Goal: Task Accomplishment & Management: Manage account settings

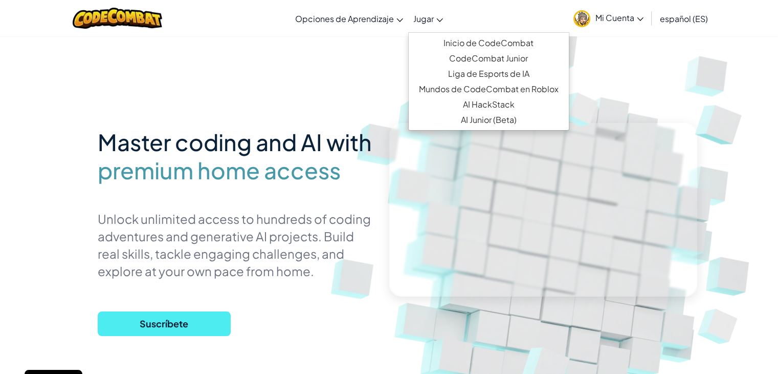
click at [429, 25] on link "Jugar" at bounding box center [428, 19] width 40 height 28
click at [467, 45] on link "Inicio de CodeCombat" at bounding box center [489, 42] width 160 height 15
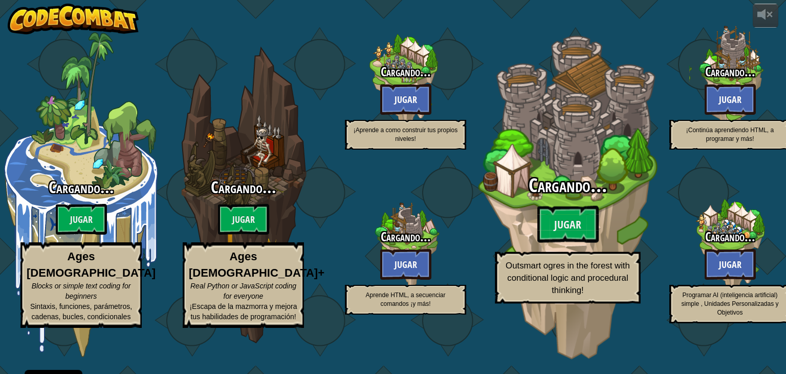
select select "es-ES"
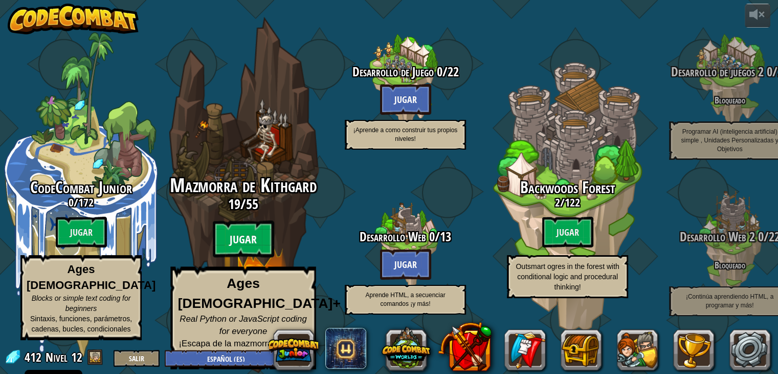
click at [248, 246] on btn "Jugar" at bounding box center [243, 239] width 61 height 37
select select "es-ES"
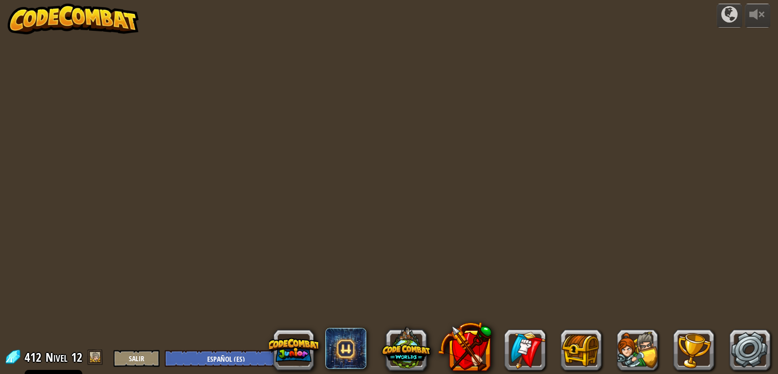
select select "es-ES"
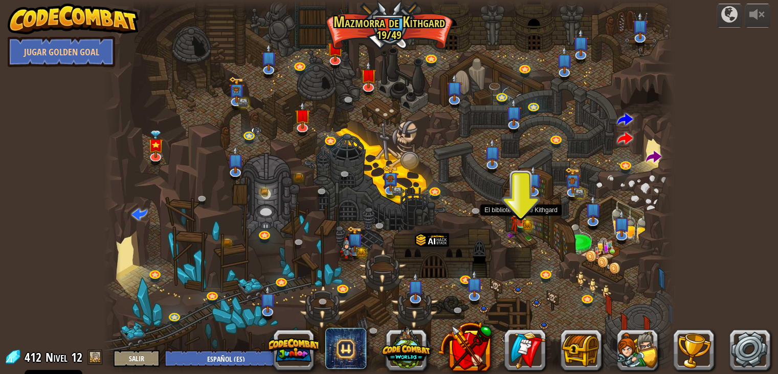
click at [523, 217] on img at bounding box center [521, 207] width 14 height 31
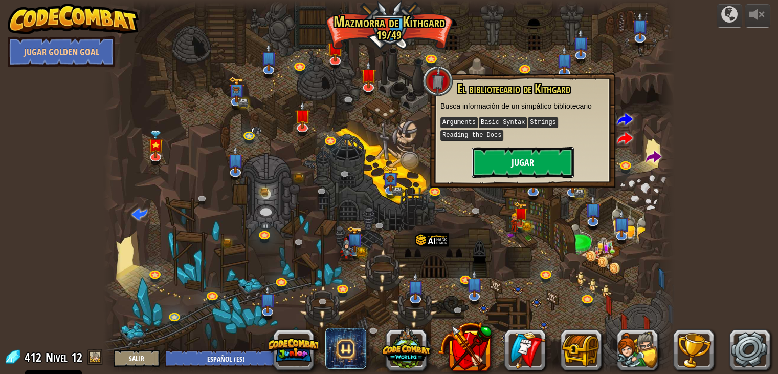
click at [508, 158] on button "Jugar" at bounding box center [523, 162] width 102 height 31
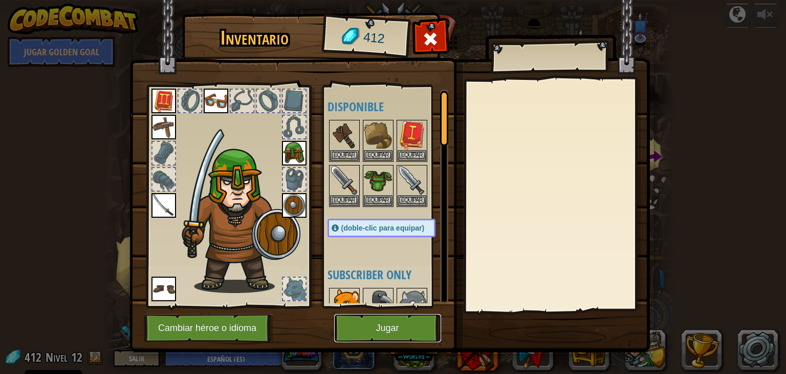
click at [381, 325] on button "Jugar" at bounding box center [387, 328] width 107 height 28
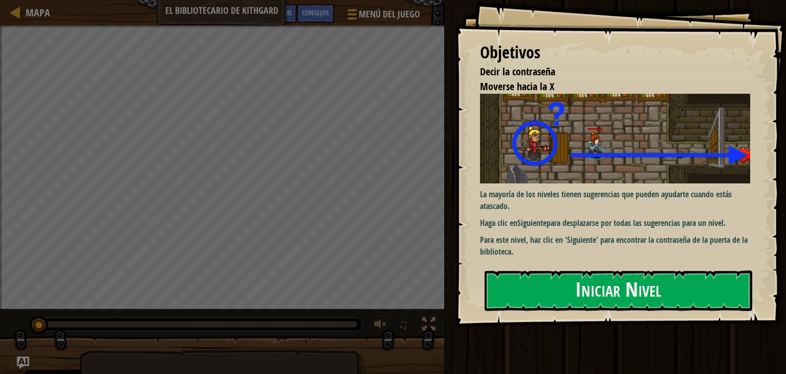
click at [678, 172] on img at bounding box center [619, 139] width 278 height 90
click at [675, 168] on img at bounding box center [619, 139] width 278 height 90
drag, startPoint x: 675, startPoint y: 168, endPoint x: 656, endPoint y: 179, distance: 21.8
click at [671, 168] on img at bounding box center [619, 139] width 278 height 90
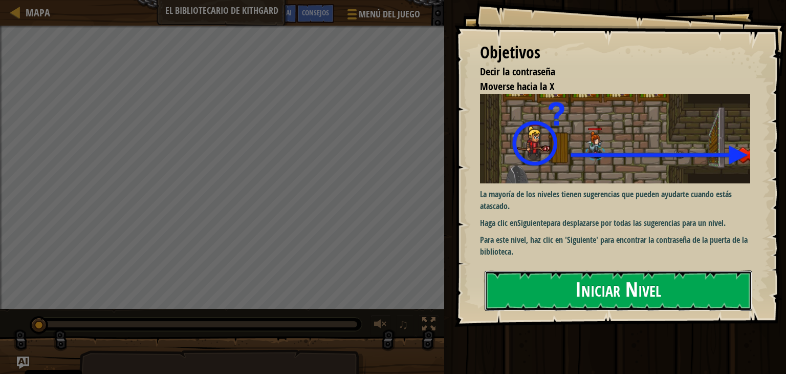
click at [582, 292] on button "Iniciar Nivel" at bounding box center [619, 290] width 268 height 40
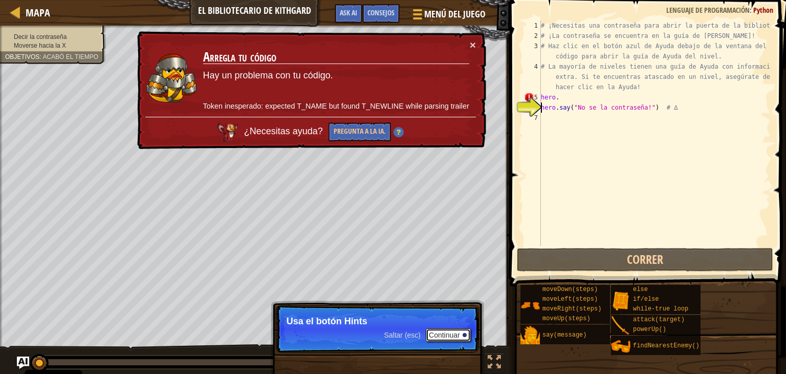
click at [454, 337] on button "Continuar" at bounding box center [448, 334] width 45 height 13
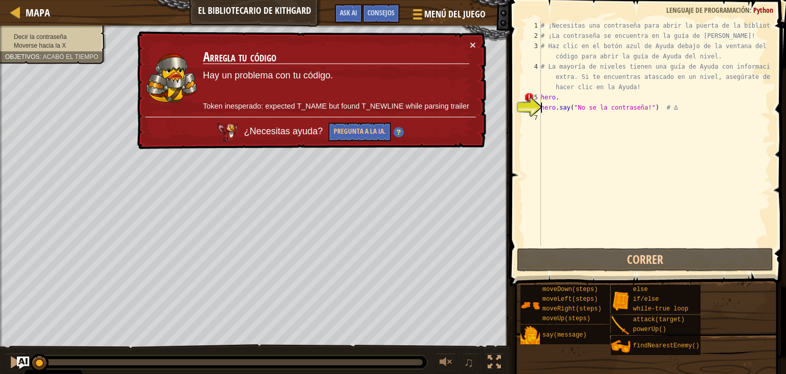
click at [568, 96] on div "# ¡Necesitas una contraseña para abrir la puerta de la biblioteca! # ¡La contra…" at bounding box center [655, 143] width 232 height 246
drag, startPoint x: 568, startPoint y: 96, endPoint x: 525, endPoint y: 94, distance: 43.5
click at [525, 94] on div "hero. [PHONE_NUMBER] ¡Necesitas una contraseña para abrir la puerta de la bibli…" at bounding box center [646, 132] width 249 height 225
click at [476, 42] on div "× Arregla tu código Hay un problema con tu código. Token inesperado: expected T…" at bounding box center [310, 90] width 351 height 119
click at [475, 42] on button "×" at bounding box center [473, 44] width 6 height 11
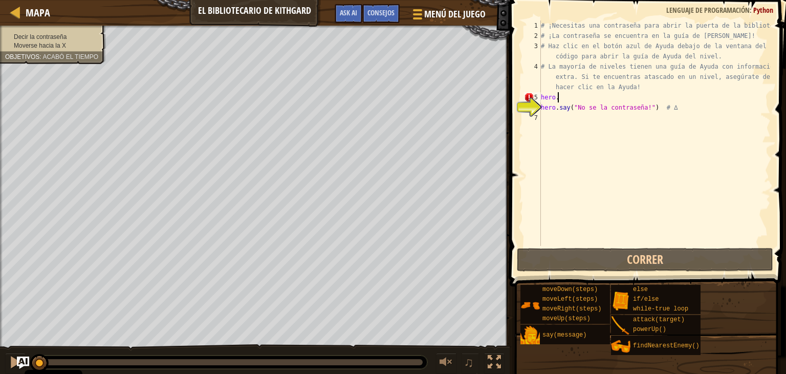
click at [591, 99] on div "# ¡Necesitas una contraseña para abrir la puerta de la biblioteca! # ¡La contra…" at bounding box center [655, 143] width 232 height 246
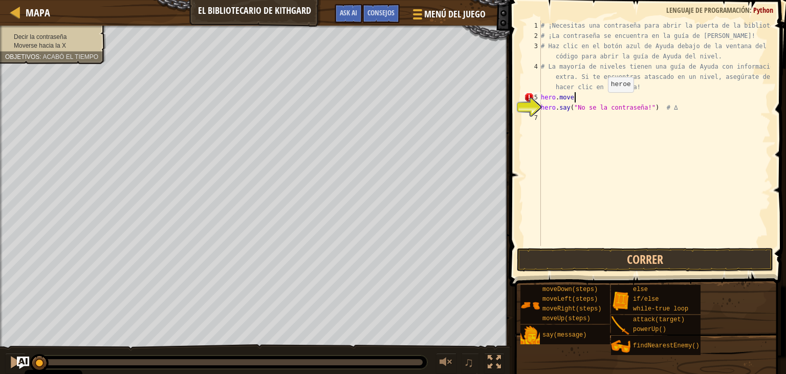
scroll to position [5, 2]
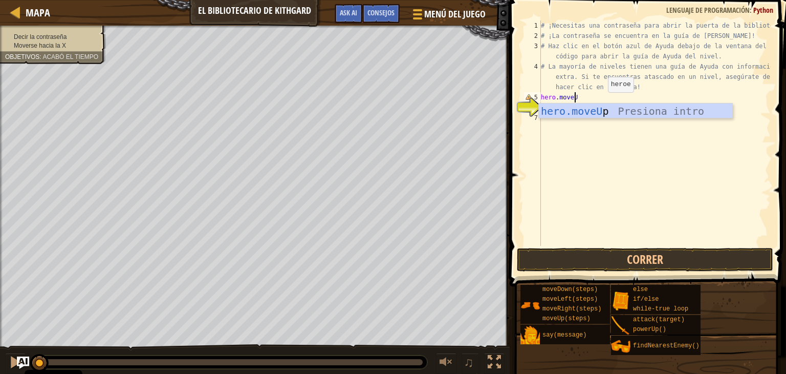
type textarea "hero.moveUp"
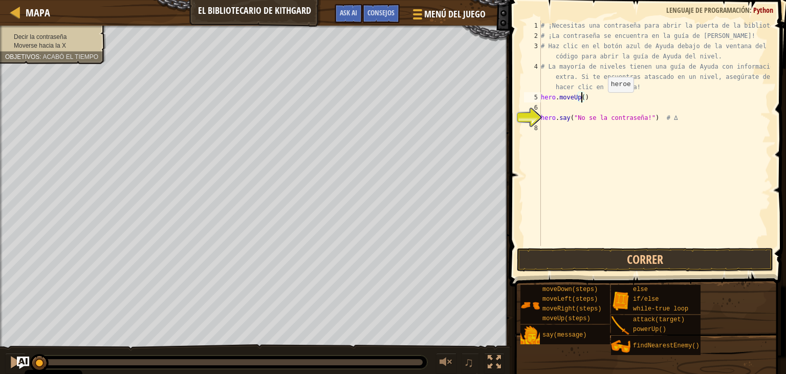
type textarea "hero.moveUp(1)"
click at [577, 111] on div "# ¡Necesitas una contraseña para abrir la puerta de la biblioteca! # ¡La contra…" at bounding box center [655, 143] width 232 height 246
click at [576, 109] on div "# ¡Necesitas una contraseña para abrir la puerta de la biblioteca! # ¡La contra…" at bounding box center [655, 143] width 232 height 246
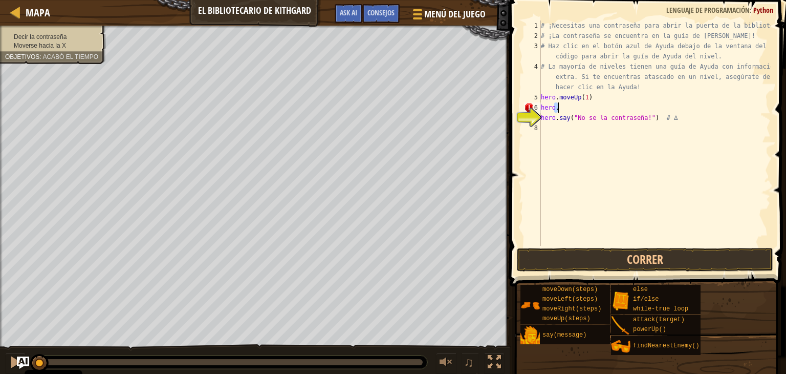
click at [575, 109] on div "# ¡Necesitas una contraseña para abrir la puerta de la biblioteca! # ¡La contra…" at bounding box center [655, 132] width 232 height 225
type textarea "hero.moveLeft(2)"
type textarea "hero.moveDown(1)"
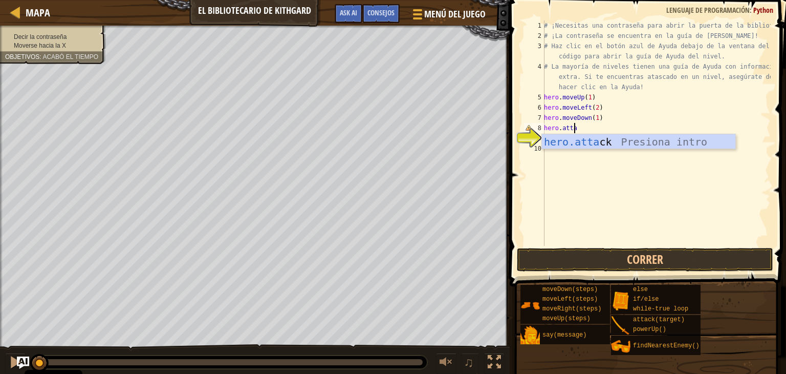
scroll to position [5, 2]
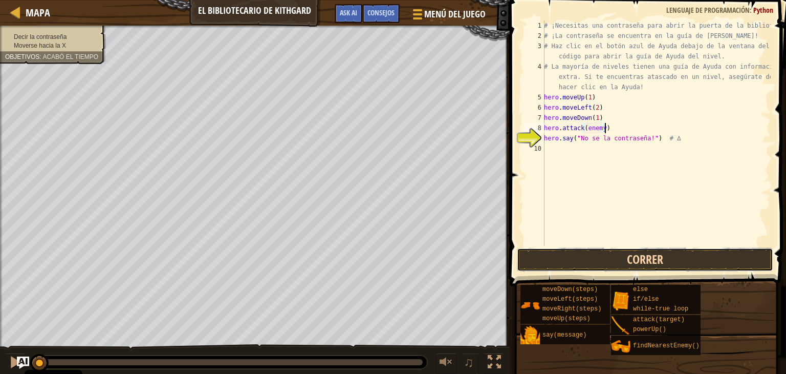
click at [602, 252] on button "Correr" at bounding box center [645, 260] width 256 height 24
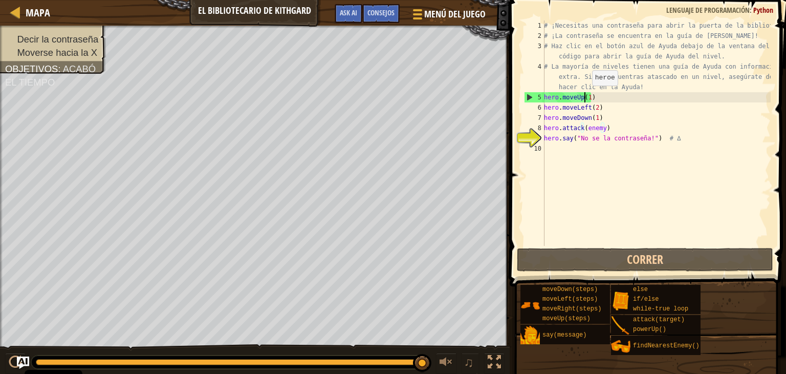
click at [586, 95] on div "# ¡Necesitas una contraseña para abrir la puerta de la biblioteca! # ¡La contra…" at bounding box center [656, 143] width 229 height 246
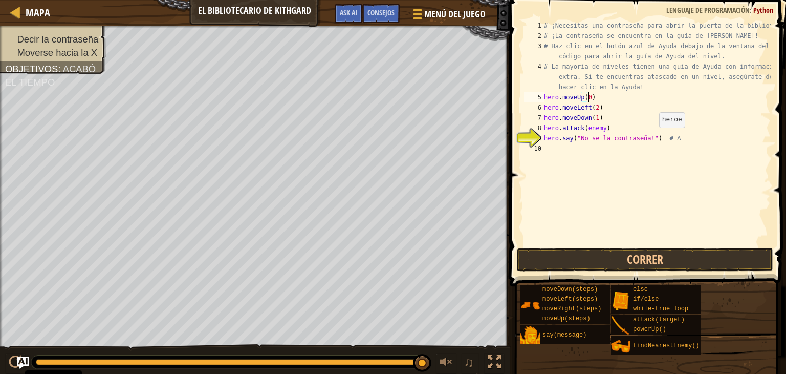
scroll to position [5, 4]
type textarea "hero.moveUp(0.5)"
click at [645, 255] on button "Correr" at bounding box center [645, 260] width 256 height 24
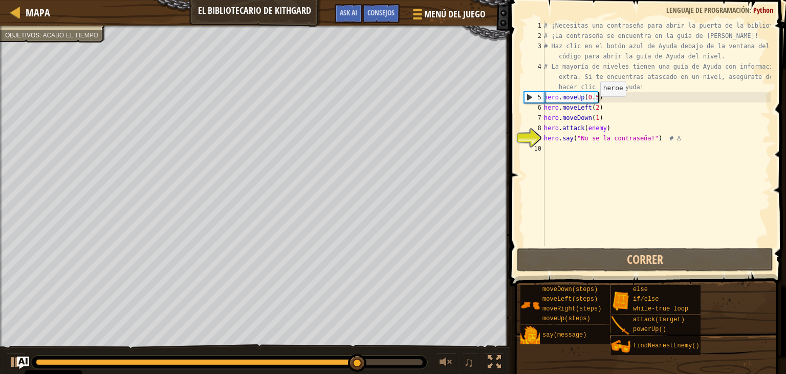
click at [595, 106] on div "# ¡Necesitas una contraseña para abrir la puerta de la biblioteca! # ¡La contra…" at bounding box center [656, 143] width 229 height 246
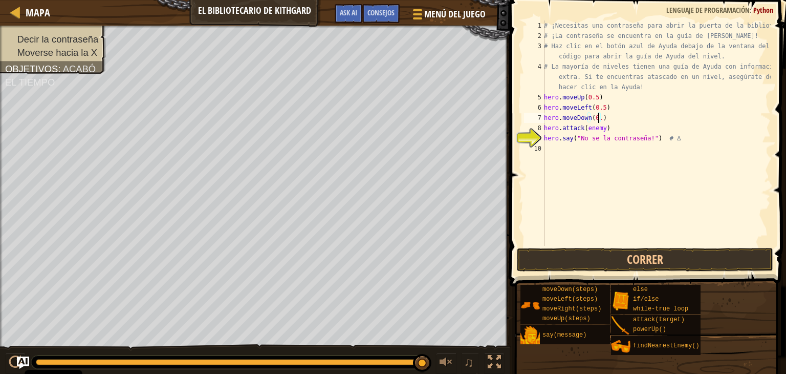
scroll to position [5, 4]
click at [569, 251] on button "Correr" at bounding box center [645, 260] width 256 height 24
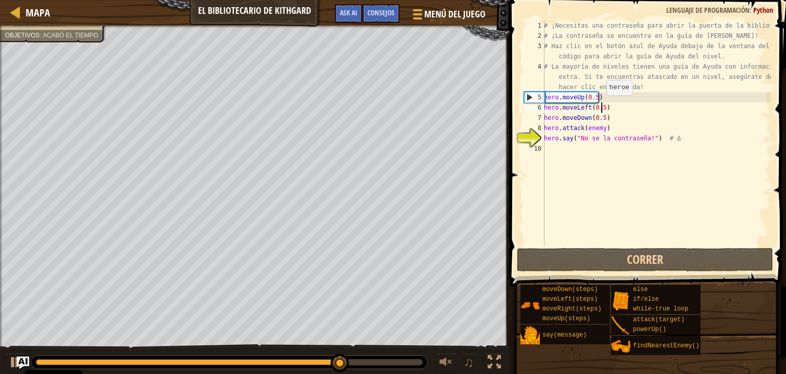
click at [600, 105] on div "# ¡Necesitas una contraseña para abrir la puerta de la biblioteca! # ¡La contra…" at bounding box center [656, 143] width 229 height 246
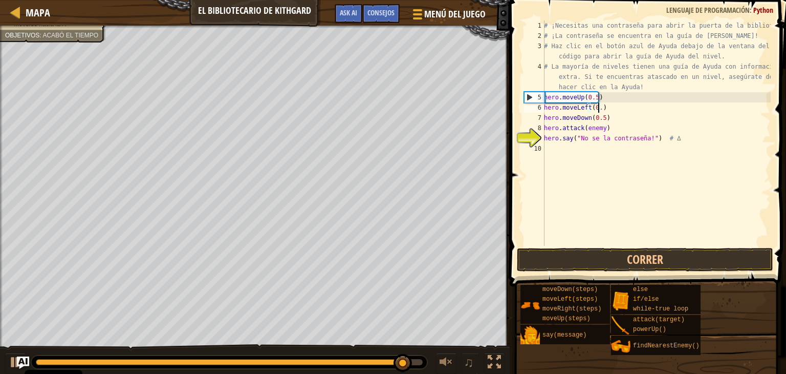
type textarea "hero.moveLeft(0.7)"
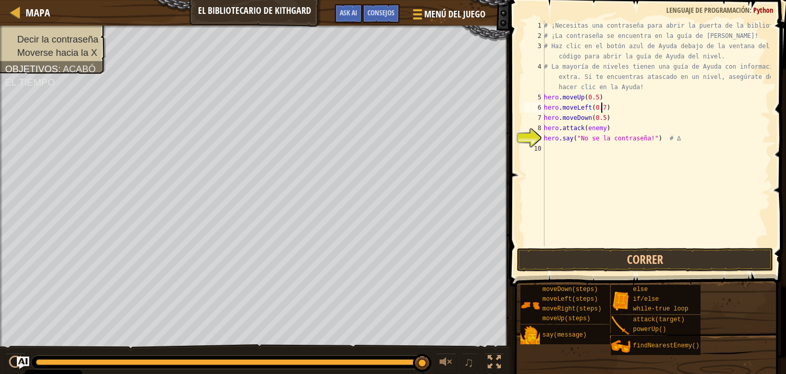
scroll to position [5, 0]
click at [636, 260] on button "Correr" at bounding box center [645, 260] width 256 height 24
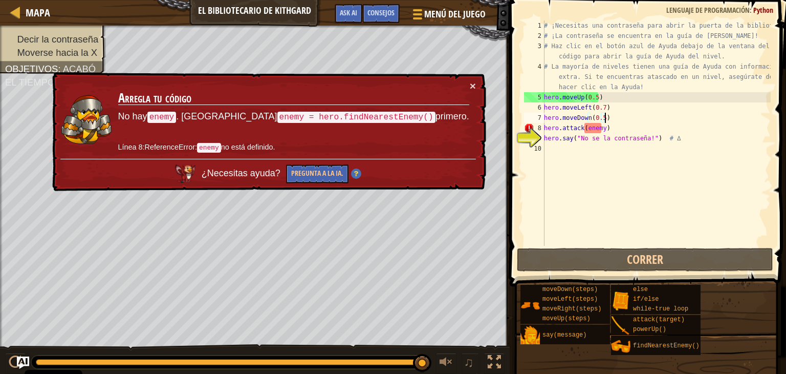
click at [606, 119] on div "# ¡Necesitas una contraseña para abrir la puerta de la biblioteca! # ¡La contra…" at bounding box center [656, 143] width 229 height 246
type textarea "hero.moveDown(0.5)"
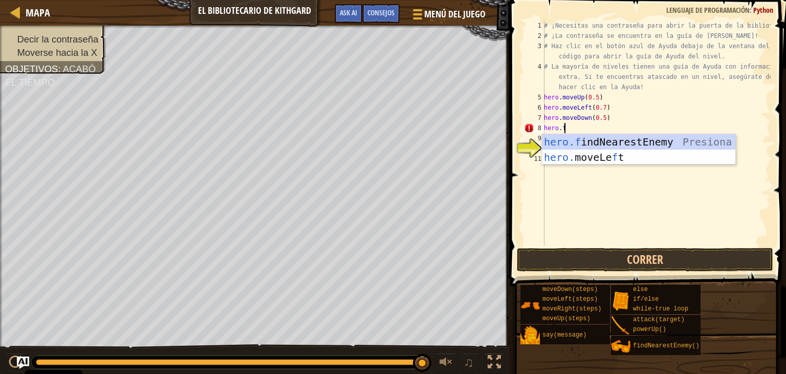
scroll to position [5, 2]
type textarea "hero.find"
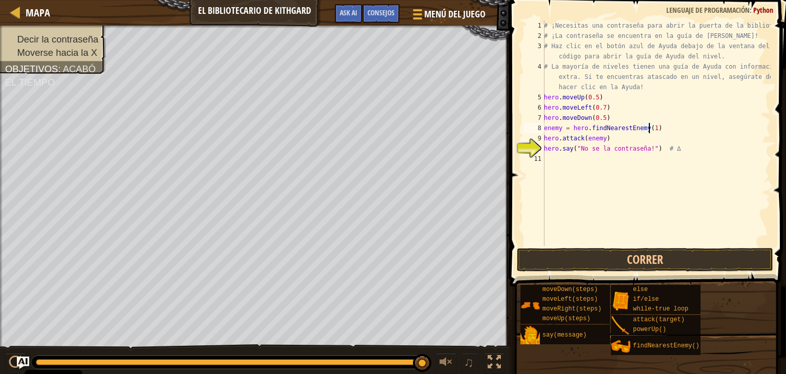
scroll to position [5, 8]
click at [643, 255] on button "Correr" at bounding box center [645, 260] width 256 height 24
click at [620, 249] on button "Correr" at bounding box center [645, 260] width 256 height 24
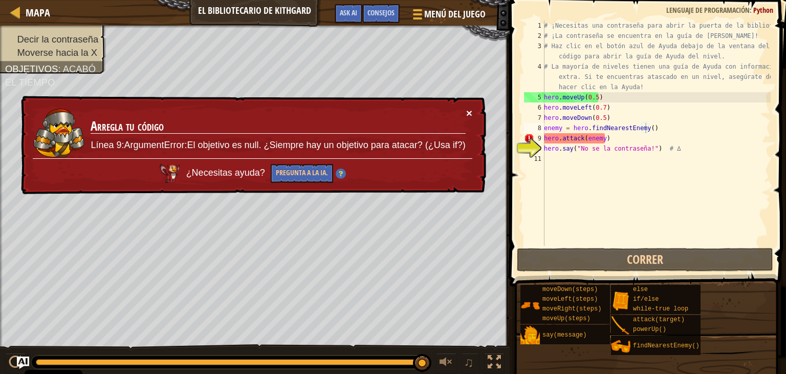
click at [471, 114] on button "×" at bounding box center [469, 112] width 6 height 11
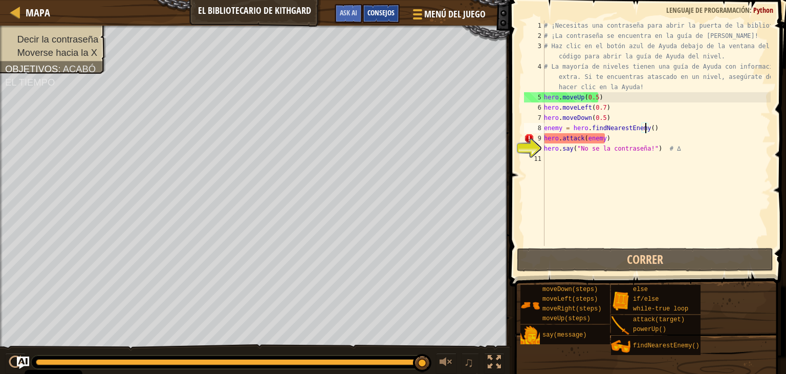
click at [390, 15] on span "Consejos" at bounding box center [380, 13] width 27 height 10
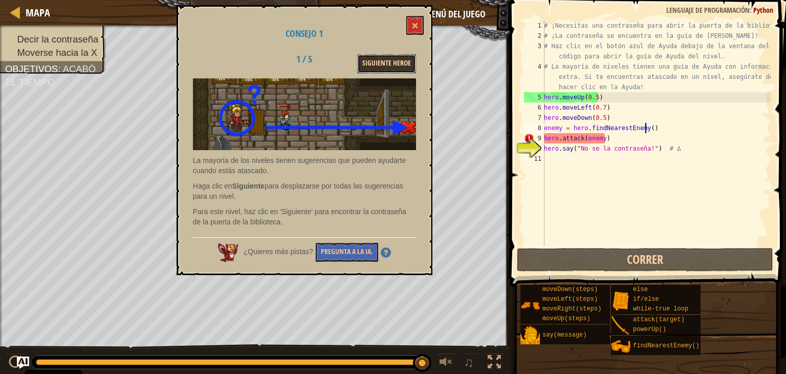
click at [386, 66] on button "Siguiente Heroe" at bounding box center [386, 63] width 59 height 19
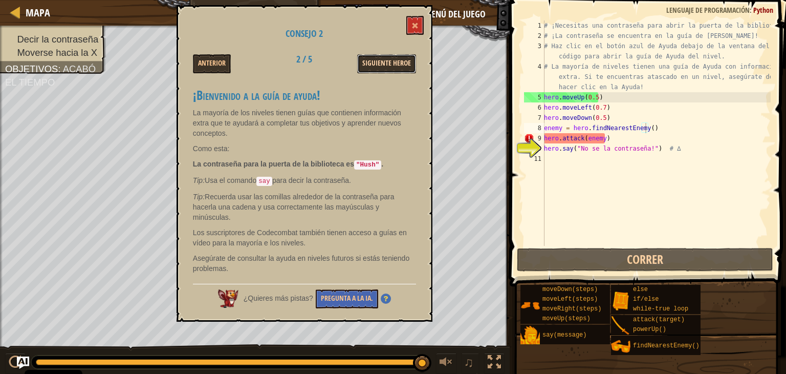
click at [403, 66] on button "Siguiente Heroe" at bounding box center [386, 63] width 59 height 19
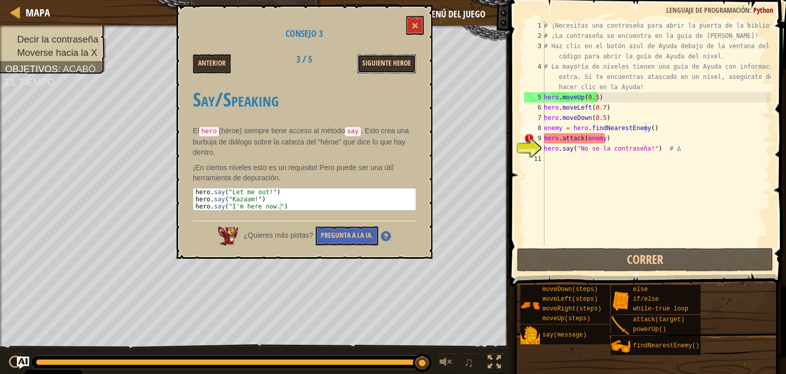
click at [387, 62] on button "Siguiente Heroe" at bounding box center [386, 63] width 59 height 19
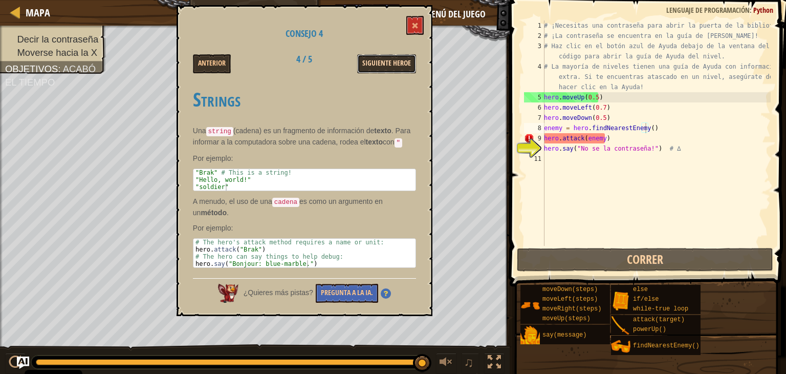
click at [386, 68] on button "Siguiente Heroe" at bounding box center [386, 63] width 59 height 19
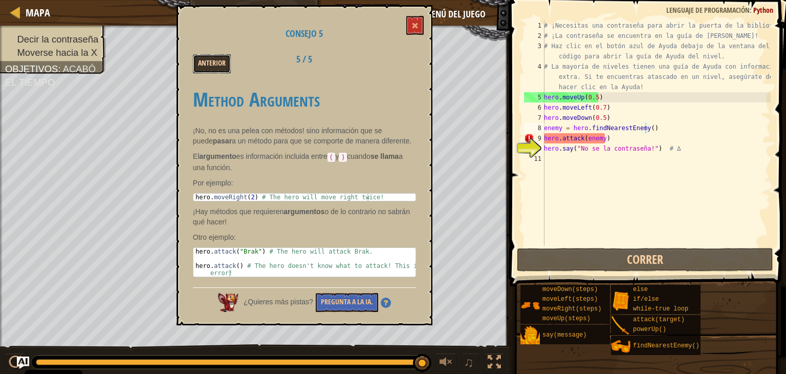
click at [219, 65] on button "Anterior" at bounding box center [212, 63] width 38 height 19
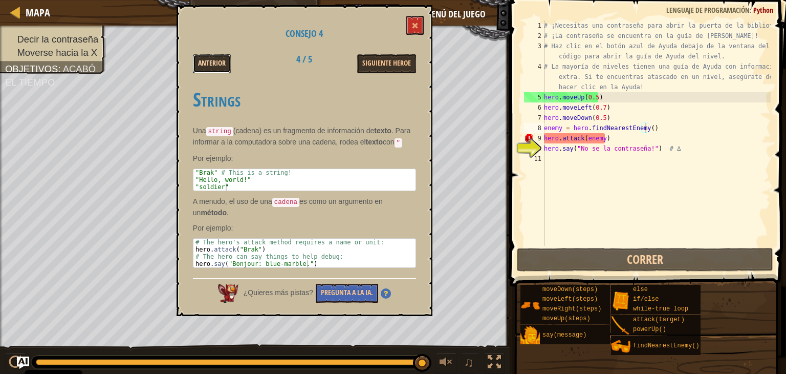
click at [207, 66] on button "Anterior" at bounding box center [212, 63] width 38 height 19
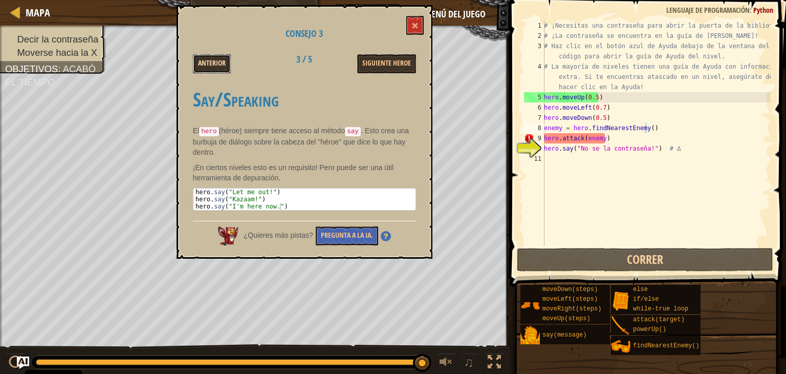
click at [215, 60] on button "Anterior" at bounding box center [212, 63] width 38 height 19
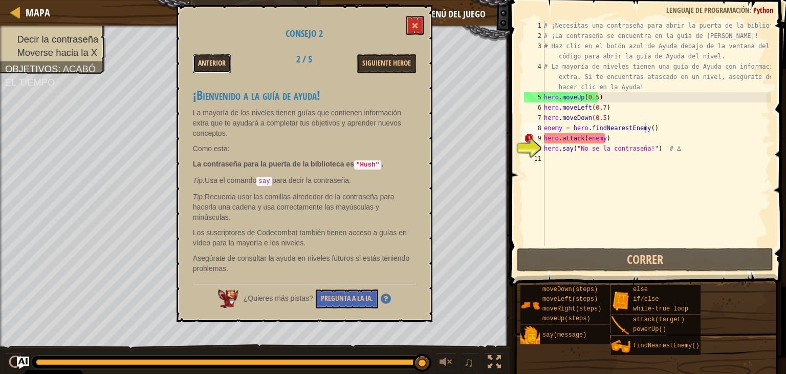
click at [218, 60] on button "Anterior" at bounding box center [212, 63] width 38 height 19
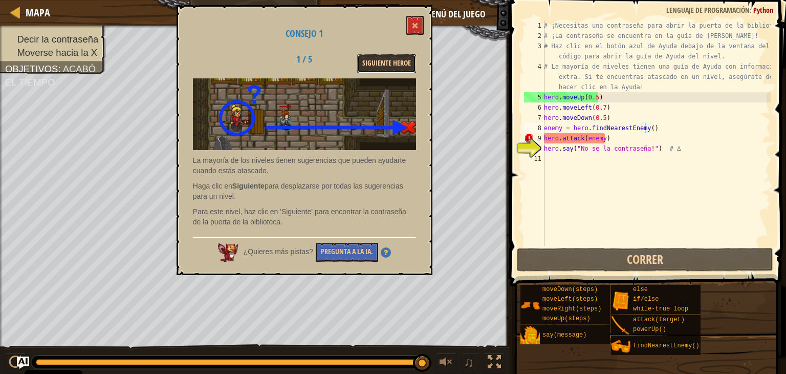
click at [380, 67] on button "Siguiente Heroe" at bounding box center [386, 63] width 59 height 19
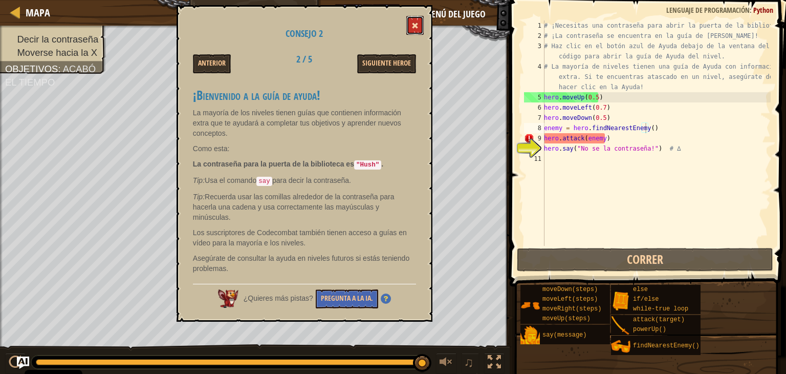
click at [411, 27] on button at bounding box center [414, 25] width 17 height 19
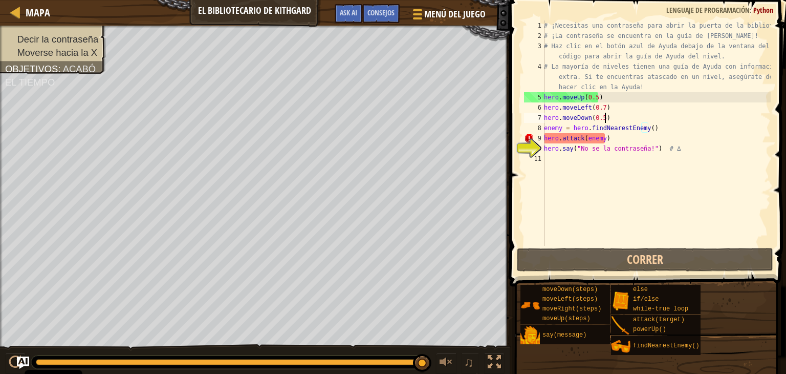
scroll to position [5, 4]
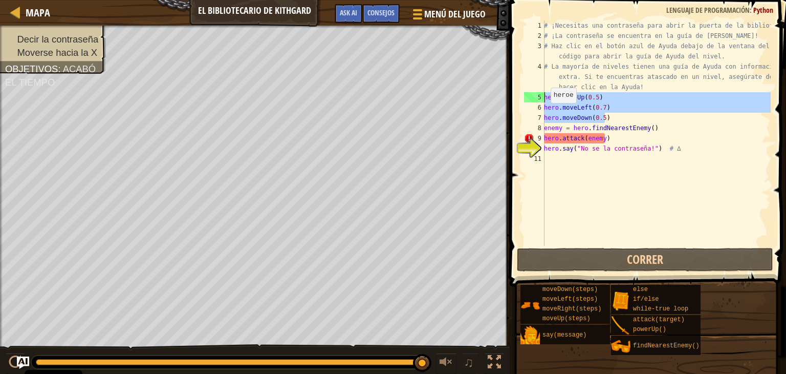
drag, startPoint x: 615, startPoint y: 116, endPoint x: 524, endPoint y: 97, distance: 93.4
click at [524, 97] on div "hero.moveDown(0.5) 1 2 3 4 5 6 7 8 9 10 11 # ¡Necesitas una contraseña para abr…" at bounding box center [646, 132] width 249 height 225
type textarea "hero.moveUp(0.5) hero.moveLeft(0.7)"
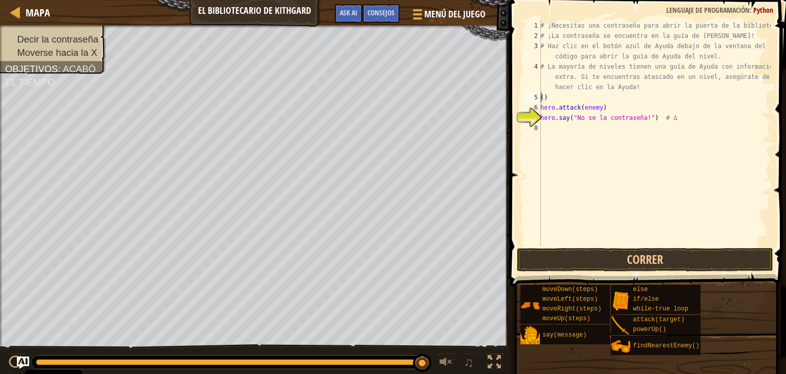
type textarea ")"
type textarea "hero.say("Hush") # ∆"
click at [541, 97] on div "# ¡Necesitas una contraseña para abrir la puerta de la biblioteca! # ¡La contra…" at bounding box center [654, 143] width 232 height 246
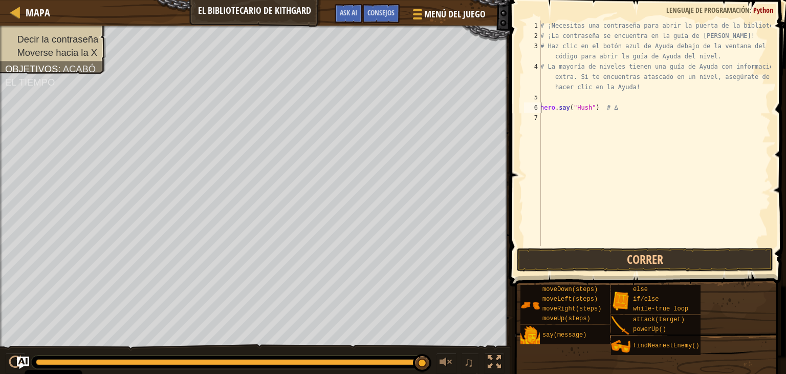
click at [548, 98] on div "# ¡Necesitas una contraseña para abrir la puerta de la biblioteca! # ¡La contra…" at bounding box center [654, 143] width 232 height 246
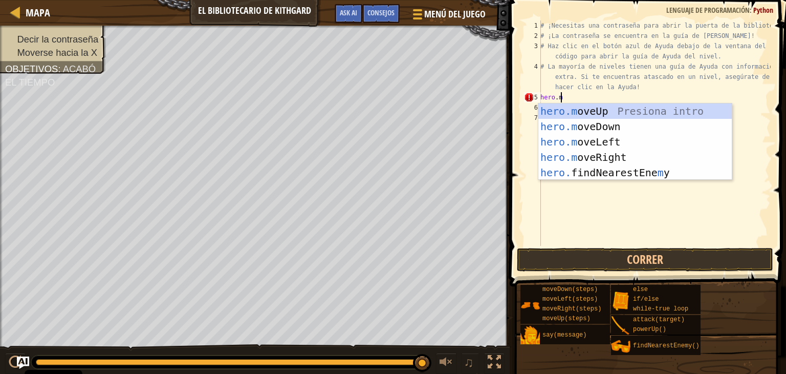
scroll to position [5, 2]
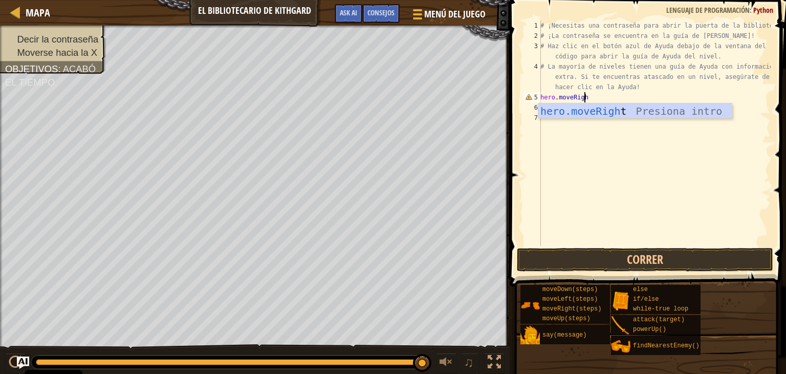
type textarea "hero.moveRight"
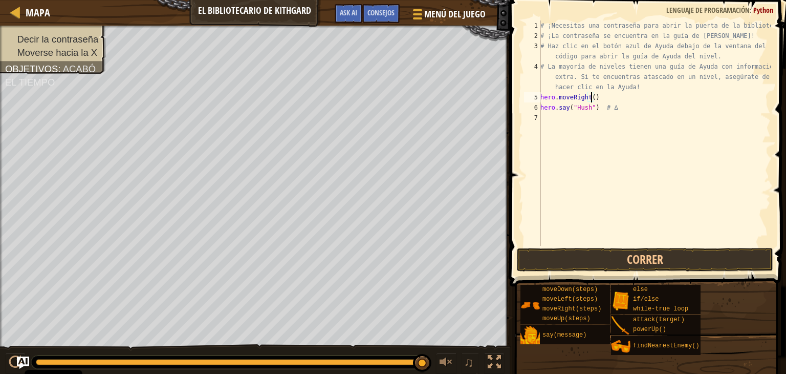
scroll to position [5, 4]
click at [639, 260] on button "Correr" at bounding box center [645, 260] width 256 height 24
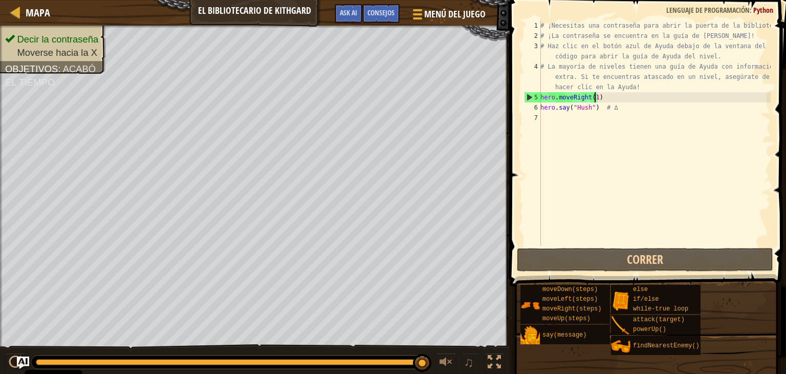
click at [627, 107] on div "# ¡Necesitas una contraseña para abrir la puerta de la biblioteca! # ¡La contra…" at bounding box center [654, 143] width 232 height 246
type textarea "hero.say("Hush") # ∆"
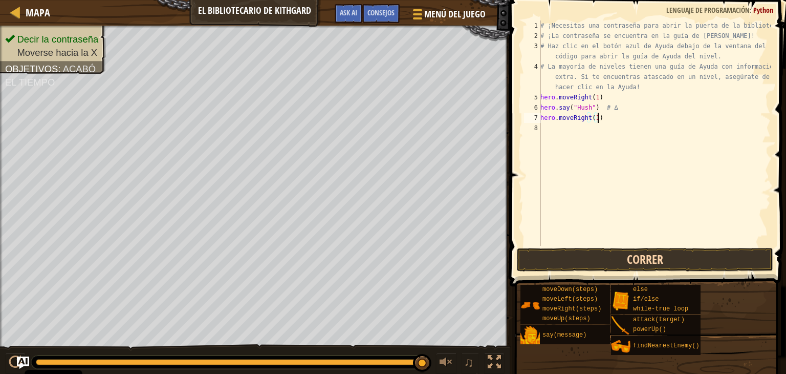
type textarea "hero.moveRight(1)"
click at [659, 256] on button "Correr" at bounding box center [645, 260] width 256 height 24
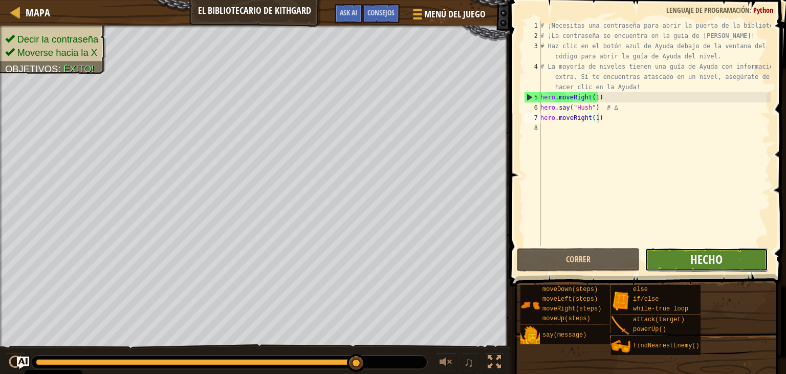
click at [700, 256] on span "Hecho" at bounding box center [706, 259] width 32 height 16
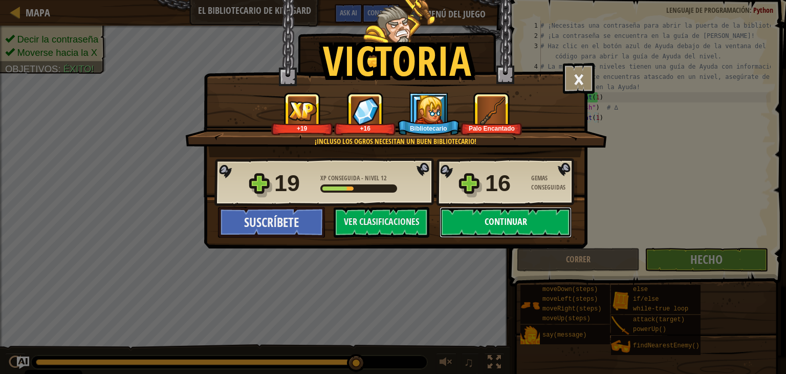
click at [513, 222] on button "Continuar" at bounding box center [506, 222] width 132 height 31
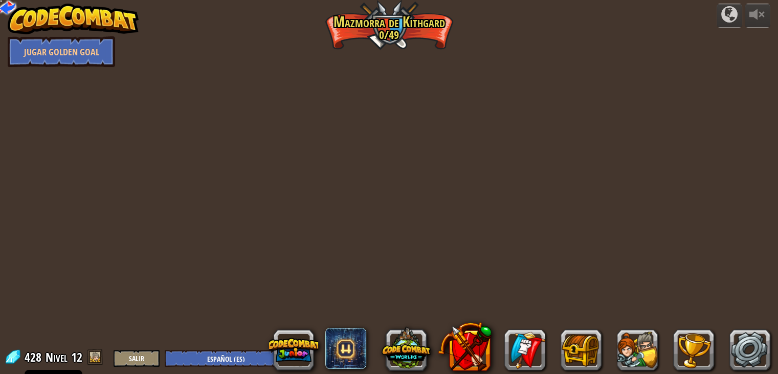
select select "es-ES"
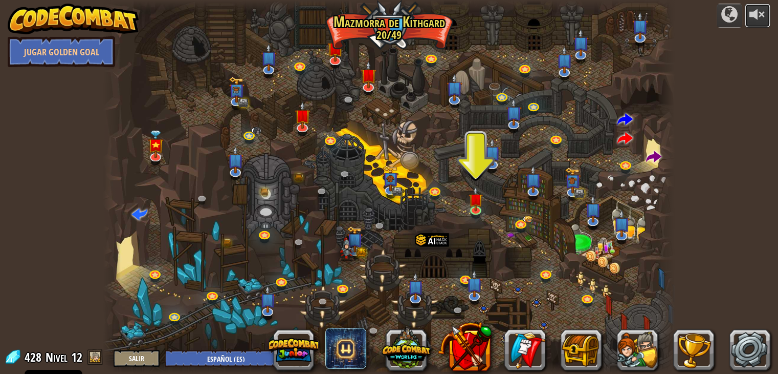
click at [757, 11] on div at bounding box center [758, 14] width 16 height 16
click at [730, 18] on div at bounding box center [730, 14] width 16 height 16
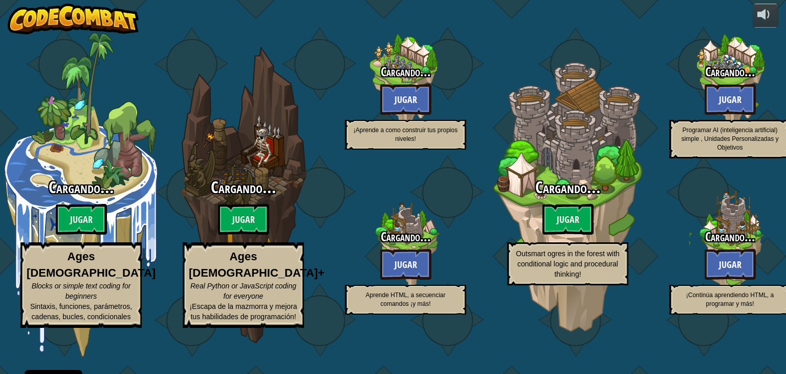
select select "es-ES"
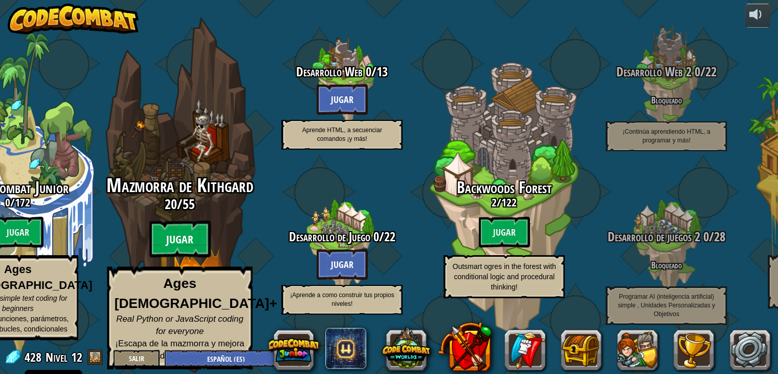
click at [188, 252] on btn "Jugar" at bounding box center [179, 239] width 61 height 37
select select "es-ES"
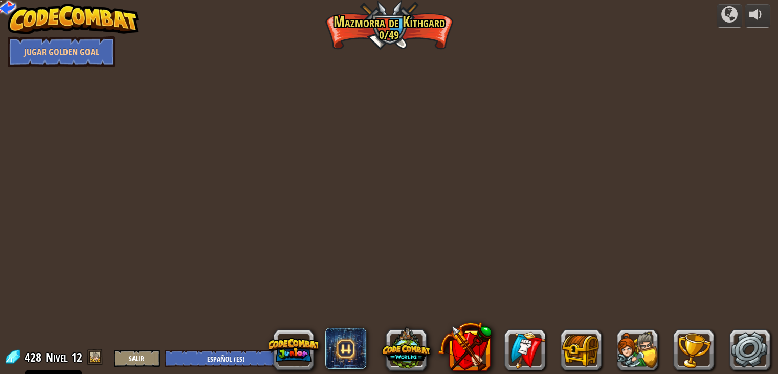
select select "es-ES"
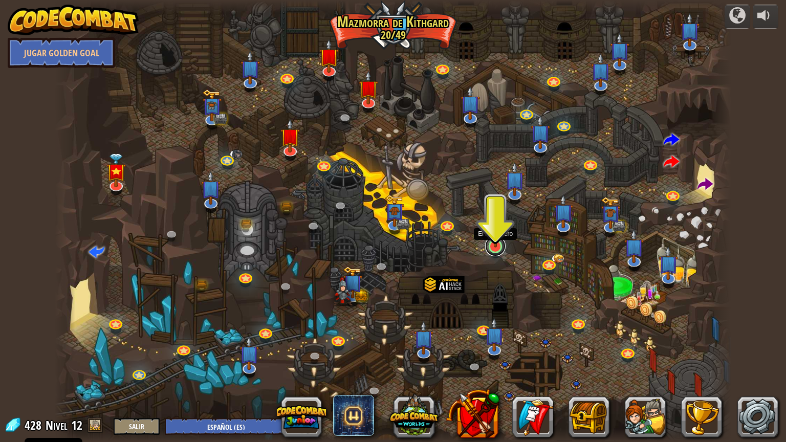
click at [494, 248] on link at bounding box center [495, 246] width 20 height 20
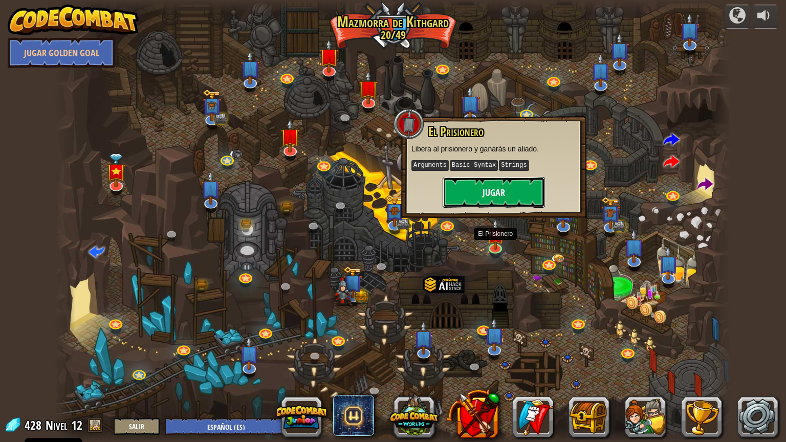
click at [479, 196] on button "Jugar" at bounding box center [494, 192] width 102 height 31
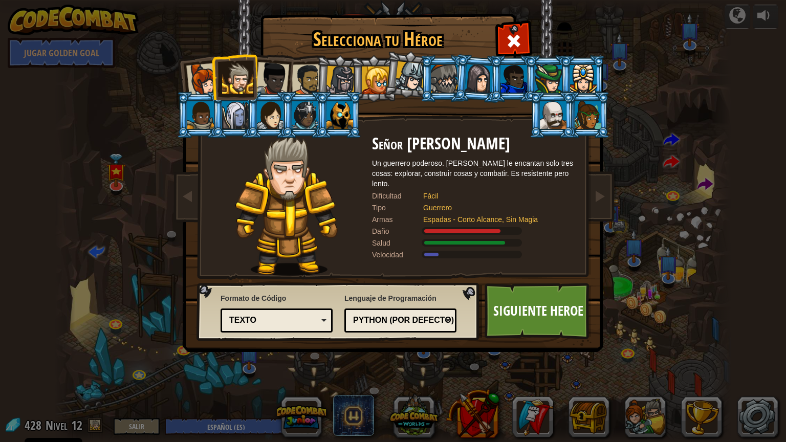
click at [389, 319] on div "Python (Por defecto)" at bounding box center [397, 321] width 89 height 12
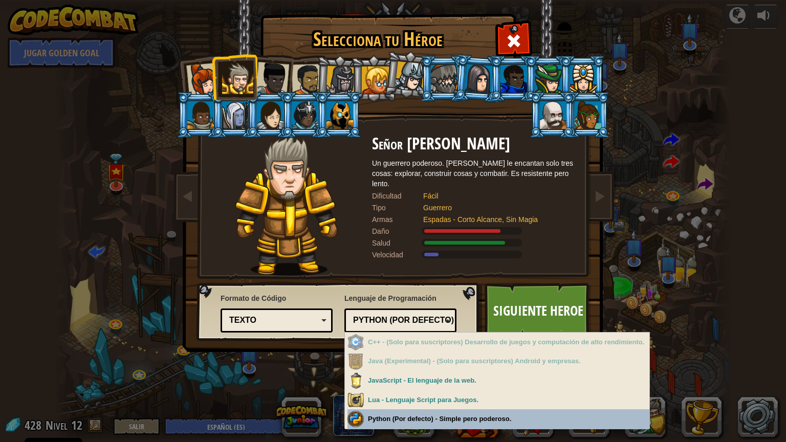
click at [442, 373] on div "Selecciona tu Héroe 428 Capitana [PERSON_NAME] es una líder práctica que no tie…" at bounding box center [393, 221] width 786 height 442
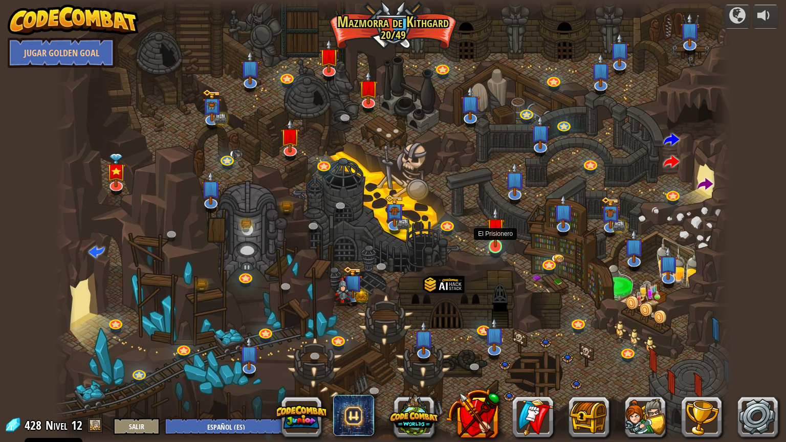
click at [488, 242] on img at bounding box center [496, 227] width 18 height 41
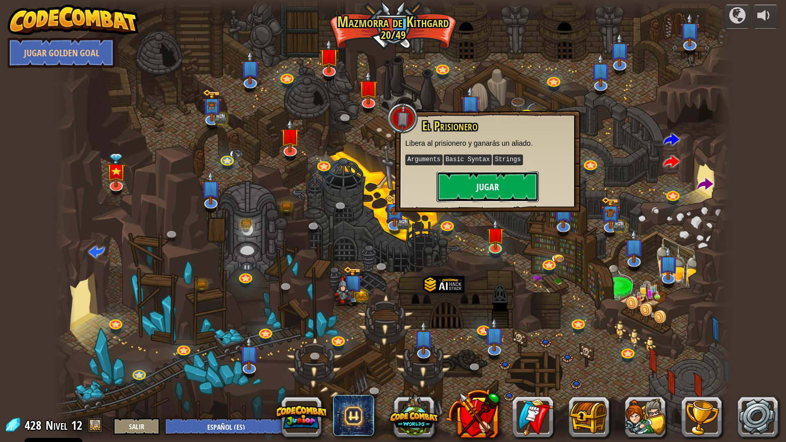
click at [475, 184] on button "Jugar" at bounding box center [488, 186] width 102 height 31
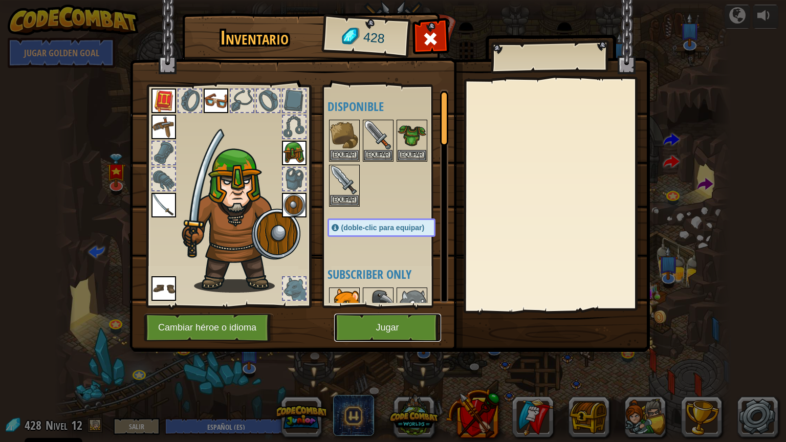
click at [389, 325] on button "Jugar" at bounding box center [387, 328] width 107 height 28
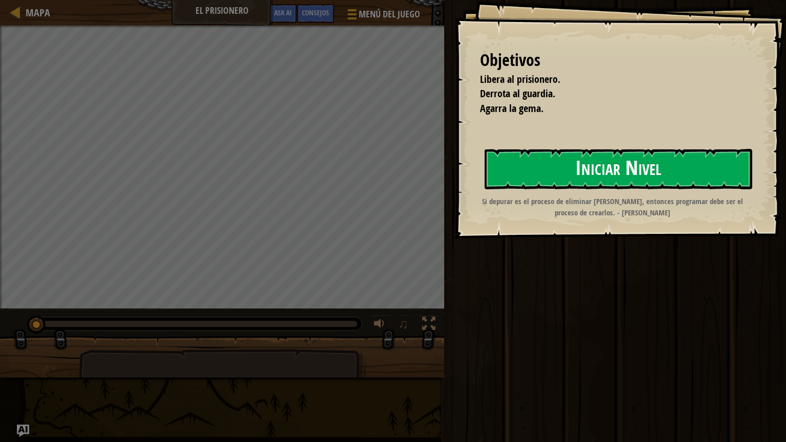
click at [583, 161] on button "Iniciar Nivel" at bounding box center [619, 169] width 268 height 40
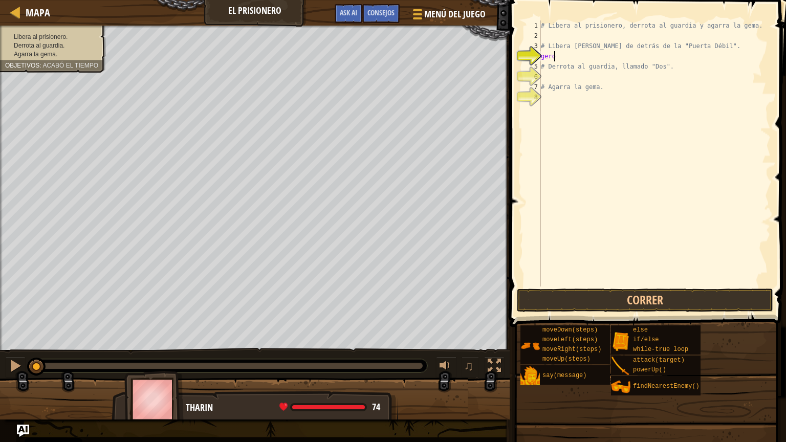
scroll to position [5, 0]
type textarea "g"
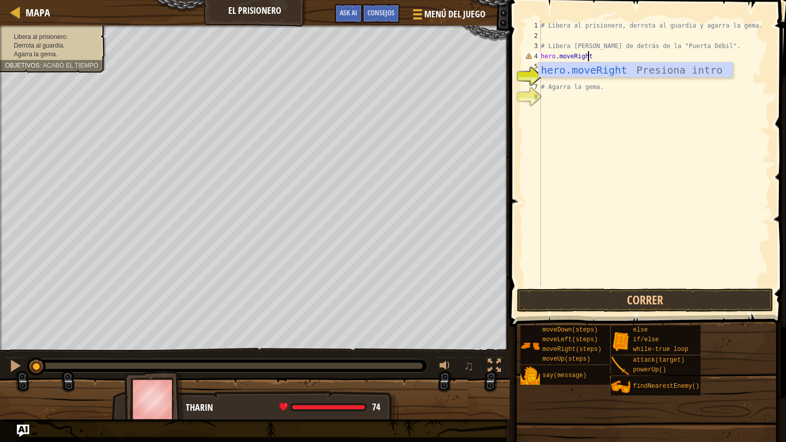
scroll to position [5, 4]
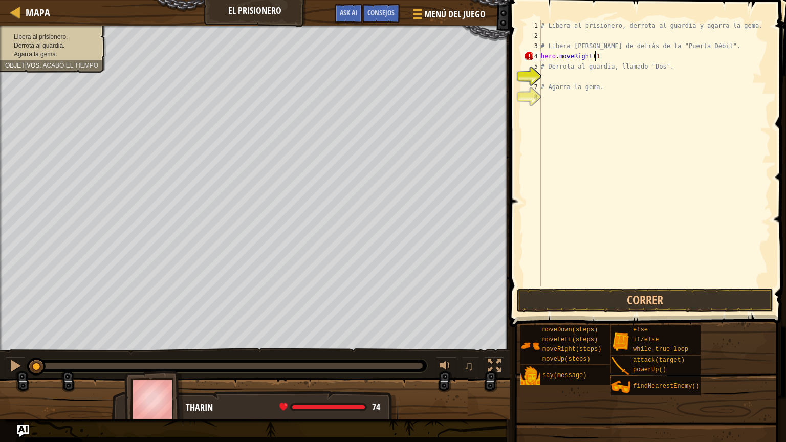
type textarea "hero.moveRight(1)"
type textarea "hero.attack("Weak Door")"
click at [561, 84] on div "# Libera al prisionero, derrota al guardia y agarra la gema. # Libera [PERSON_N…" at bounding box center [655, 163] width 232 height 287
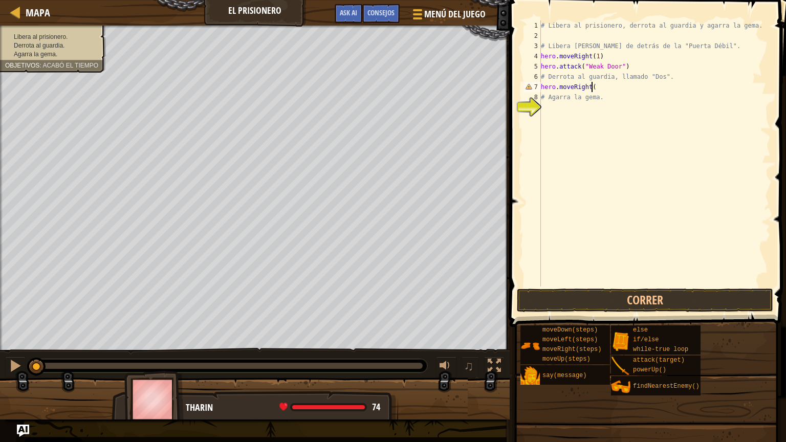
scroll to position [5, 4]
type textarea "hero.moveRight(2)"
type textarea "hero.moveDown(3)"
type textarea "hero.attack("Two")"
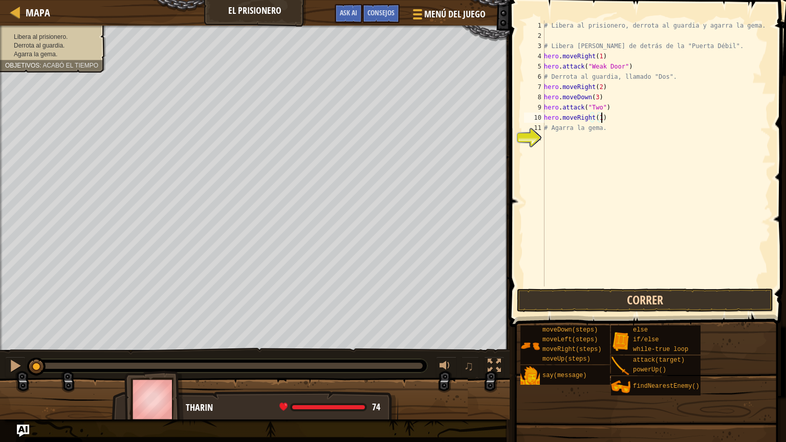
type textarea "hero.moveRight(1)"
click at [624, 298] on button "Correr" at bounding box center [645, 301] width 256 height 24
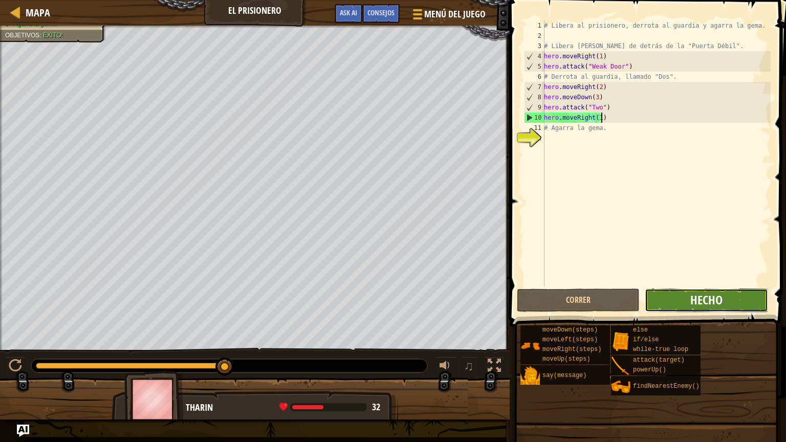
click at [702, 298] on span "Hecho" at bounding box center [706, 300] width 32 height 16
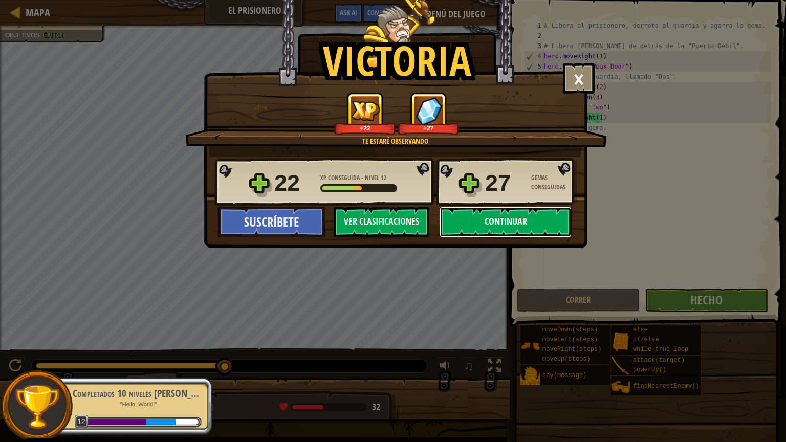
click at [483, 218] on button "Continuar" at bounding box center [506, 222] width 132 height 31
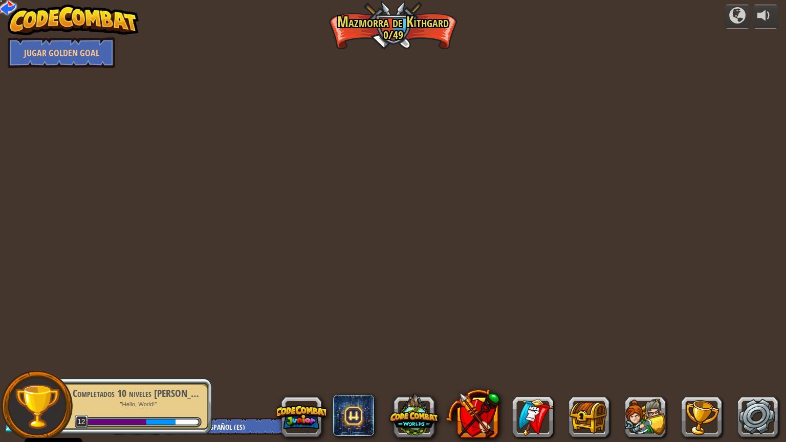
select select "es-ES"
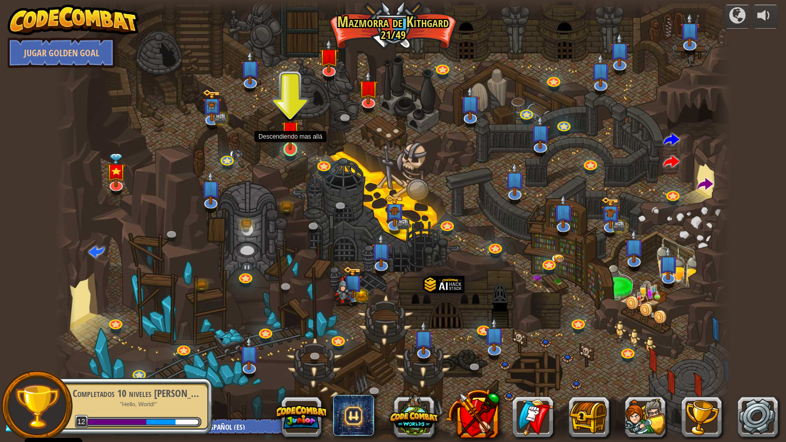
click at [290, 146] on img at bounding box center [290, 130] width 18 height 41
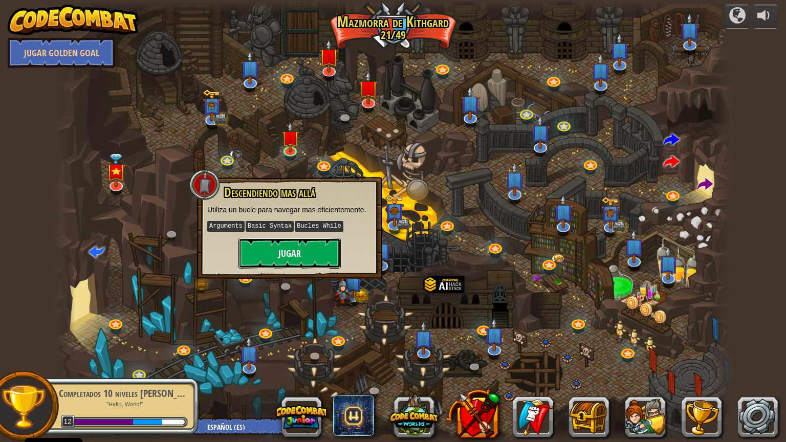
click at [320, 248] on button "Jugar" at bounding box center [289, 253] width 102 height 31
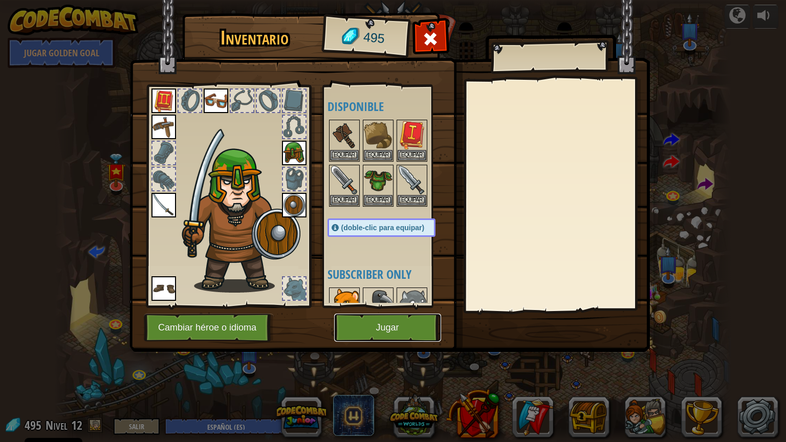
click at [408, 319] on button "Jugar" at bounding box center [387, 328] width 107 height 28
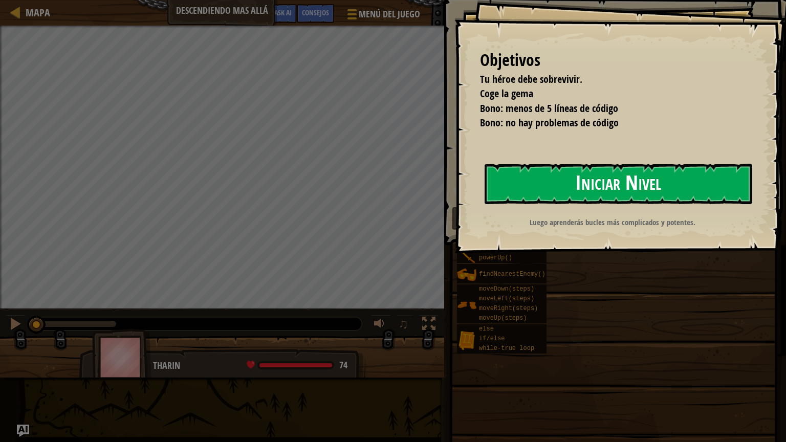
click at [582, 186] on button "Iniciar Nivel" at bounding box center [619, 184] width 268 height 40
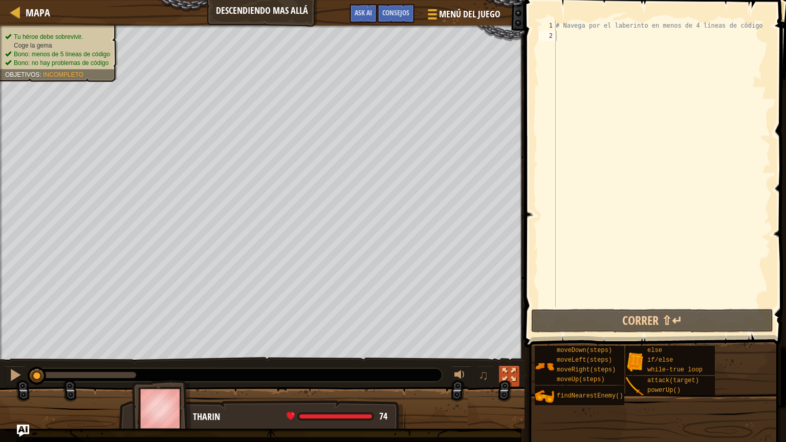
click at [509, 372] on div at bounding box center [509, 374] width 13 height 13
click at [510, 371] on div at bounding box center [509, 374] width 13 height 13
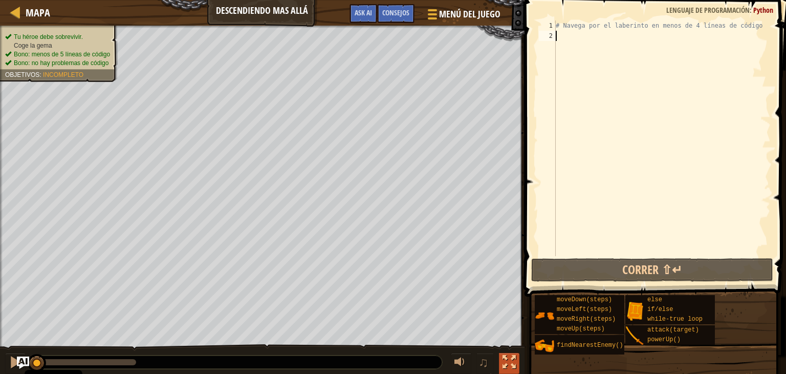
click at [511, 358] on div at bounding box center [509, 361] width 13 height 13
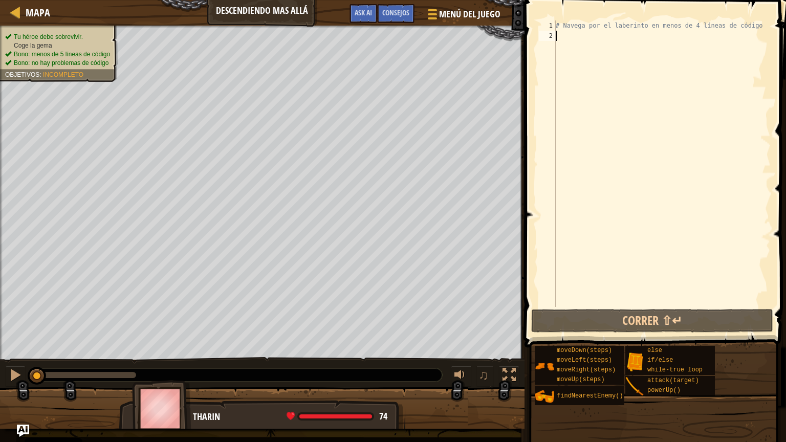
click at [572, 36] on div "# Navega por el laberinto en menos de 4 líneas de código" at bounding box center [662, 173] width 217 height 307
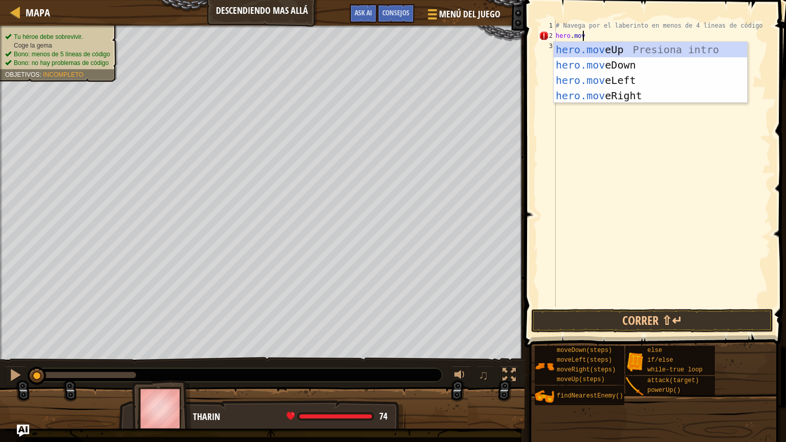
scroll to position [5, 2]
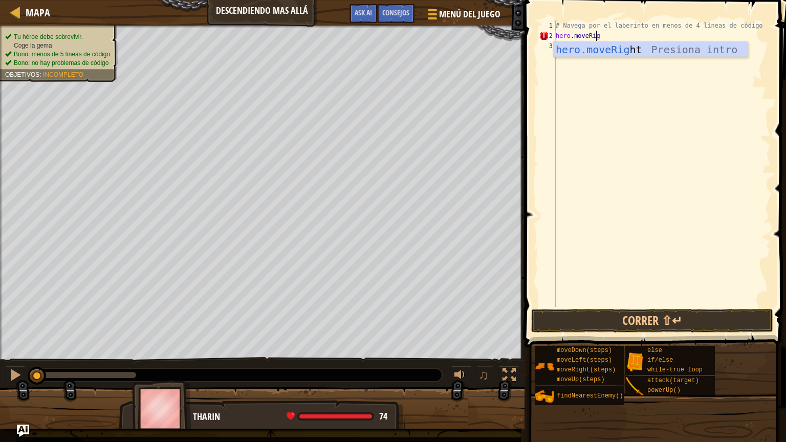
type textarea "hero.moveRight"
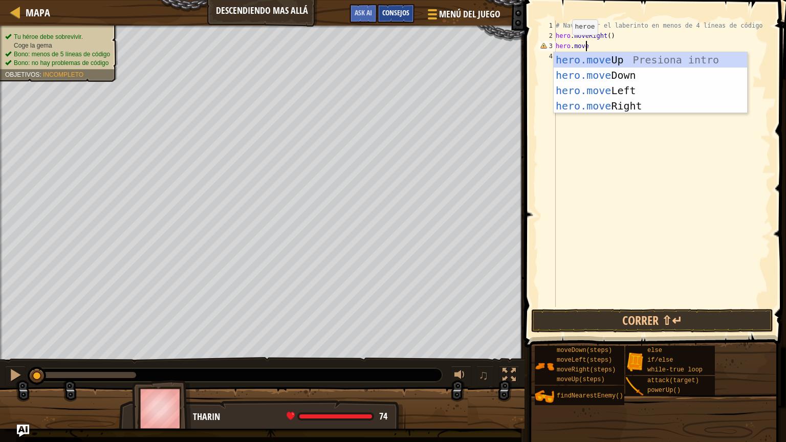
click at [392, 12] on span "Consejos" at bounding box center [395, 13] width 27 height 10
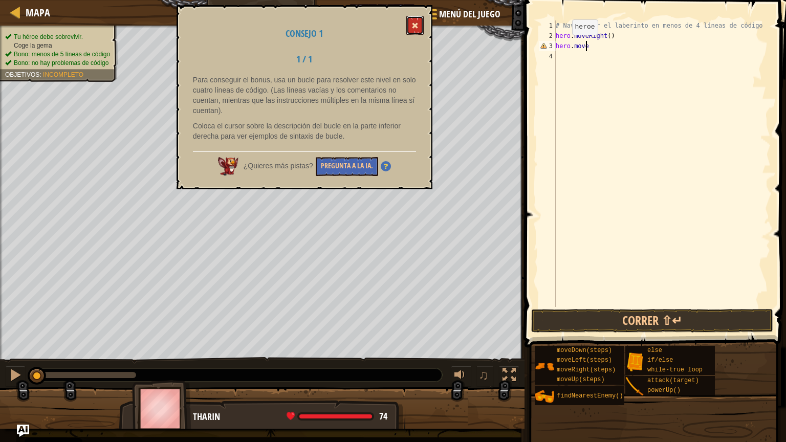
click at [416, 27] on span at bounding box center [414, 25] width 7 height 7
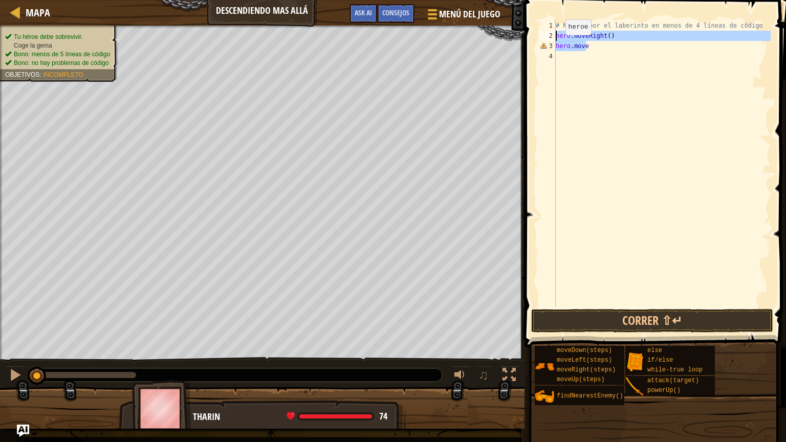
drag, startPoint x: 573, startPoint y: 47, endPoint x: 521, endPoint y: 40, distance: 52.6
click at [522, 40] on div "Consejos hero.move 1 2 3 4 # Navega por el laberinto en menos de 4 líneas de có…" at bounding box center [654, 221] width 265 height 442
type textarea "hero.moveRight() hero.move"
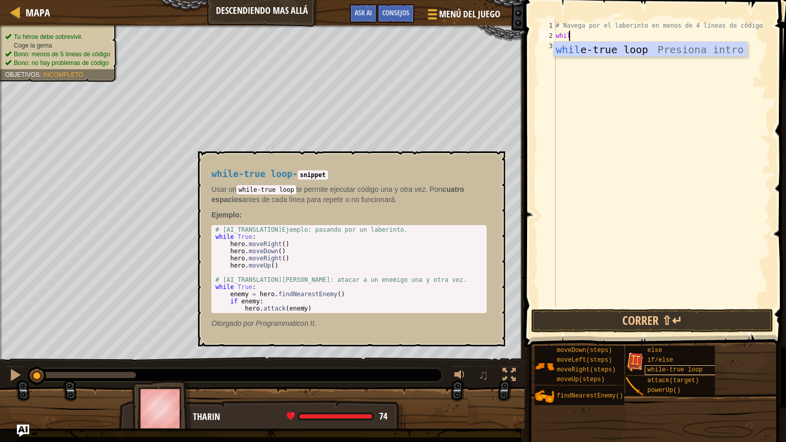
scroll to position [5, 0]
type textarea "while"
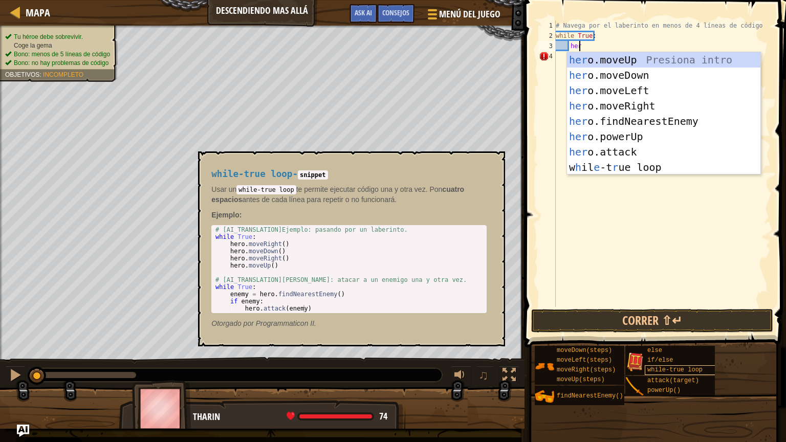
scroll to position [5, 2]
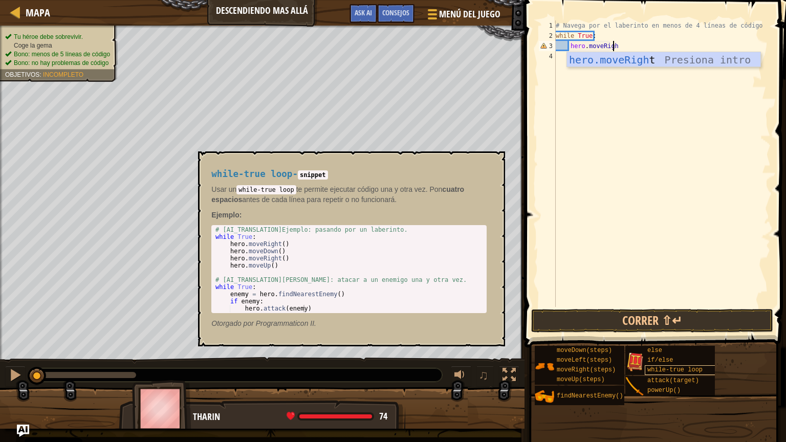
type textarea "hero.moveRight"
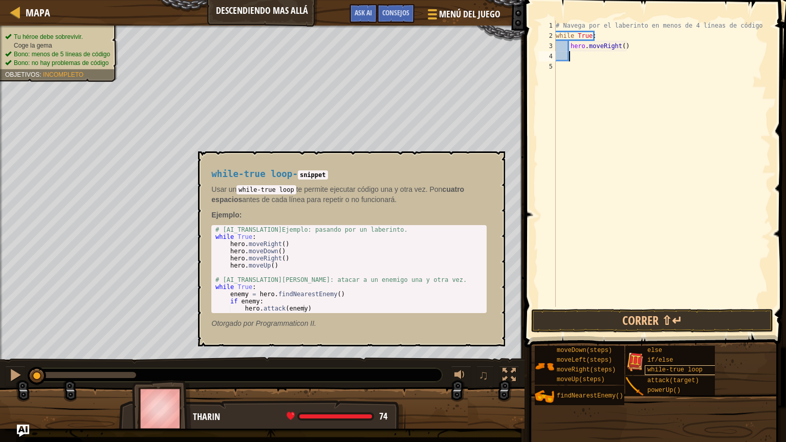
scroll to position [5, 0]
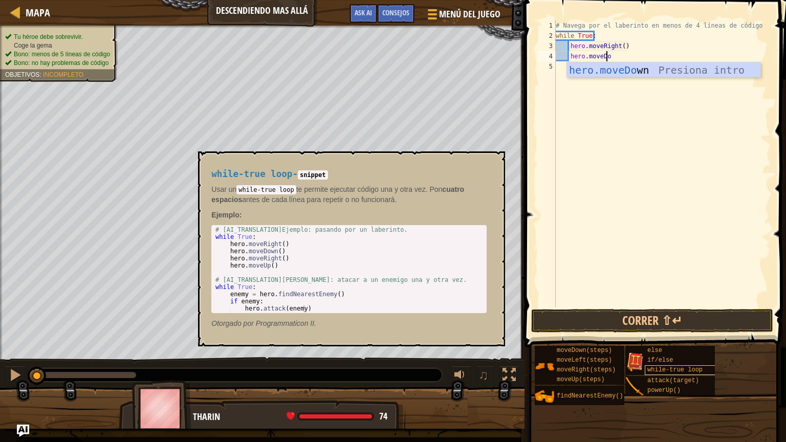
type textarea "hero.moveDown"
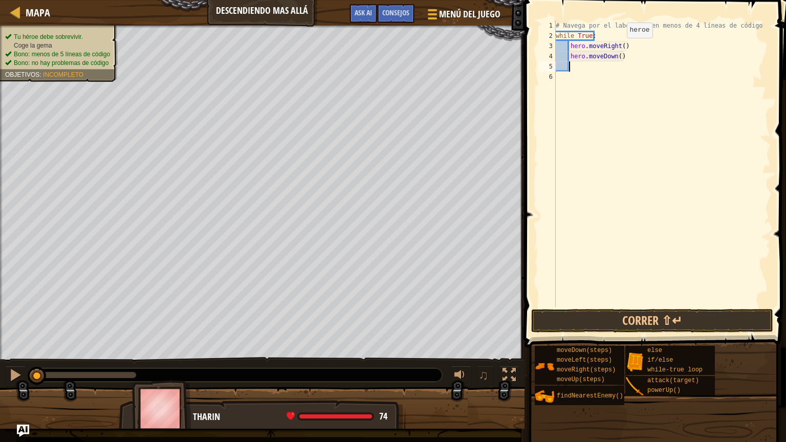
click at [618, 48] on div "# Navega por el laberinto en menos de 4 líneas de código while True : hero . mo…" at bounding box center [662, 173] width 217 height 307
click at [616, 55] on div "# Navega por el laberinto en menos de 4 líneas de código while True : hero . mo…" at bounding box center [662, 173] width 217 height 307
type textarea "hero.moveDown(1)"
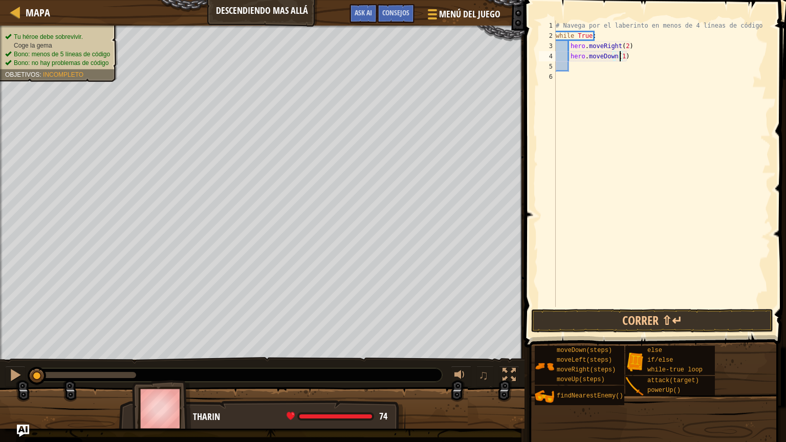
click at [640, 55] on div "# Navega por el laberinto en menos de 4 líneas de código while True : hero . mo…" at bounding box center [662, 173] width 217 height 307
click at [579, 88] on div "# Navega por el laberinto en menos de 4 líneas de código while True : hero . mo…" at bounding box center [662, 173] width 217 height 307
type textarea "hero.moveDown(1)"
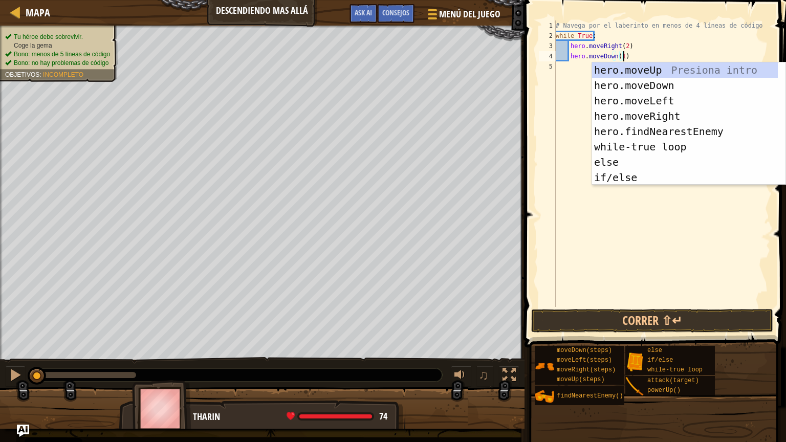
click at [622, 242] on div "# Navega por el laberinto en menos de 4 líneas de código while True : hero . mo…" at bounding box center [662, 173] width 217 height 307
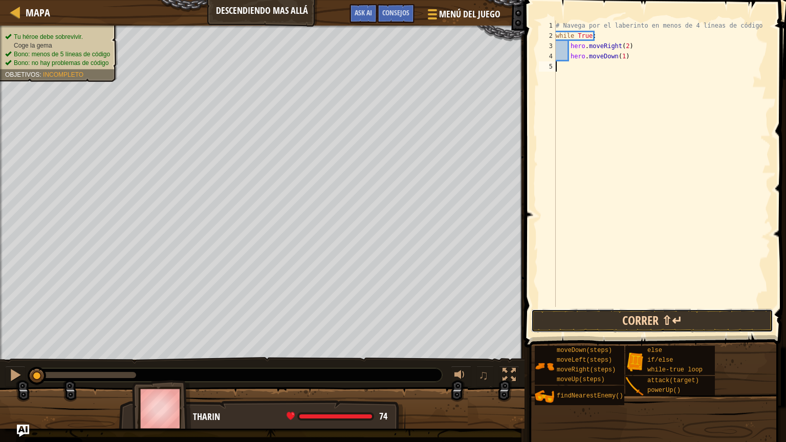
click at [658, 321] on button "Correr ⇧↵" at bounding box center [652, 321] width 242 height 24
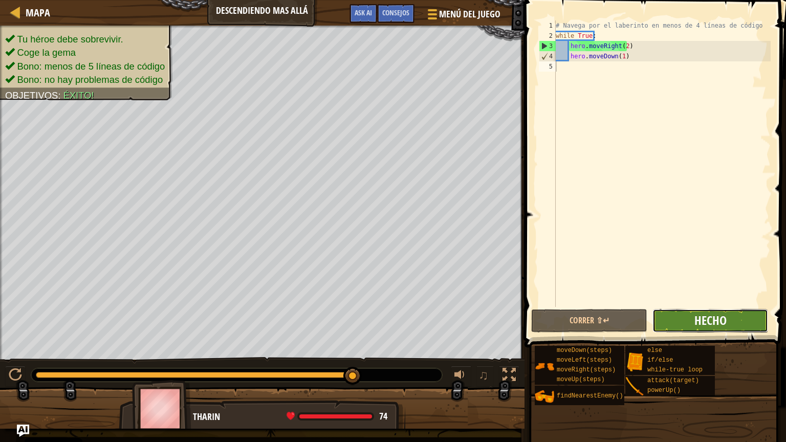
click at [718, 319] on span "Hecho" at bounding box center [710, 320] width 32 height 16
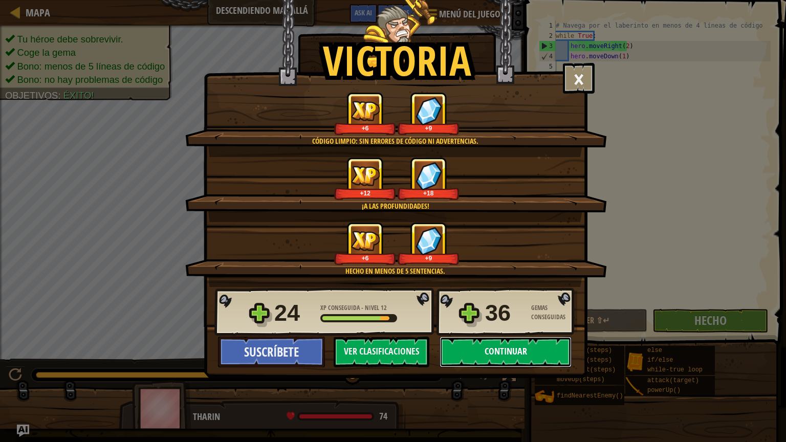
click at [494, 352] on button "Continuar" at bounding box center [506, 352] width 132 height 31
select select "es-ES"
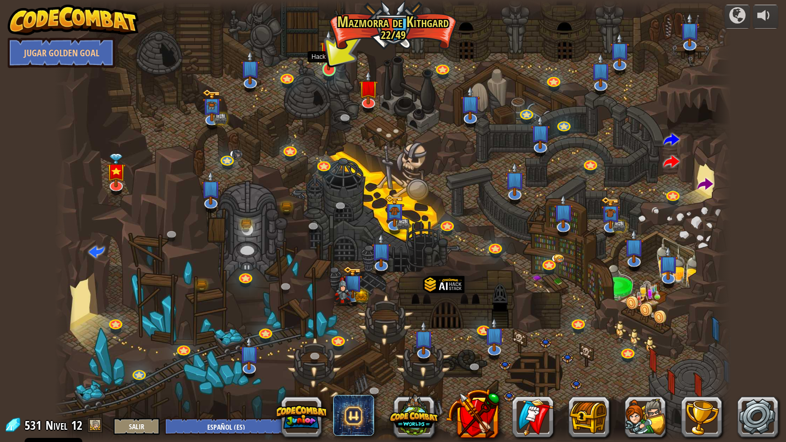
click at [328, 70] on img at bounding box center [329, 50] width 18 height 41
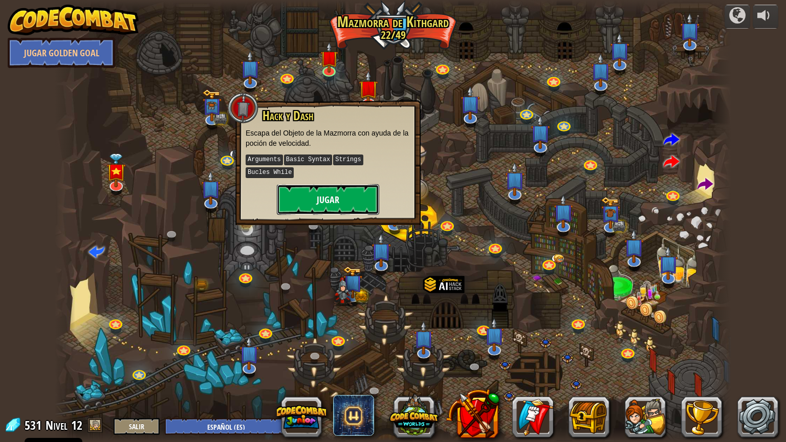
click at [345, 189] on button "Jugar" at bounding box center [328, 199] width 102 height 31
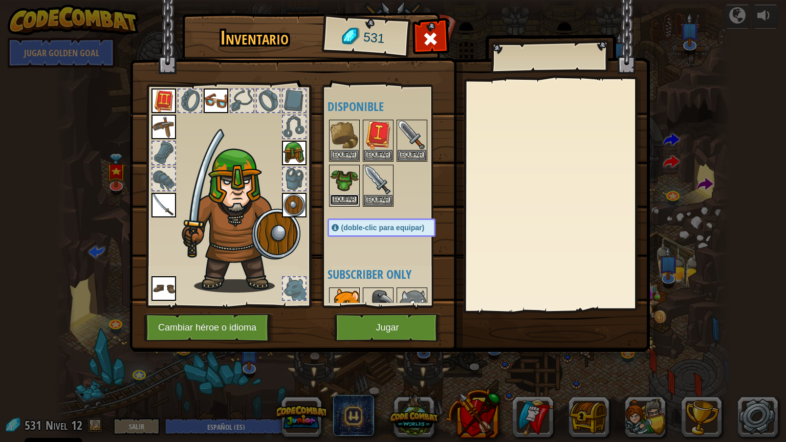
click at [342, 197] on button "Equipar" at bounding box center [344, 199] width 29 height 11
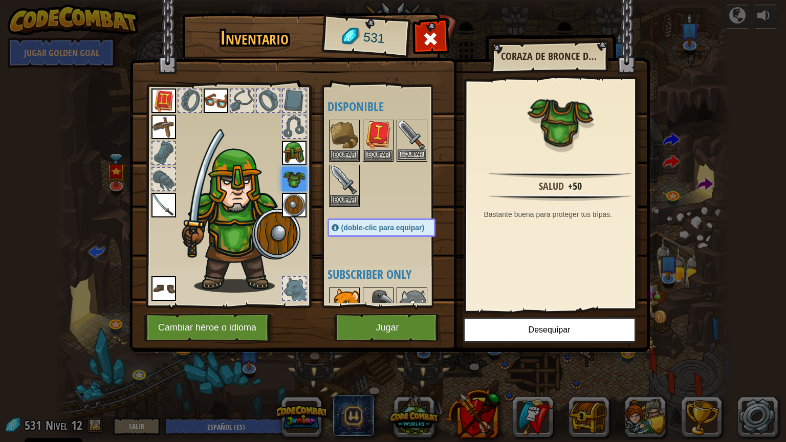
click at [413, 136] on img at bounding box center [412, 135] width 29 height 29
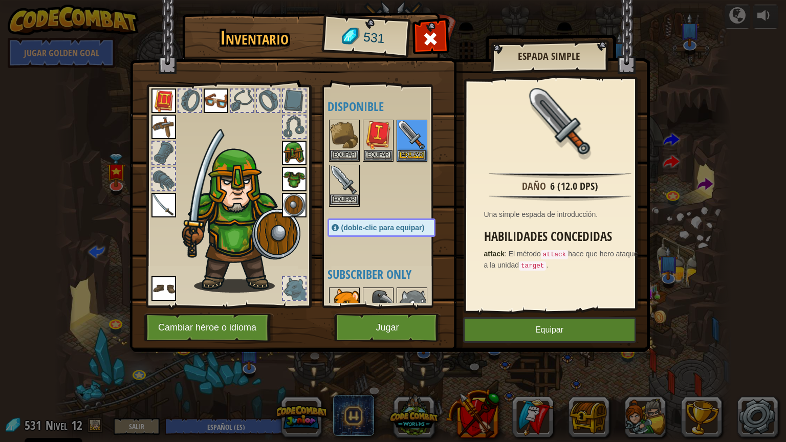
click at [342, 178] on img at bounding box center [344, 180] width 29 height 29
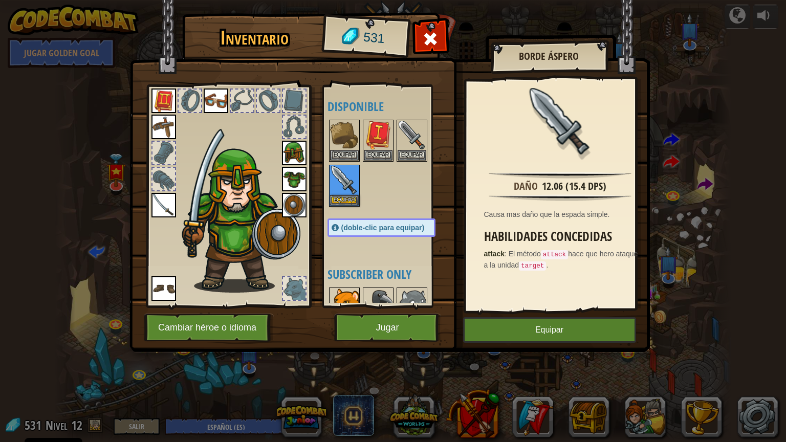
click at [159, 207] on img at bounding box center [163, 205] width 25 height 25
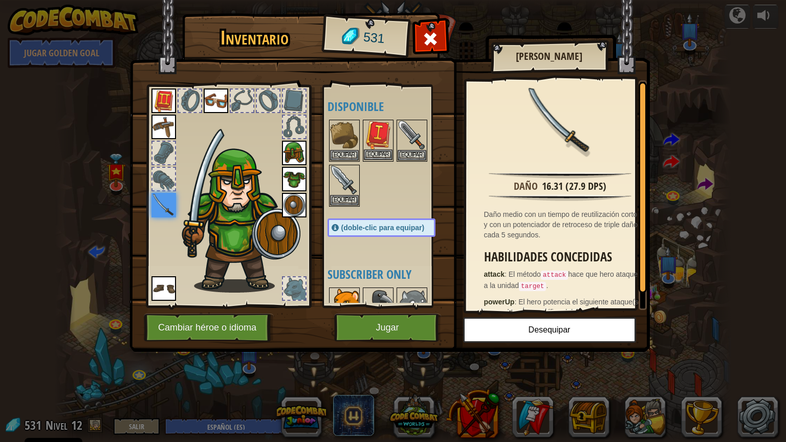
click at [375, 136] on img at bounding box center [378, 135] width 29 height 29
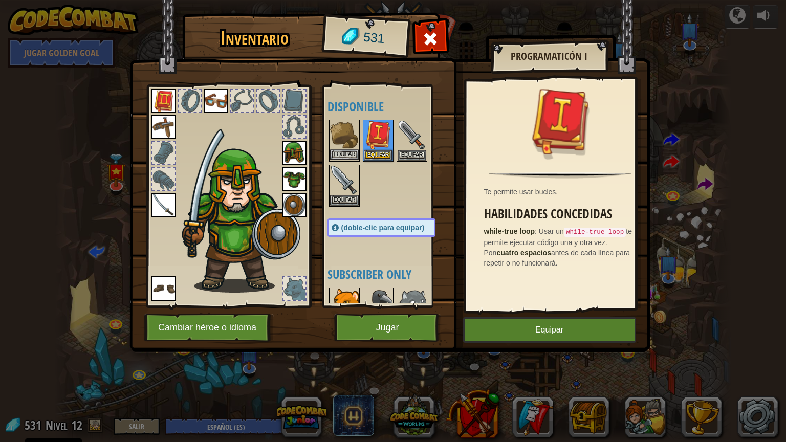
click at [336, 134] on img at bounding box center [344, 135] width 29 height 29
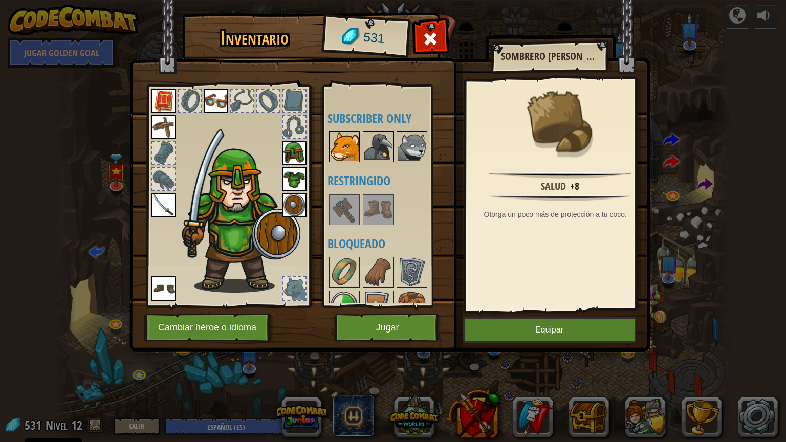
scroll to position [154, 0]
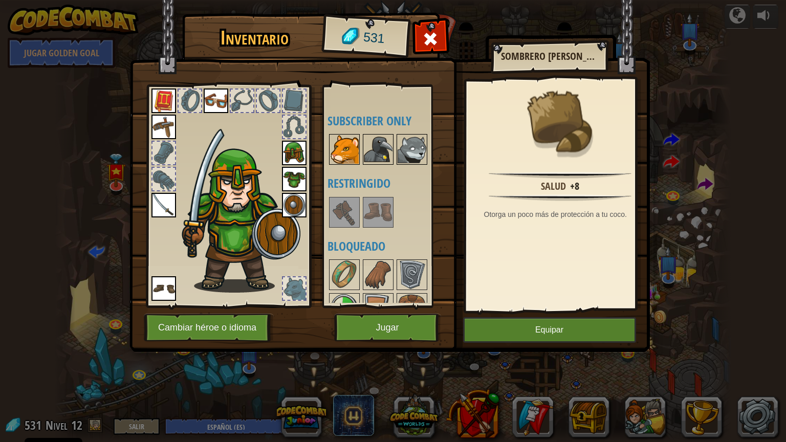
click at [341, 163] on img at bounding box center [344, 149] width 29 height 29
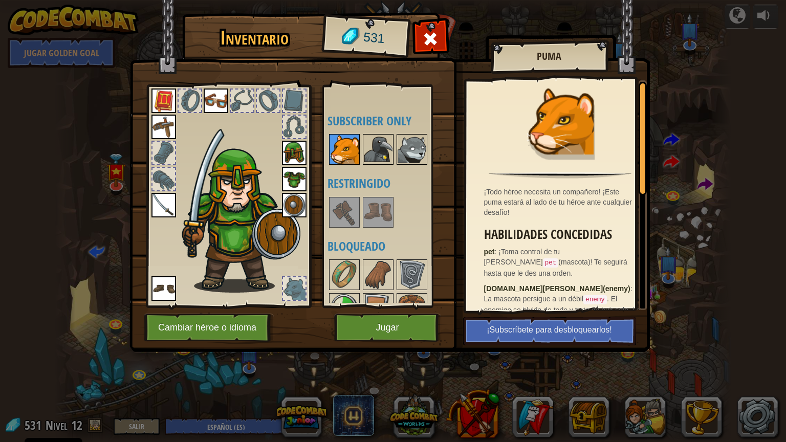
click at [370, 164] on img at bounding box center [378, 149] width 29 height 29
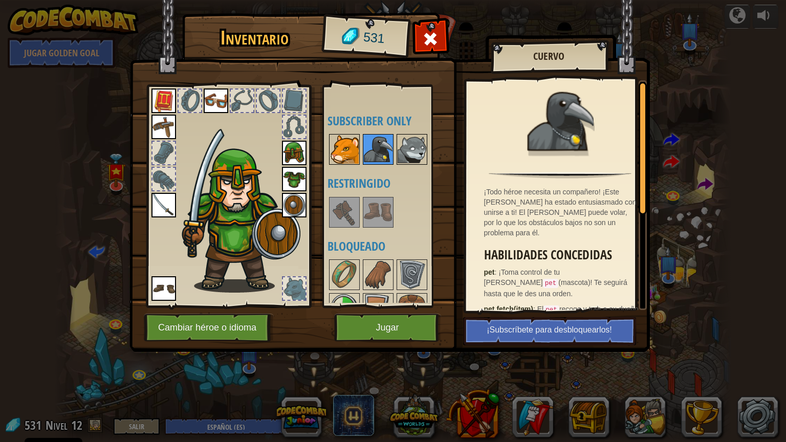
click at [398, 156] on img at bounding box center [412, 149] width 29 height 29
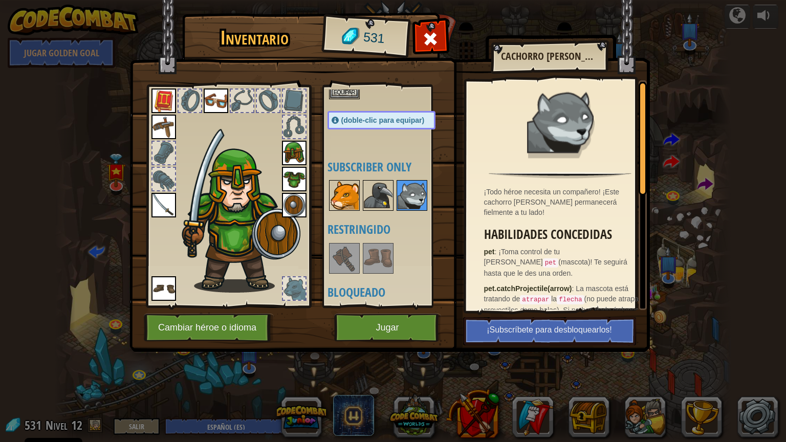
scroll to position [0, 0]
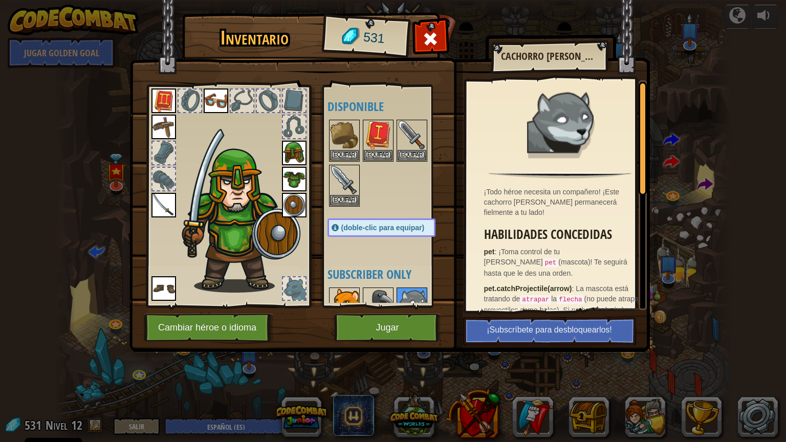
click at [381, 199] on div at bounding box center [392, 163] width 128 height 90
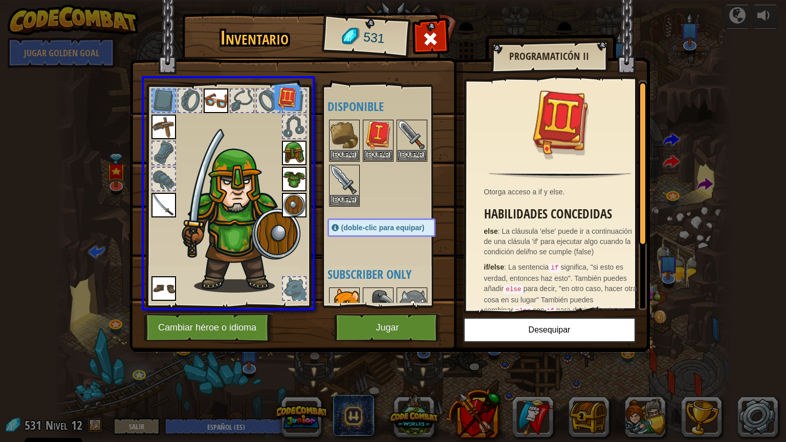
drag, startPoint x: 168, startPoint y: 98, endPoint x: 292, endPoint y: 103, distance: 124.4
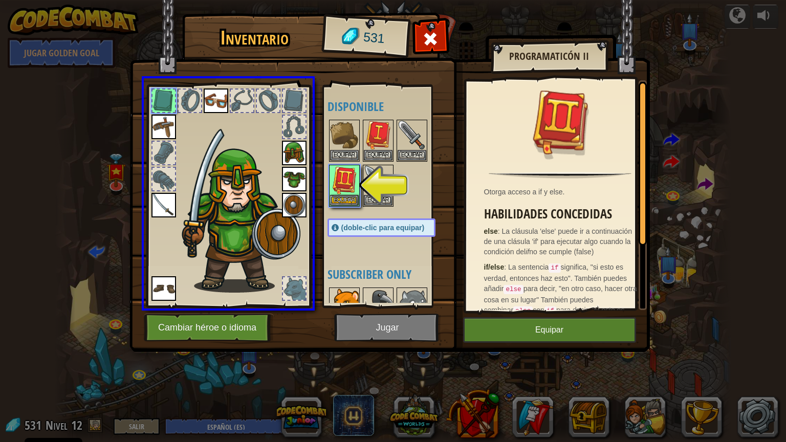
drag, startPoint x: 352, startPoint y: 183, endPoint x: 249, endPoint y: 127, distance: 116.6
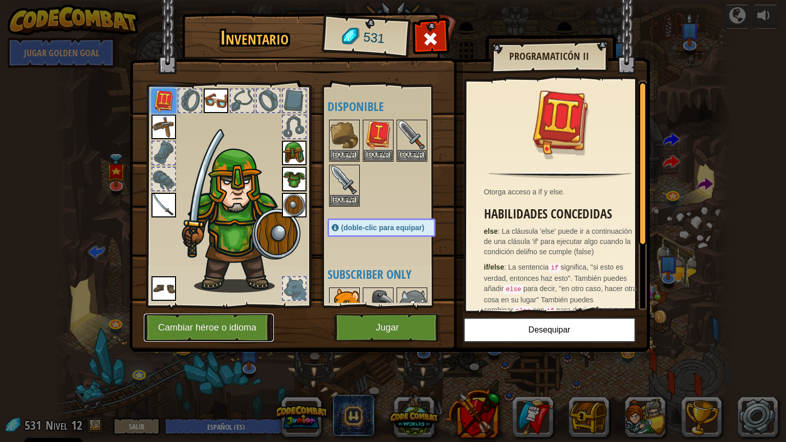
click at [233, 328] on button "Cambiar héroe o idioma" at bounding box center [209, 328] width 130 height 28
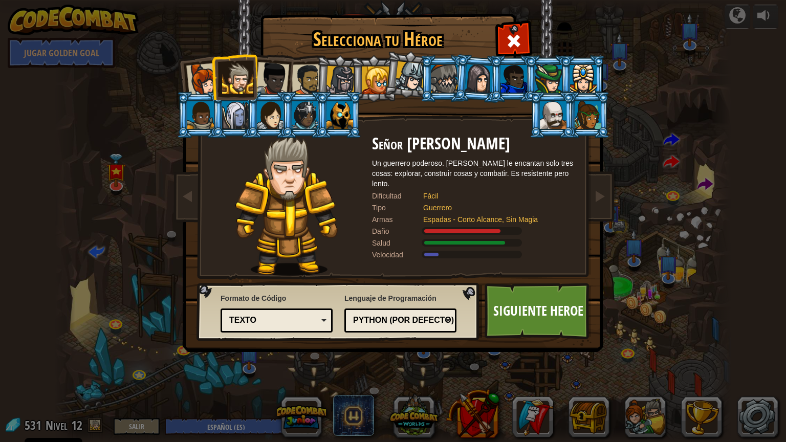
click at [276, 320] on div "Texto" at bounding box center [273, 321] width 89 height 12
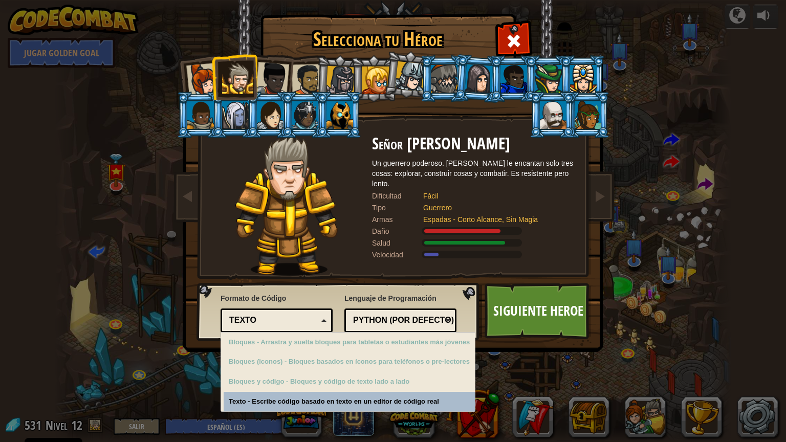
click at [284, 318] on div "Texto" at bounding box center [273, 321] width 89 height 12
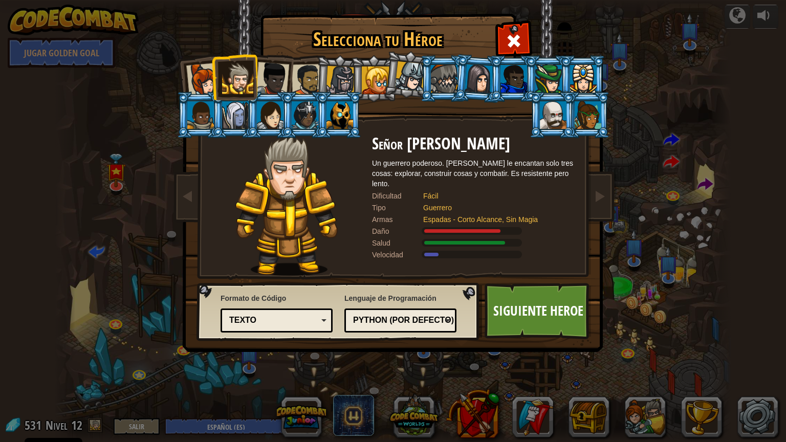
click at [375, 315] on div "Python (Por defecto)" at bounding box center [397, 321] width 89 height 12
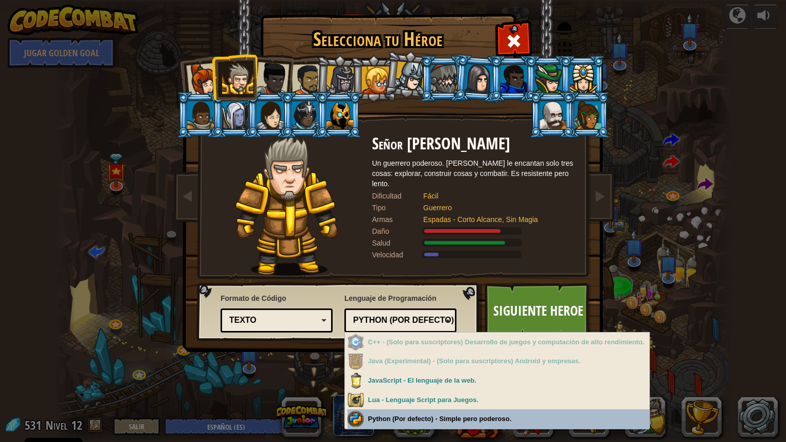
click at [426, 373] on div "Selecciona tu Héroe 531 Capitana [PERSON_NAME] es una líder práctica que no tie…" at bounding box center [393, 221] width 786 height 442
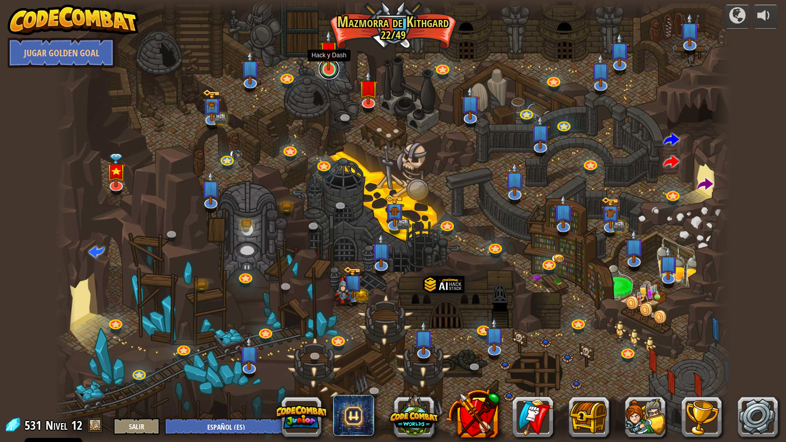
click at [327, 70] on link at bounding box center [329, 69] width 20 height 20
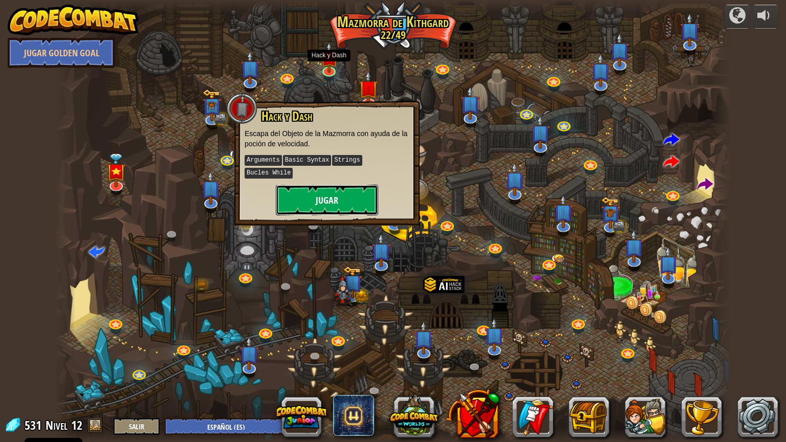
click at [324, 190] on button "Jugar" at bounding box center [327, 200] width 102 height 31
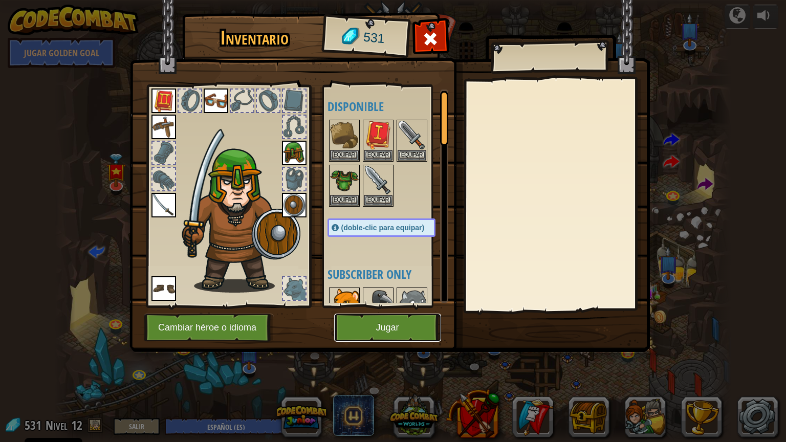
click at [399, 329] on button "Jugar" at bounding box center [387, 328] width 107 height 28
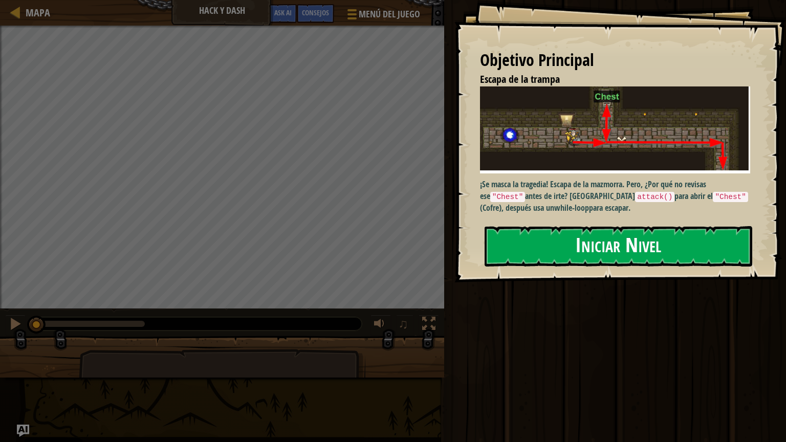
click at [586, 250] on button "Iniciar Nivel" at bounding box center [619, 246] width 268 height 40
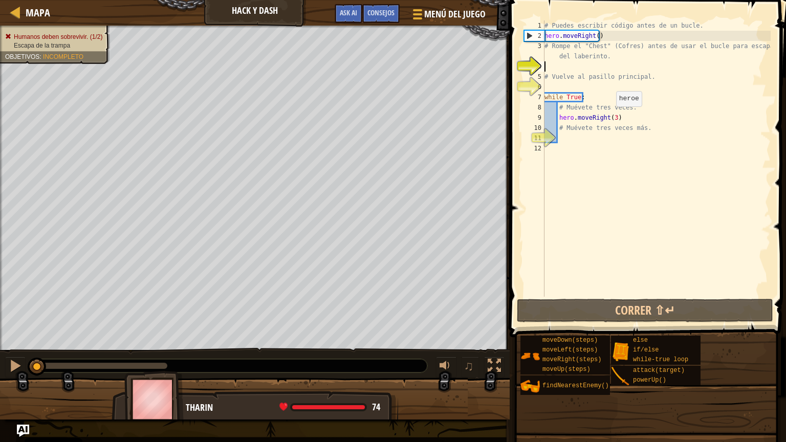
click at [611, 117] on div "# Puedes escribir código antes de un bucle. hero . moveRight ( ) # Rompe el "Ch…" at bounding box center [656, 168] width 228 height 297
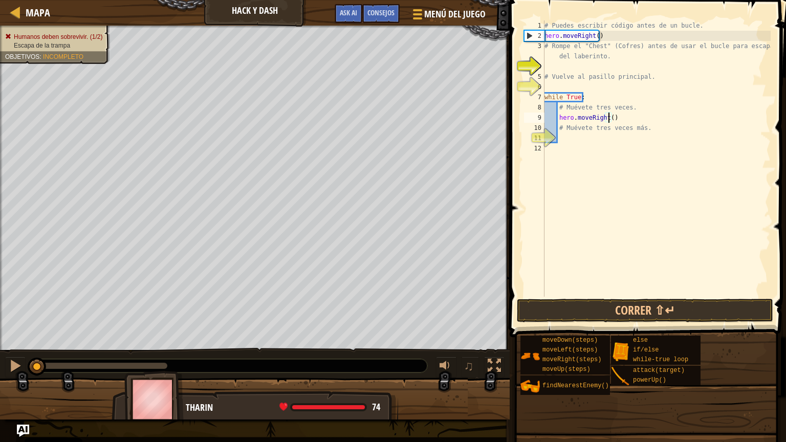
type textarea "hero.moveRight(4)"
click at [573, 135] on div "# Puedes escribir código antes de un bucle. hero . moveRight ( ) # Rompe el "Ch…" at bounding box center [656, 168] width 228 height 297
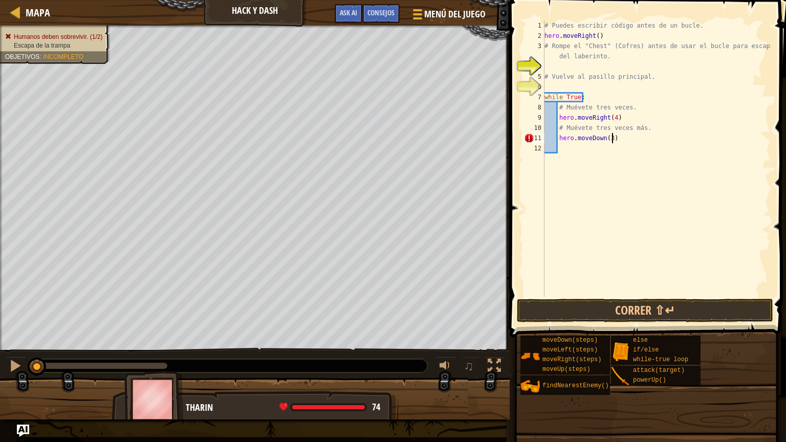
scroll to position [5, 5]
click at [594, 36] on div "# Puedes escribir código antes de un bucle. hero . moveRight ( ) # Rompe el "Ch…" at bounding box center [656, 168] width 228 height 297
type textarea "hero.moveRight(1)"
click at [604, 37] on div "# Puedes escribir código antes de un bucle. hero . moveRight ( 1 ) # Rompe el "…" at bounding box center [656, 168] width 228 height 297
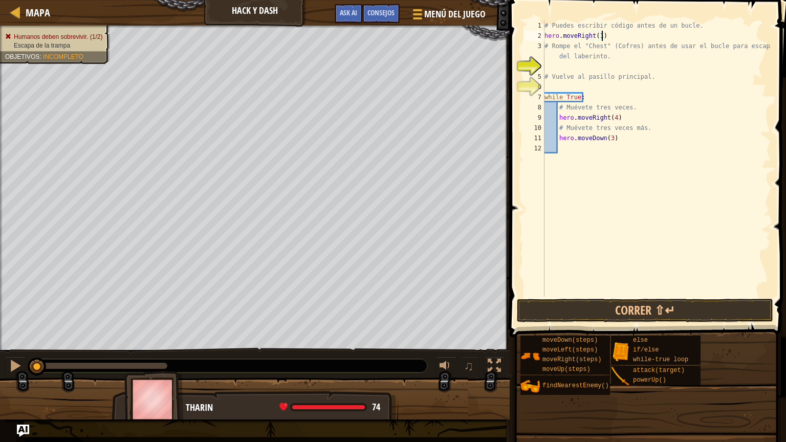
click at [565, 62] on div "# Puedes escribir código antes de un bucle. hero . moveRight ( 1 ) # Rompe el "…" at bounding box center [656, 168] width 228 height 297
type textarea "hero.attack("Chest")"
click at [581, 84] on div "# Puedes escribir código antes de un bucle. hero . moveRight ( 1 ) # Rompe el "…" at bounding box center [656, 168] width 228 height 297
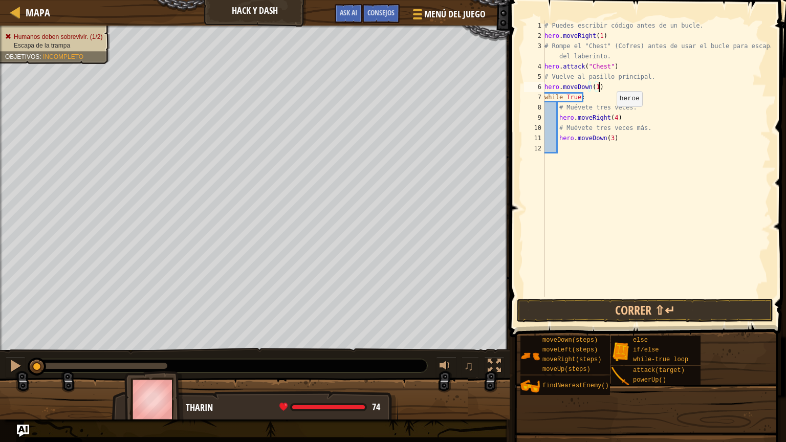
click at [612, 117] on div "# Puedes escribir código antes de un bucle. hero . moveRight ( 1 ) # Rompe el "…" at bounding box center [656, 168] width 228 height 297
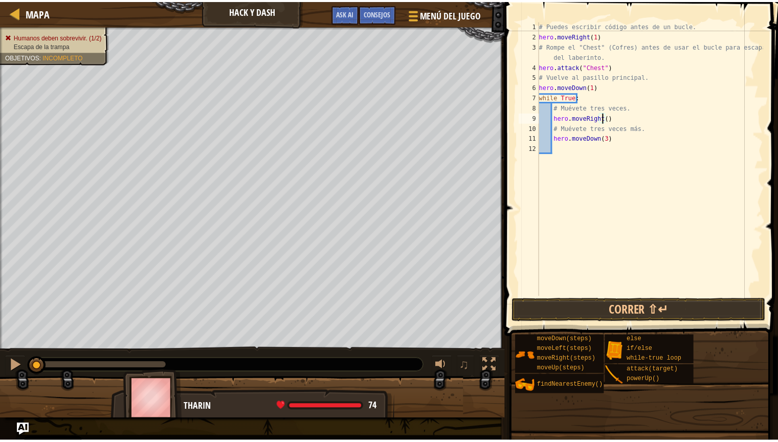
scroll to position [5, 5]
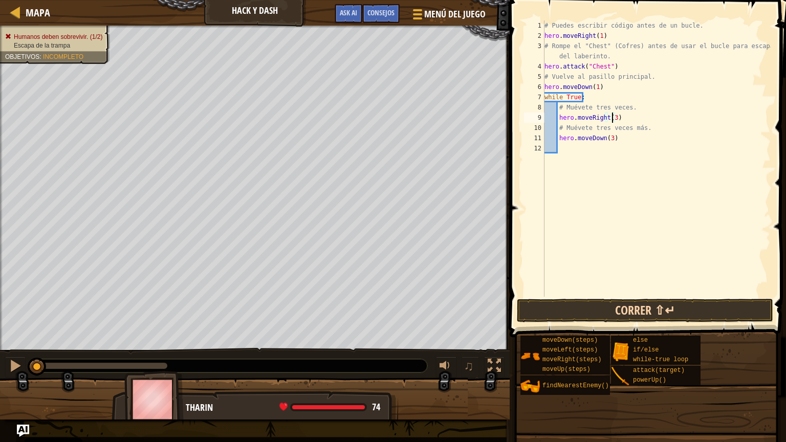
type textarea "hero.moveRight(3)"
click at [654, 315] on button "Correr ⇧↵" at bounding box center [645, 311] width 256 height 24
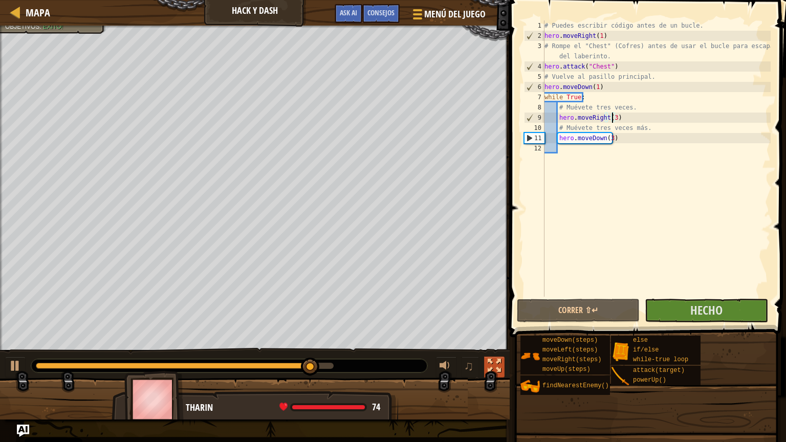
click at [501, 366] on button at bounding box center [494, 367] width 20 height 21
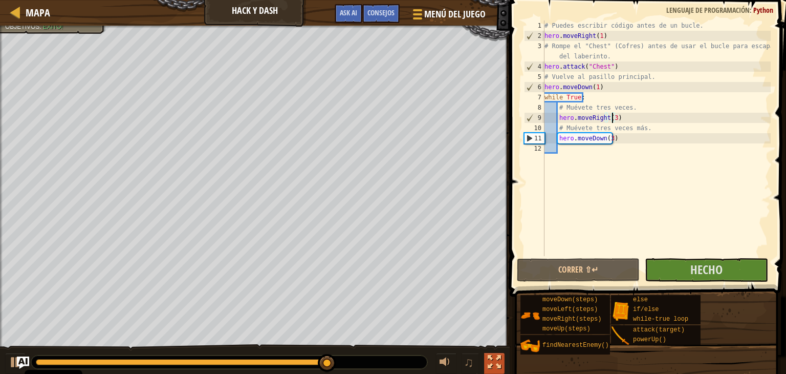
click at [496, 361] on div at bounding box center [494, 361] width 13 height 13
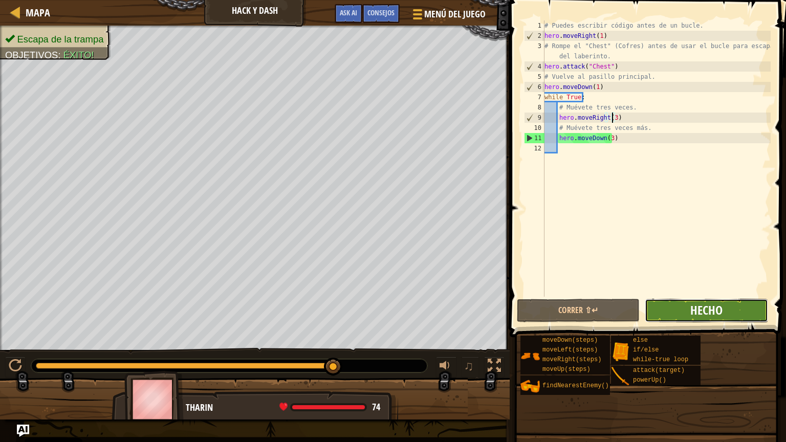
click at [696, 309] on span "Hecho" at bounding box center [706, 310] width 32 height 16
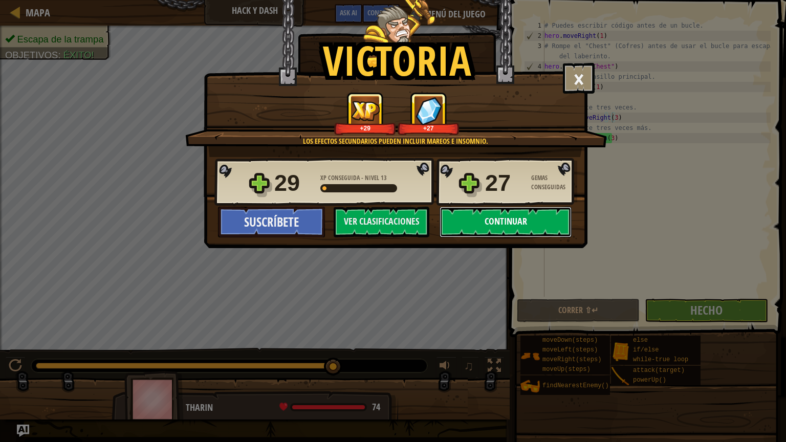
click at [479, 219] on button "Continuar" at bounding box center [506, 222] width 132 height 31
select select "es-ES"
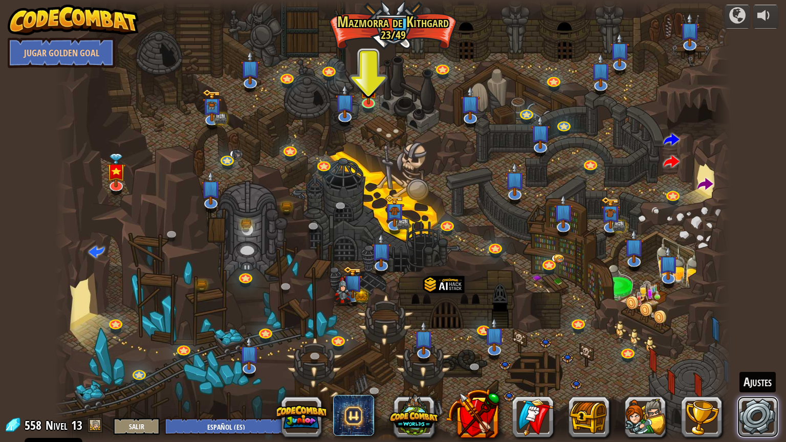
click at [762, 373] on link at bounding box center [757, 417] width 41 height 41
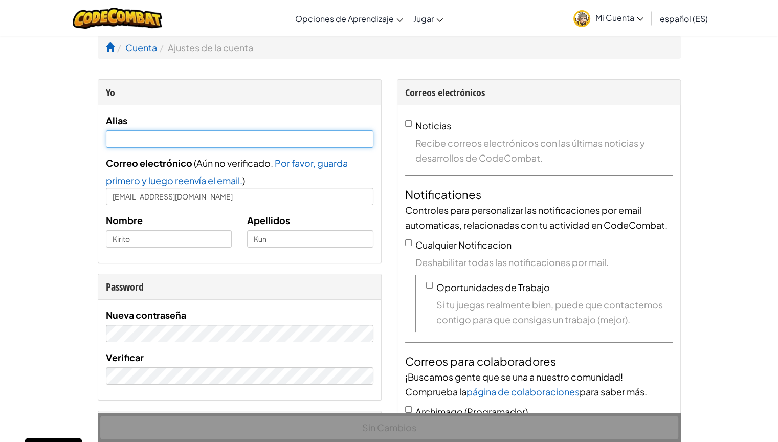
click at [167, 141] on input "text" at bounding box center [240, 139] width 268 height 17
type input "Xenzo"
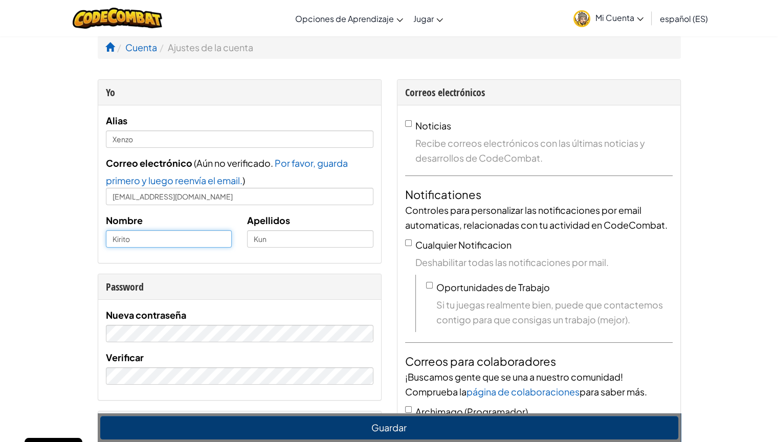
drag, startPoint x: 160, startPoint y: 243, endPoint x: 75, endPoint y: 242, distance: 85.0
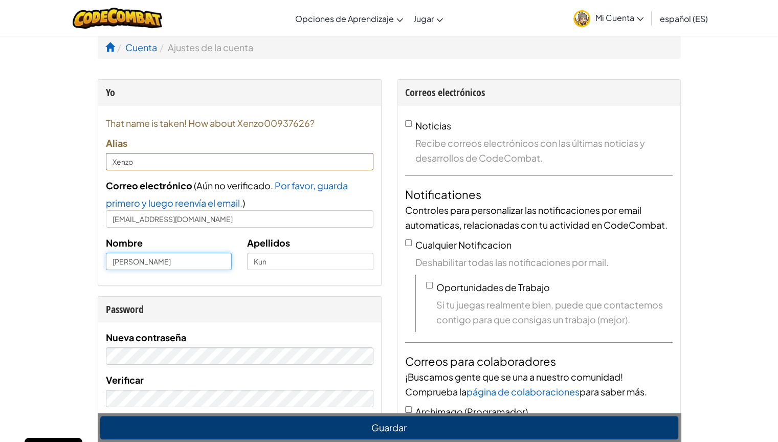
type input "[PERSON_NAME]"
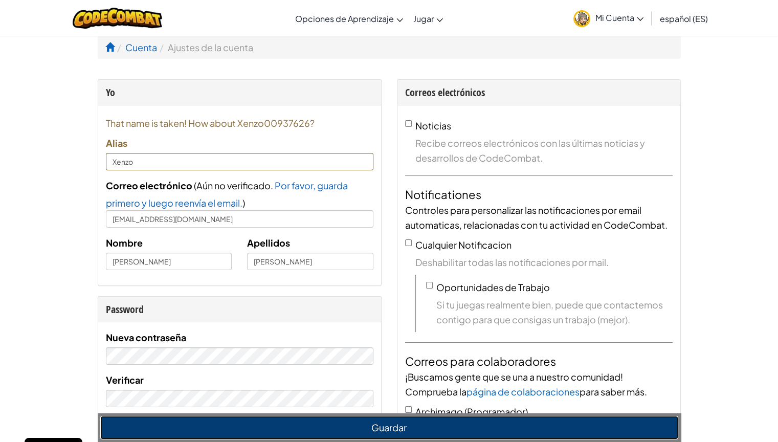
click at [388, 373] on button "Guardar" at bounding box center [389, 428] width 578 height 24
type input "Xenzo00937626"
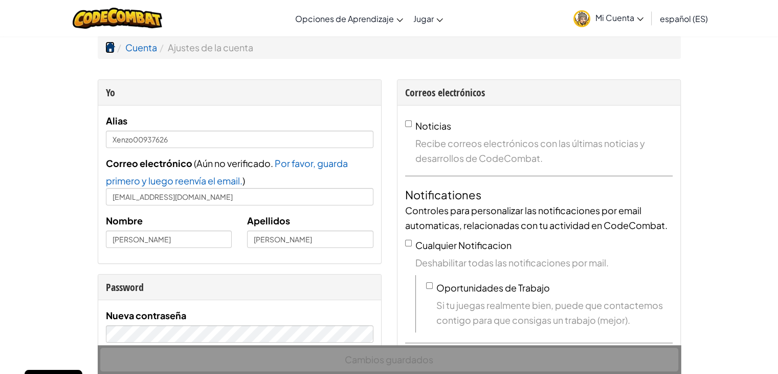
click at [106, 45] on span at bounding box center [109, 46] width 9 height 9
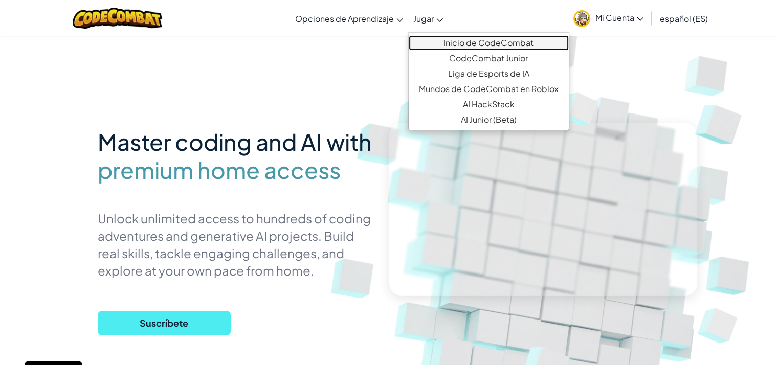
click at [451, 45] on link "Inicio de CodeCombat" at bounding box center [489, 42] width 160 height 15
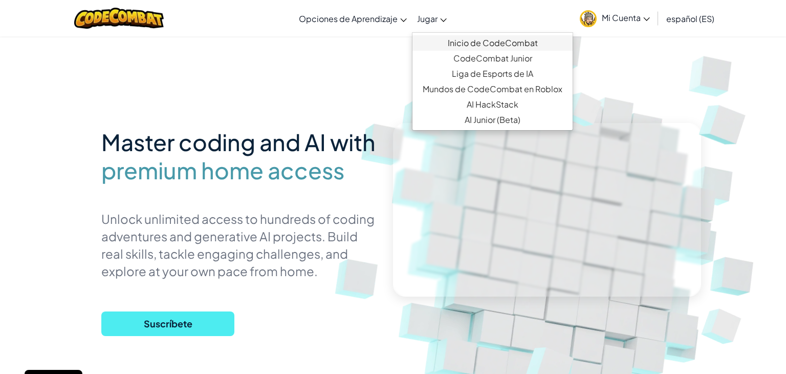
select select "es-ES"
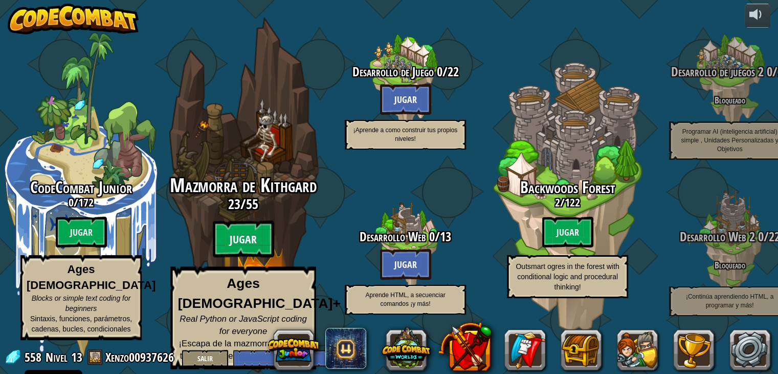
click at [252, 246] on btn "Jugar" at bounding box center [243, 239] width 61 height 37
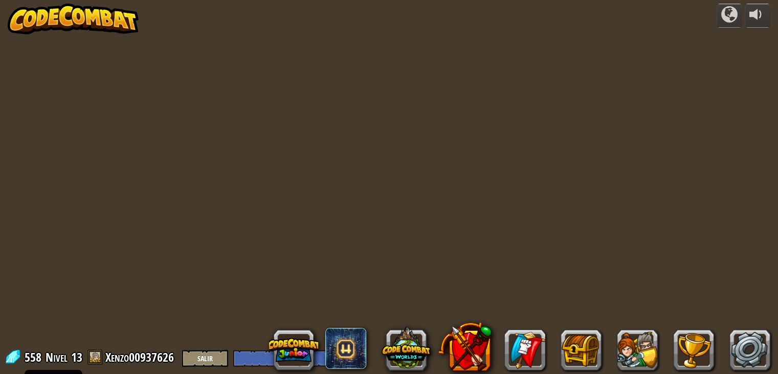
select select "es-ES"
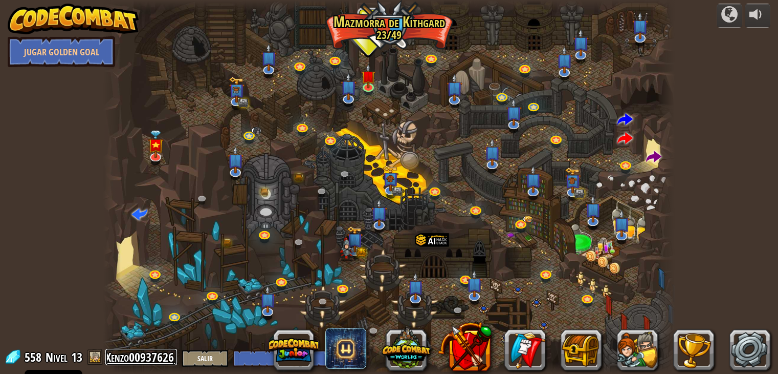
click at [131, 360] on link "Xenzo00937626" at bounding box center [141, 357] width 72 height 16
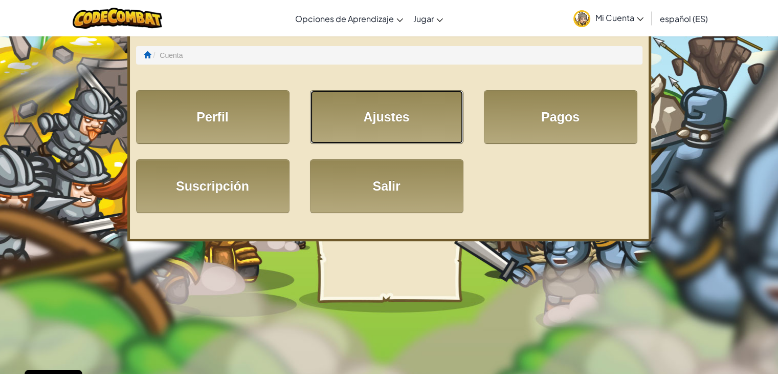
click at [391, 114] on link "Ajustes" at bounding box center [387, 117] width 154 height 54
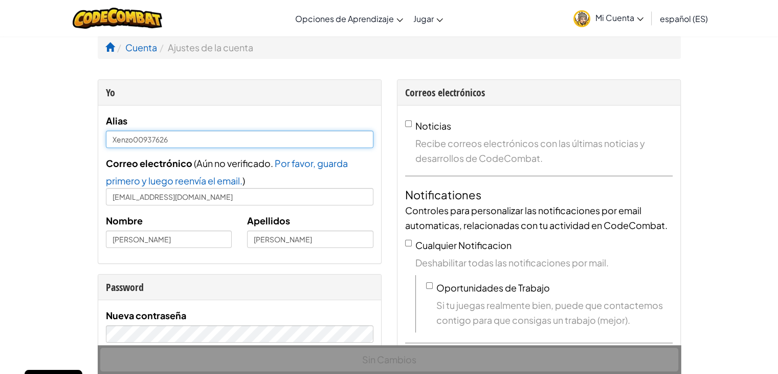
drag, startPoint x: 213, startPoint y: 144, endPoint x: 158, endPoint y: 155, distance: 56.2
click at [133, 148] on div "Alias Xenzo00937626 Correo electrónico ( Aún no verificado. Por favor, guarda p…" at bounding box center [240, 184] width 268 height 142
type input "Xenzo1996"
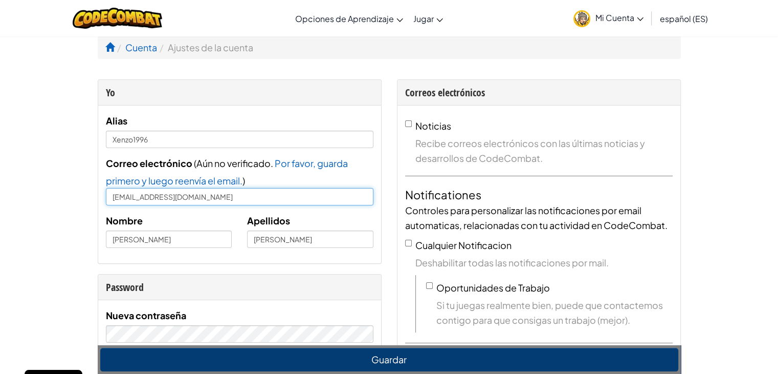
click at [247, 199] on input "[EMAIL_ADDRESS][DOMAIN_NAME]" at bounding box center [240, 196] width 268 height 17
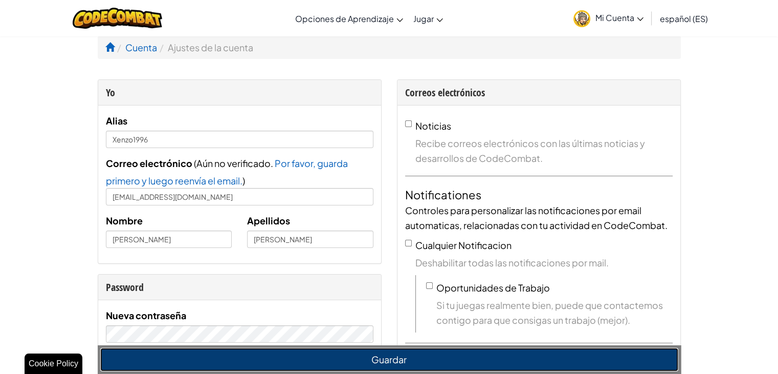
click at [402, 363] on button "Guardar" at bounding box center [389, 359] width 578 height 24
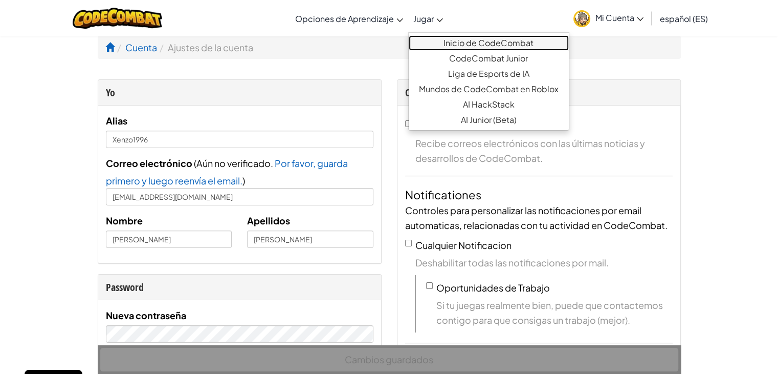
click at [463, 45] on link "Inicio de CodeCombat" at bounding box center [489, 42] width 160 height 15
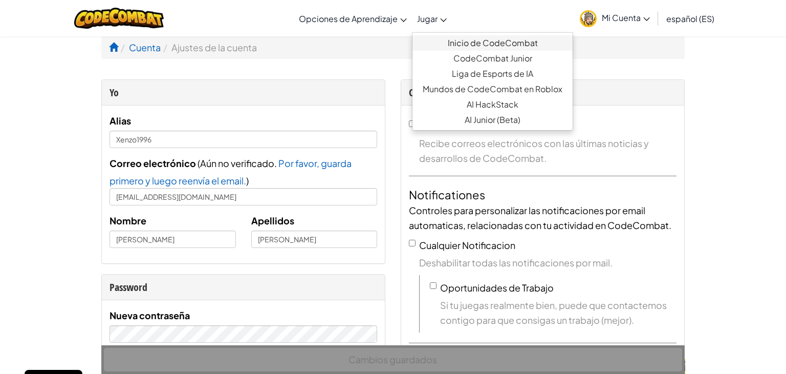
select select "es-ES"
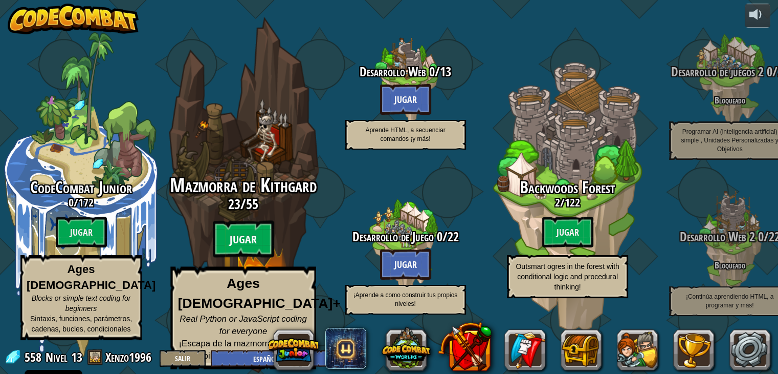
click at [252, 244] on btn "Jugar" at bounding box center [243, 239] width 61 height 37
select select "es-ES"
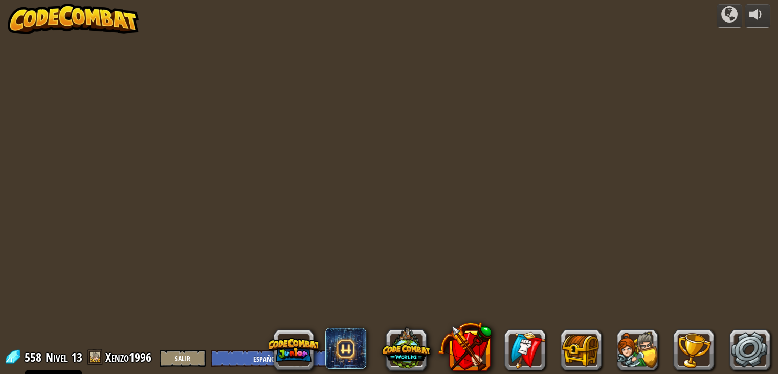
select select "es-ES"
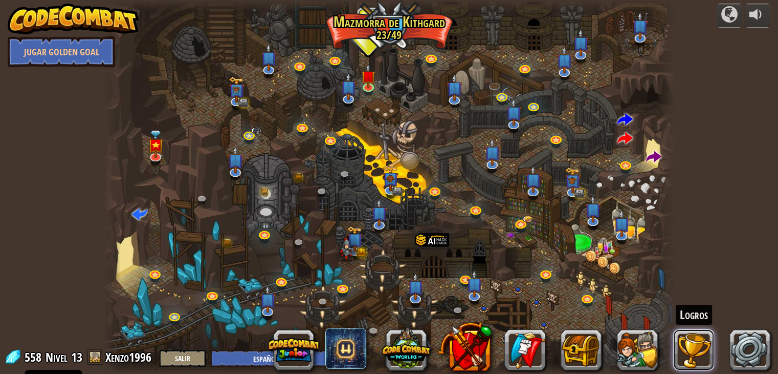
click at [689, 352] on button at bounding box center [694, 349] width 41 height 41
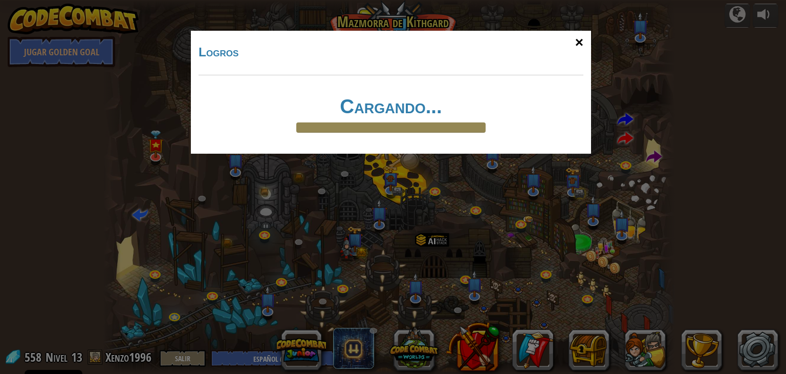
click at [575, 41] on div "×" at bounding box center [580, 43] width 24 height 30
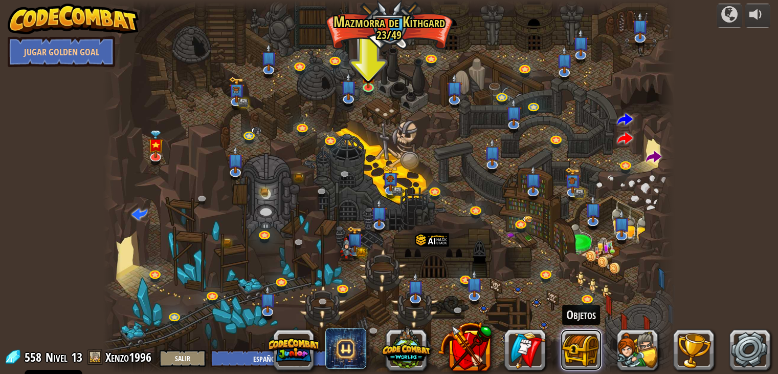
click at [576, 345] on button at bounding box center [581, 349] width 41 height 41
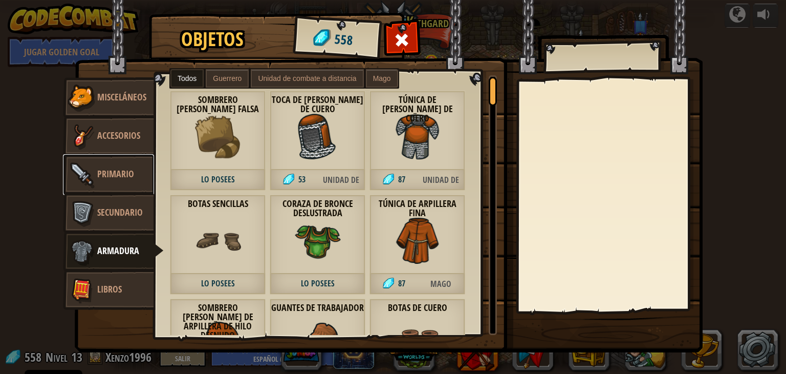
click at [118, 171] on span "Primario" at bounding box center [115, 173] width 37 height 13
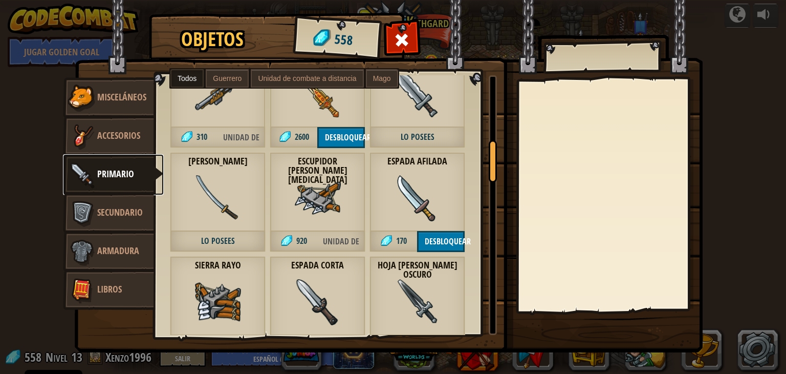
scroll to position [461, 0]
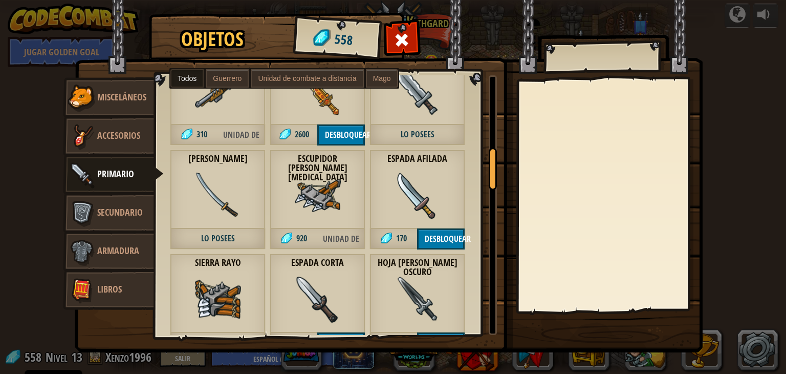
click at [418, 188] on img at bounding box center [418, 195] width 46 height 46
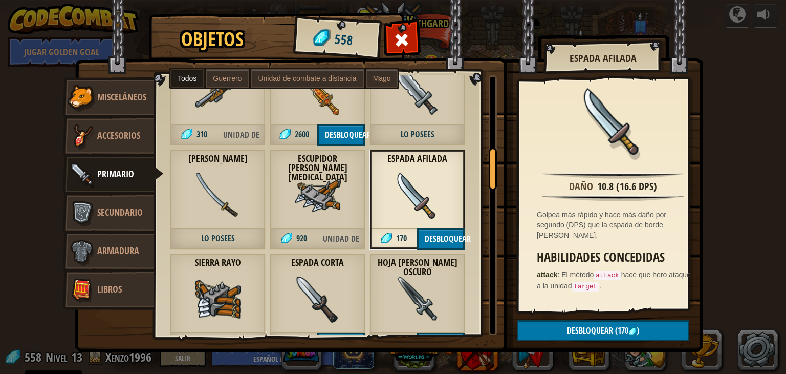
click at [205, 193] on img at bounding box center [218, 195] width 46 height 46
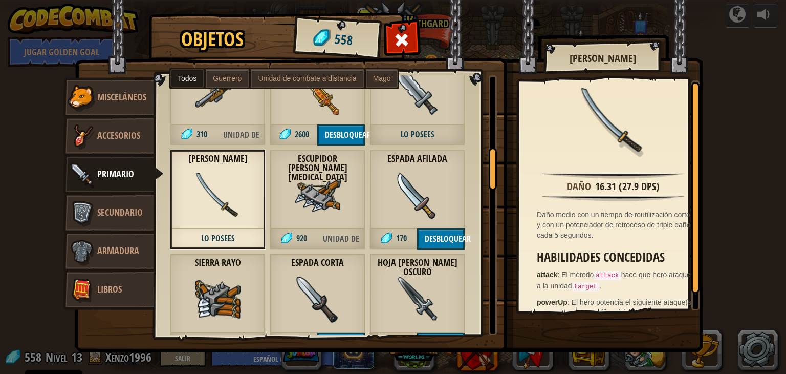
click at [424, 182] on img at bounding box center [418, 195] width 46 height 46
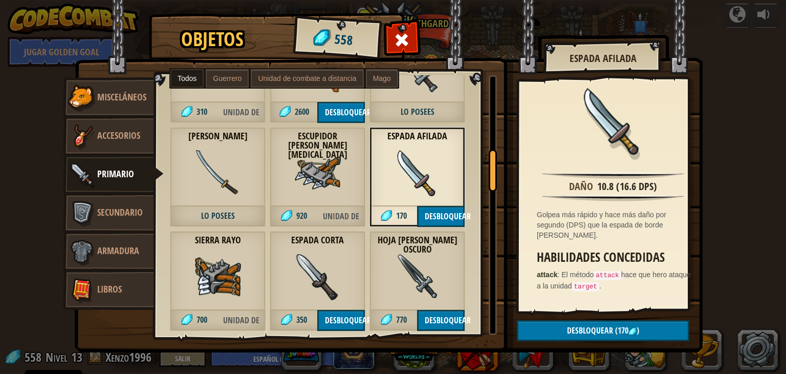
scroll to position [563, 0]
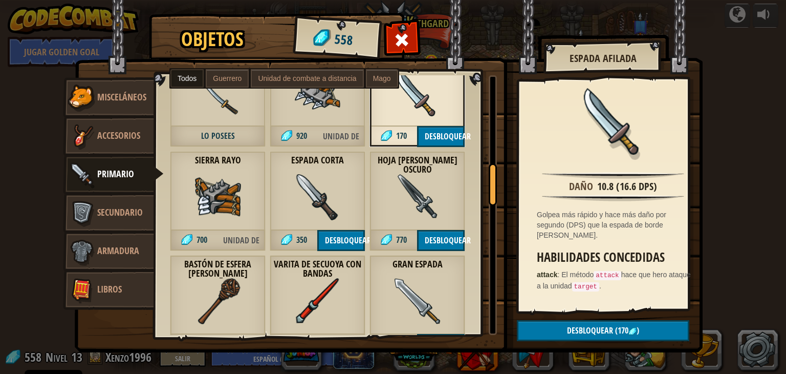
click at [424, 278] on img at bounding box center [418, 301] width 46 height 46
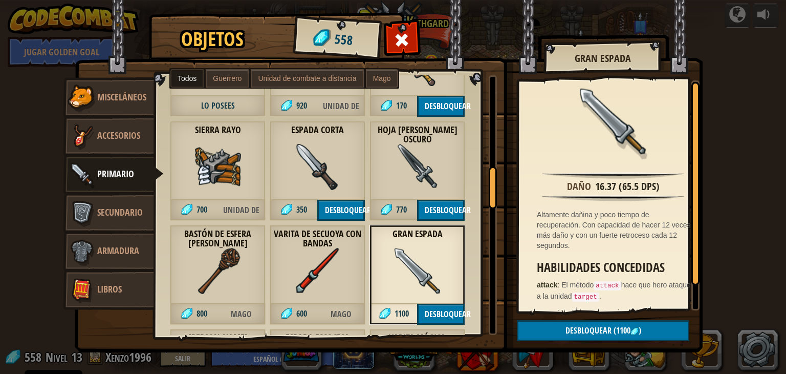
scroll to position [512, 0]
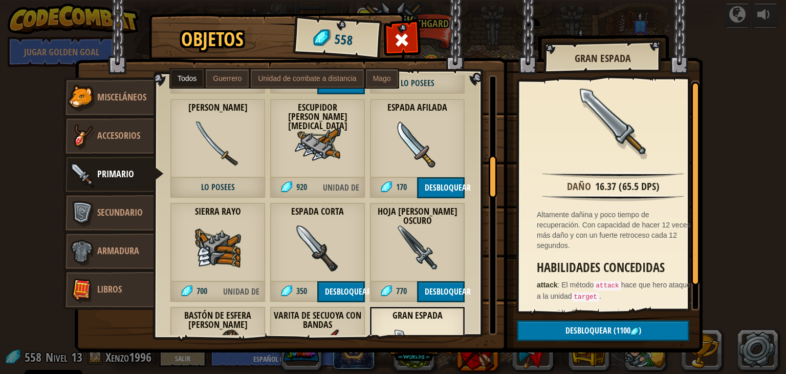
click at [327, 242] on img at bounding box center [318, 248] width 46 height 46
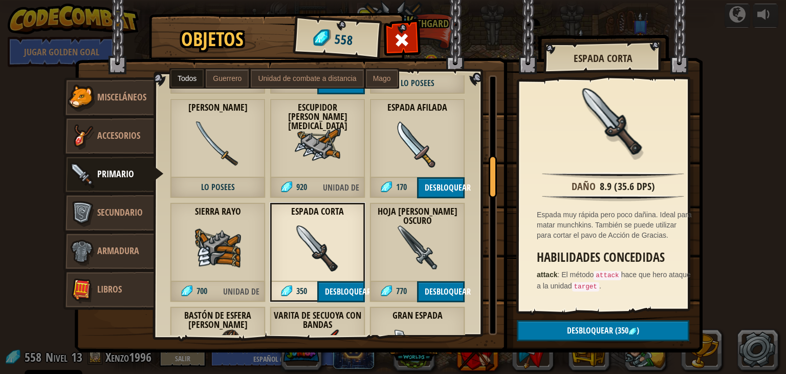
click at [224, 148] on img at bounding box center [218, 144] width 46 height 46
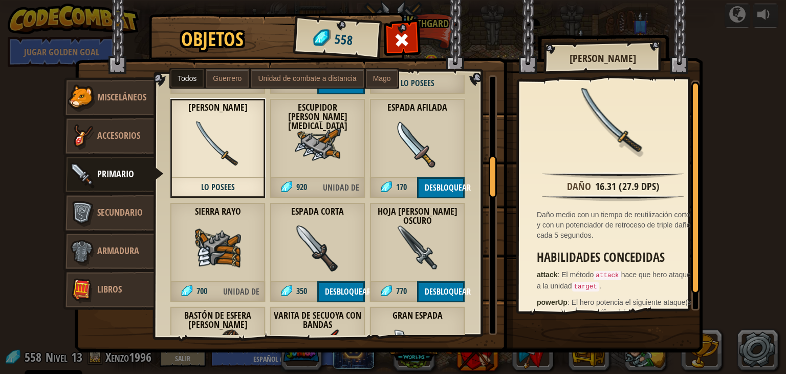
click at [287, 78] on span "Unidad de combate a distancia" at bounding box center [307, 78] width 98 height 8
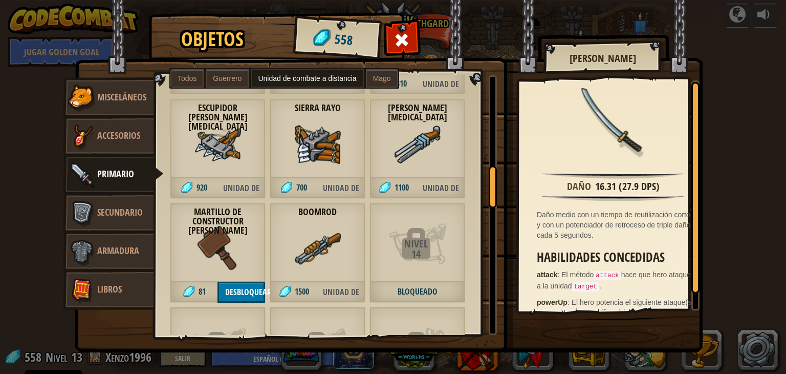
click at [230, 77] on span "Guerrero" at bounding box center [227, 78] width 29 height 8
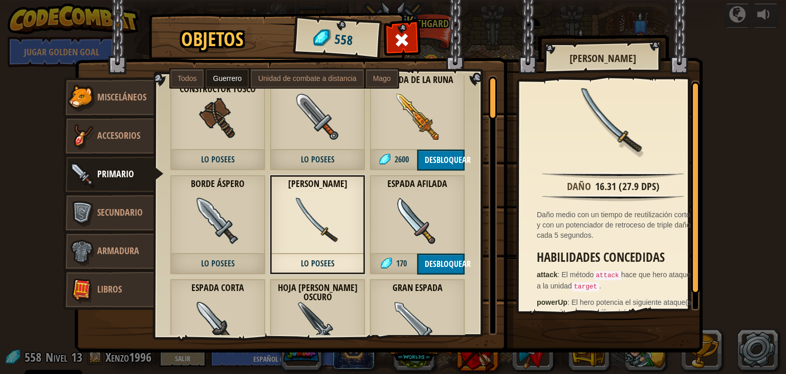
scroll to position [0, 0]
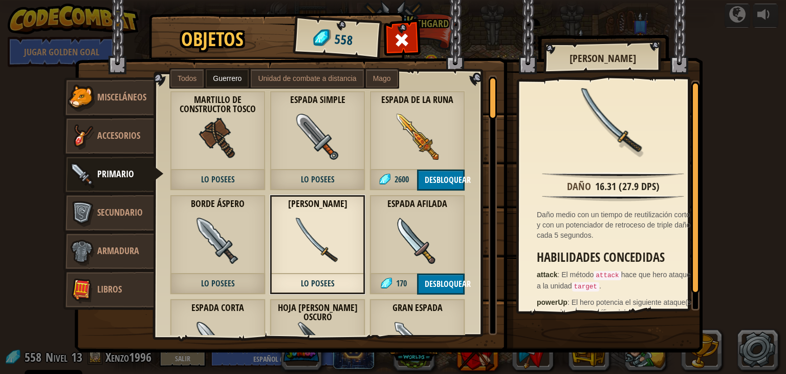
click at [239, 225] on img at bounding box center [218, 241] width 46 height 46
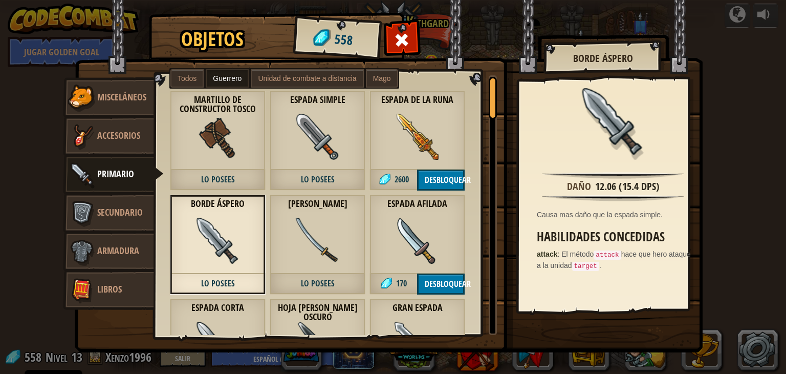
click at [302, 229] on img at bounding box center [318, 241] width 46 height 46
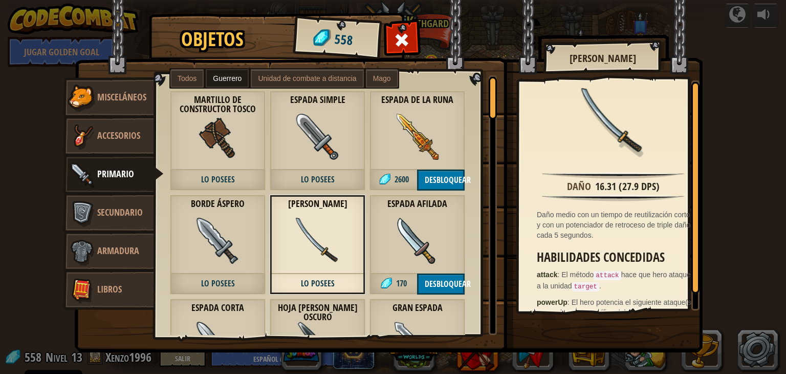
click at [401, 35] on span at bounding box center [402, 40] width 16 height 16
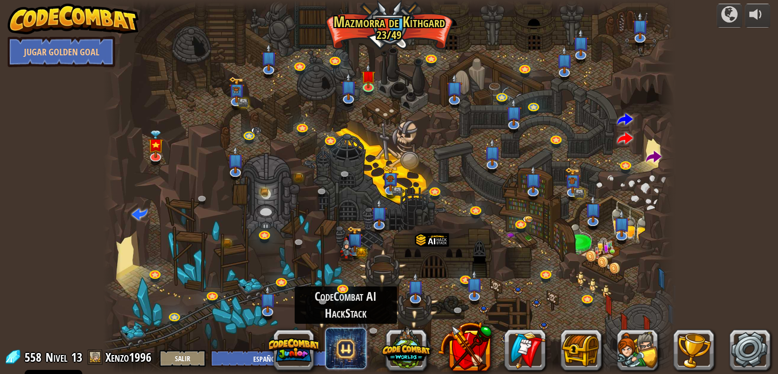
click at [349, 351] on span at bounding box center [345, 348] width 41 height 41
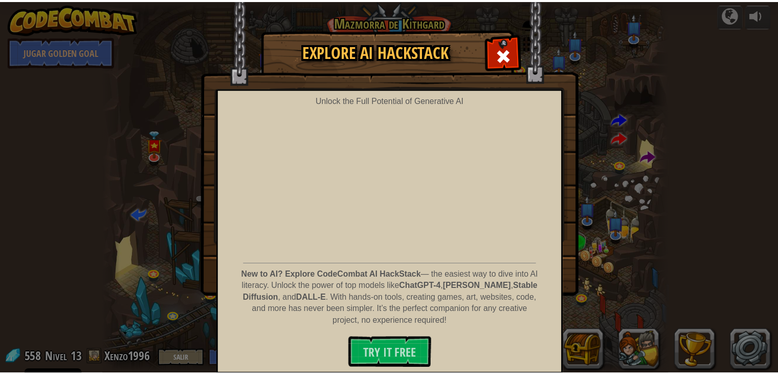
scroll to position [2, 0]
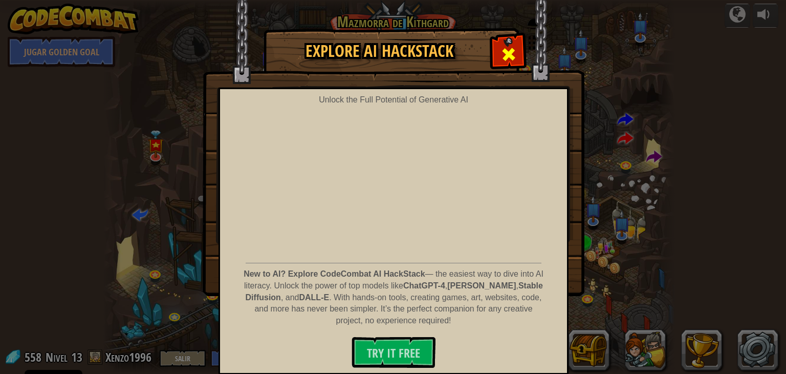
click at [506, 54] on span at bounding box center [509, 54] width 16 height 16
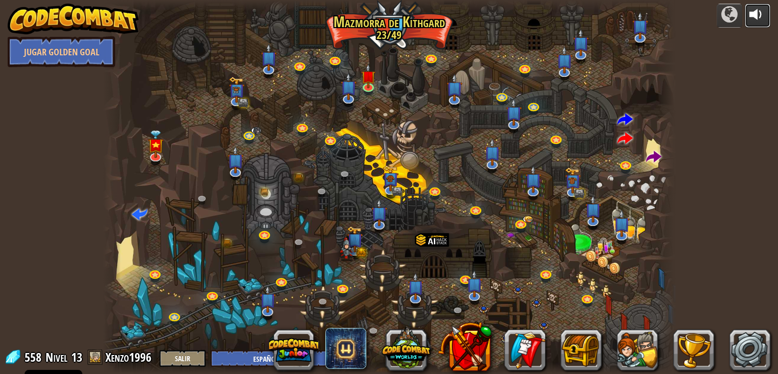
click at [752, 17] on div at bounding box center [758, 14] width 16 height 16
click at [758, 10] on div at bounding box center [758, 14] width 16 height 16
click at [633, 349] on button at bounding box center [637, 349] width 41 height 41
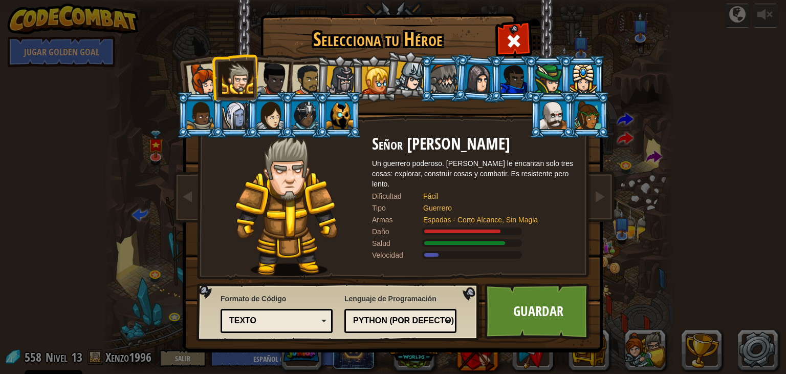
click at [274, 79] on div at bounding box center [272, 79] width 34 height 34
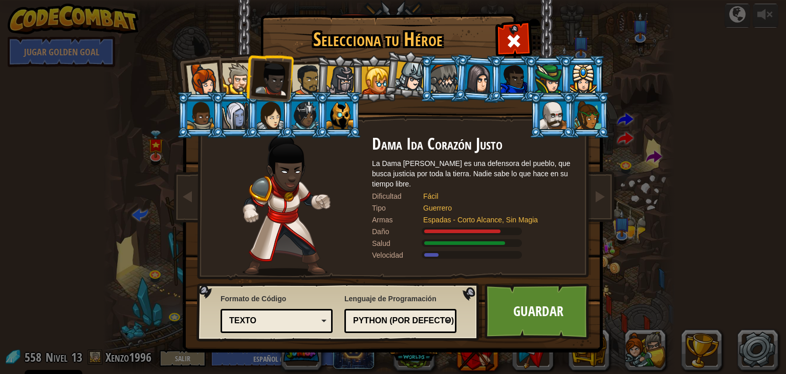
click at [233, 74] on div at bounding box center [237, 78] width 31 height 31
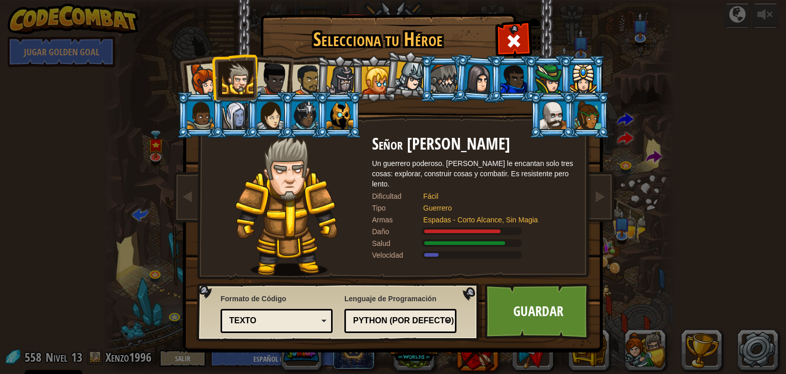
click at [336, 114] on div at bounding box center [340, 115] width 27 height 28
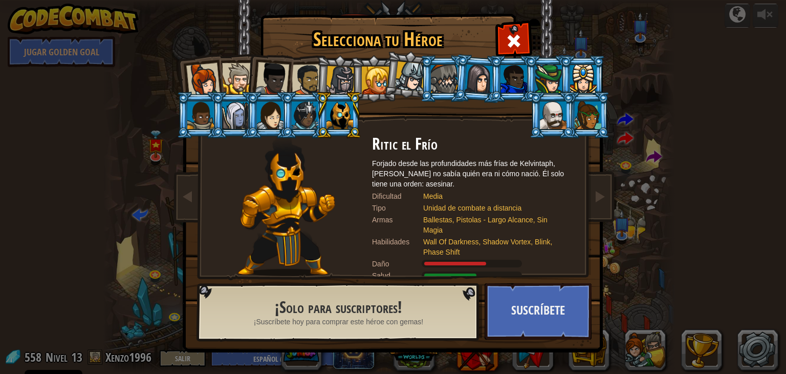
click at [376, 78] on div at bounding box center [376, 81] width 28 height 28
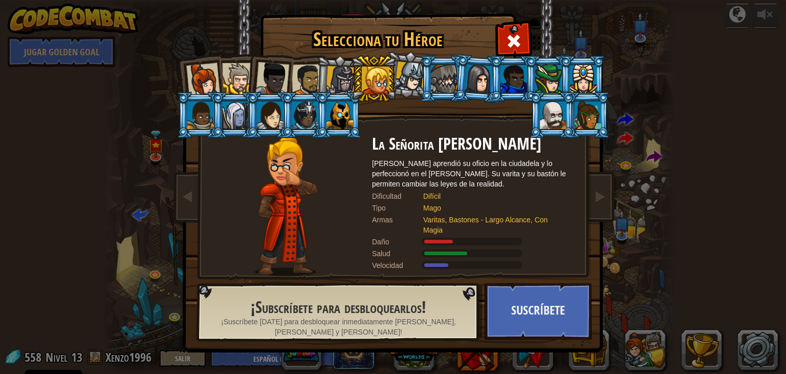
click at [408, 78] on div at bounding box center [410, 76] width 30 height 30
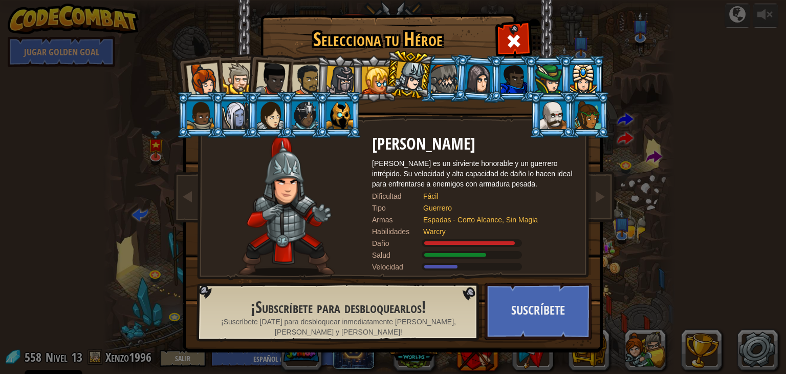
click at [372, 76] on div at bounding box center [376, 81] width 28 height 28
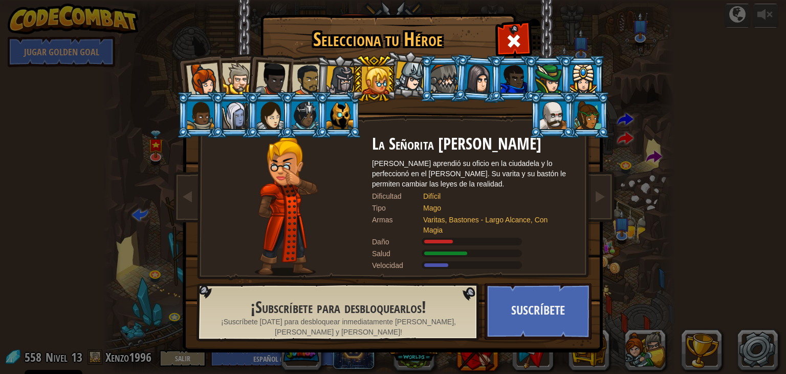
click at [305, 77] on div at bounding box center [308, 80] width 32 height 32
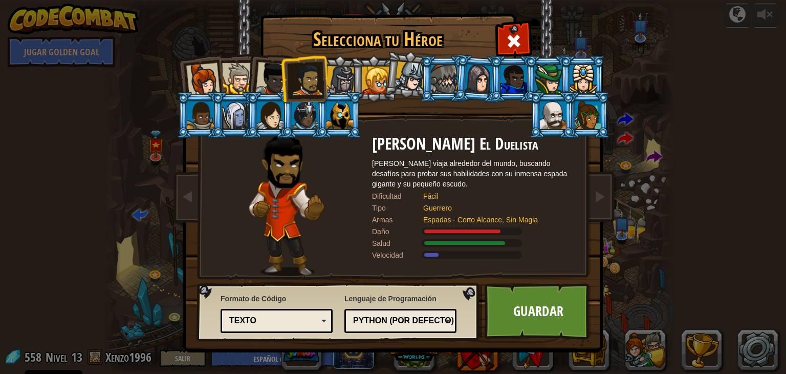
click at [271, 79] on div at bounding box center [272, 79] width 34 height 34
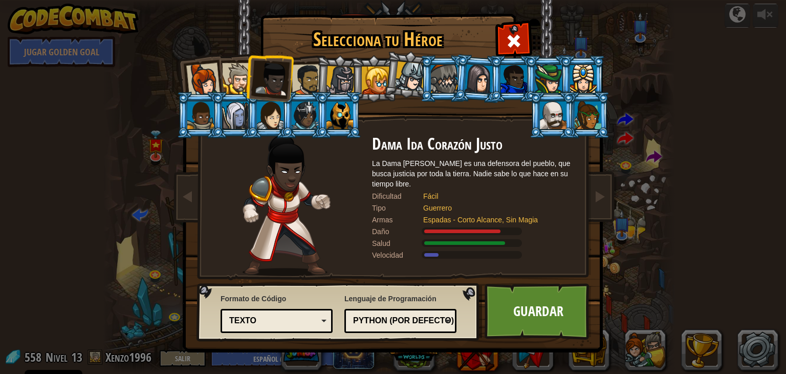
click at [229, 82] on div at bounding box center [237, 78] width 31 height 31
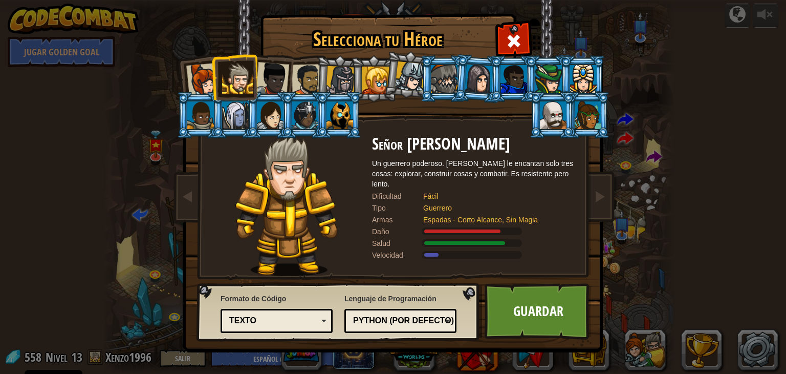
click at [208, 82] on div at bounding box center [203, 80] width 34 height 34
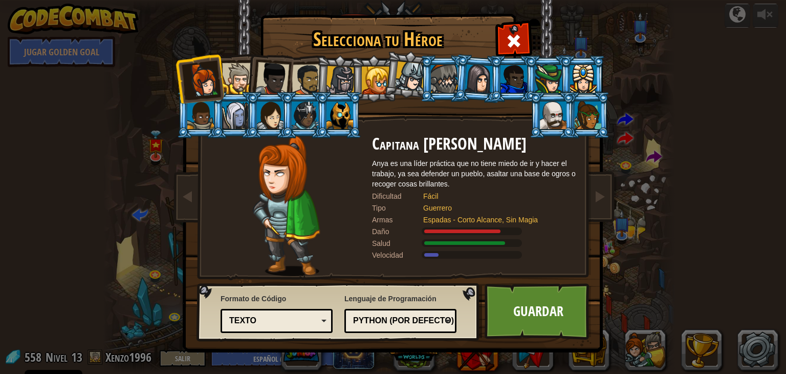
click at [279, 80] on div at bounding box center [272, 79] width 34 height 34
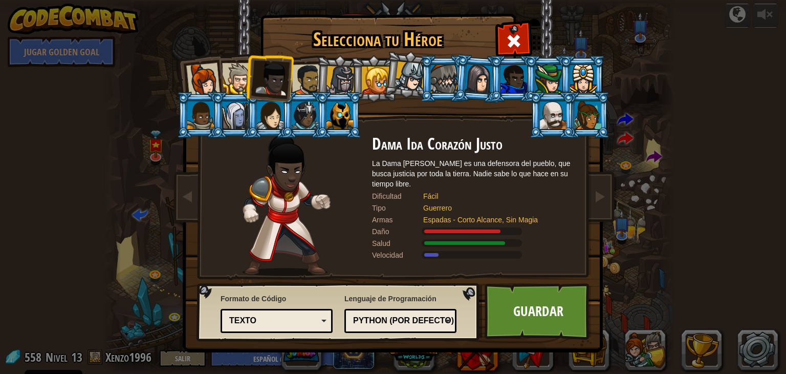
click at [307, 78] on div at bounding box center [308, 80] width 32 height 32
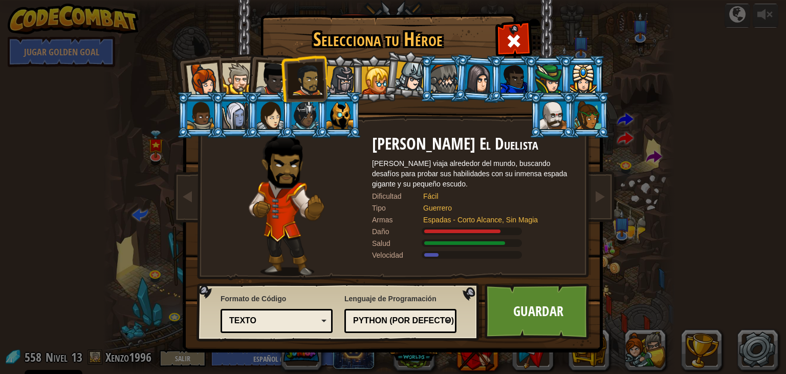
click at [332, 74] on div at bounding box center [340, 80] width 29 height 29
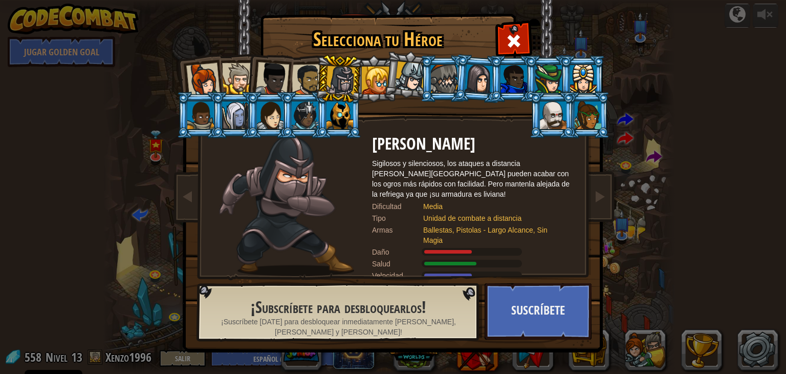
click at [375, 76] on div at bounding box center [376, 81] width 28 height 28
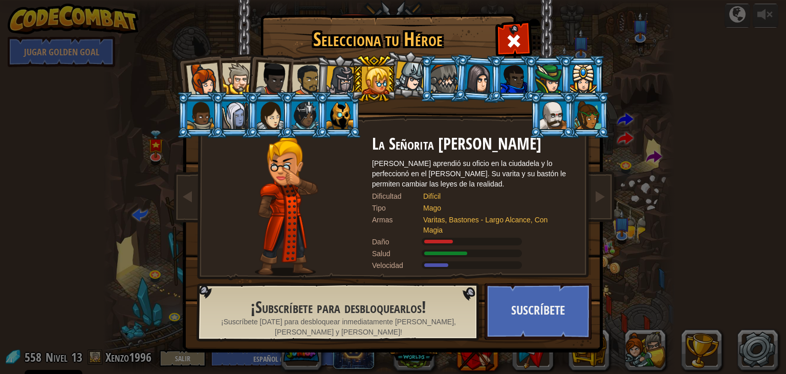
click at [344, 79] on div at bounding box center [340, 80] width 29 height 29
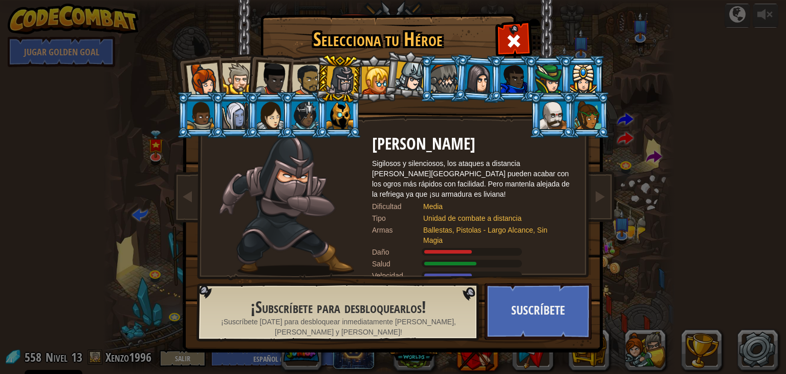
click at [306, 81] on div at bounding box center [308, 80] width 32 height 32
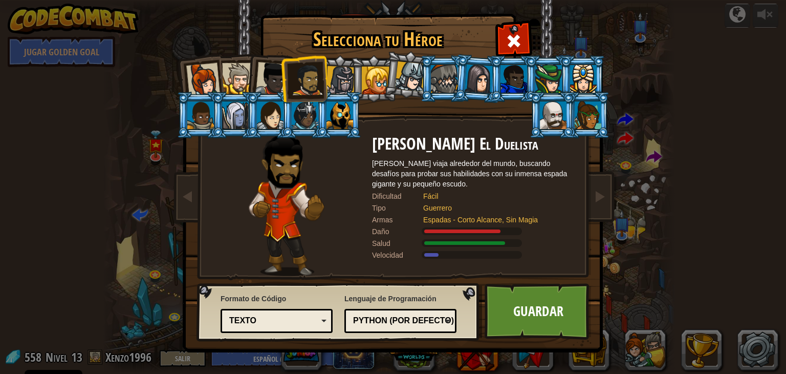
click at [260, 84] on div at bounding box center [272, 79] width 34 height 34
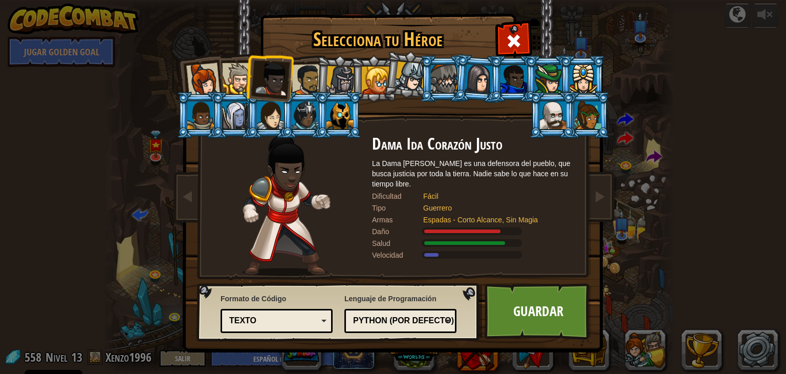
click at [225, 86] on div at bounding box center [237, 78] width 31 height 31
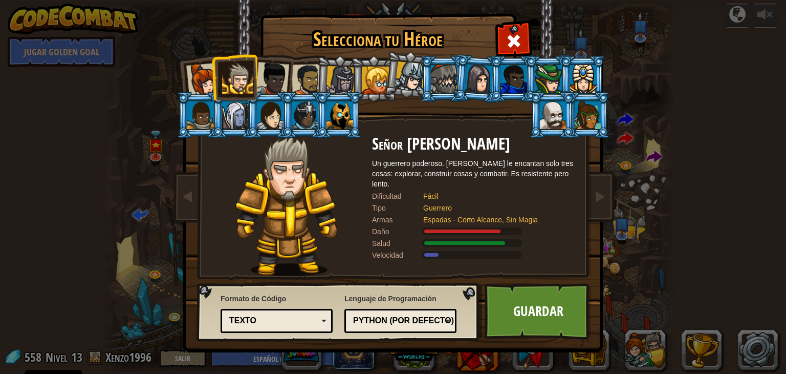
click at [177, 90] on li at bounding box center [200, 78] width 50 height 50
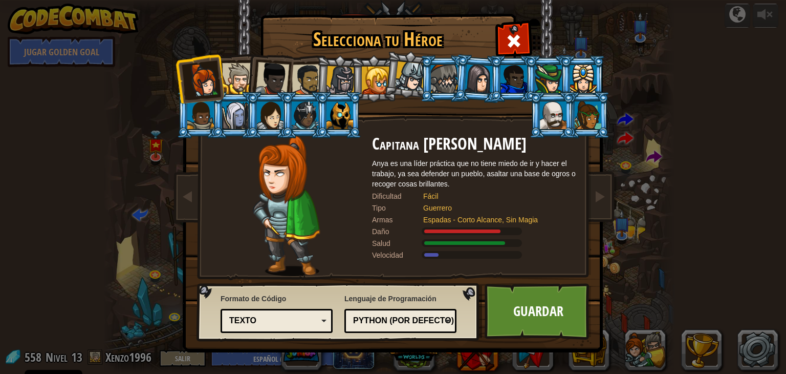
click at [239, 79] on div at bounding box center [237, 78] width 31 height 31
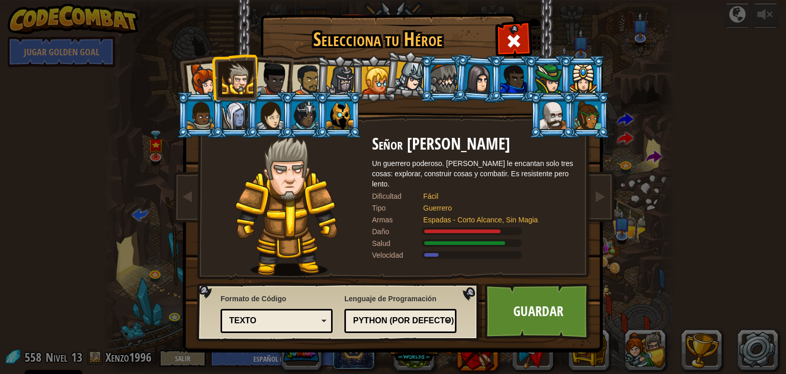
click at [267, 80] on div at bounding box center [272, 79] width 34 height 34
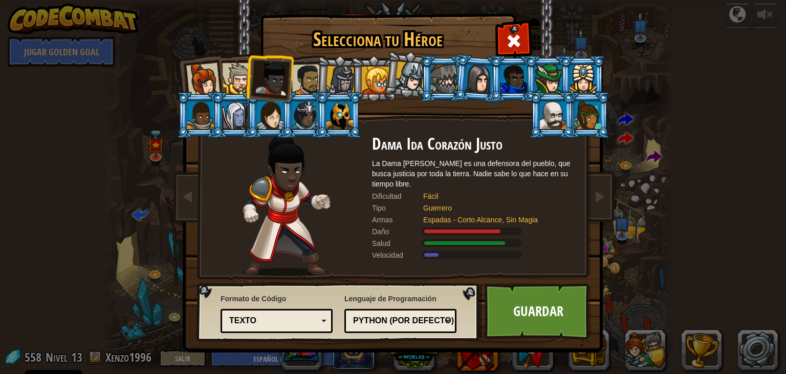
click at [308, 78] on div at bounding box center [308, 80] width 32 height 32
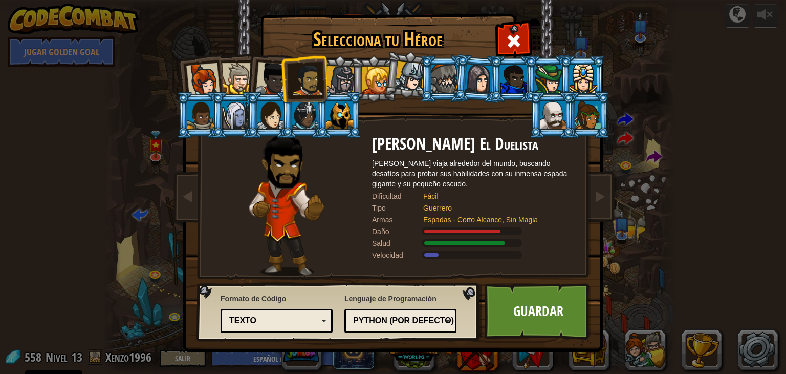
click at [333, 78] on div at bounding box center [340, 80] width 29 height 29
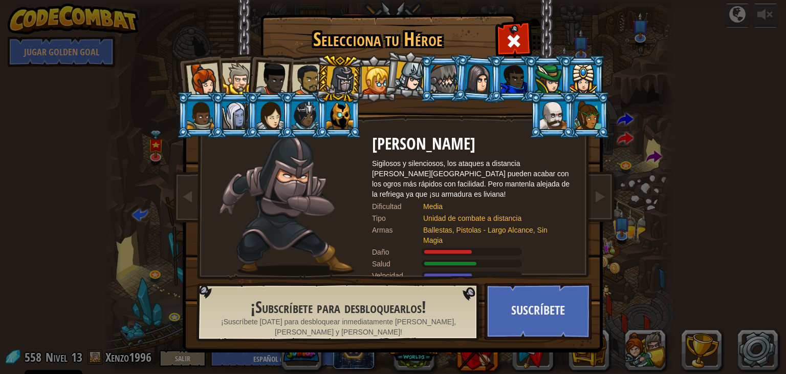
click at [364, 75] on div at bounding box center [376, 81] width 28 height 28
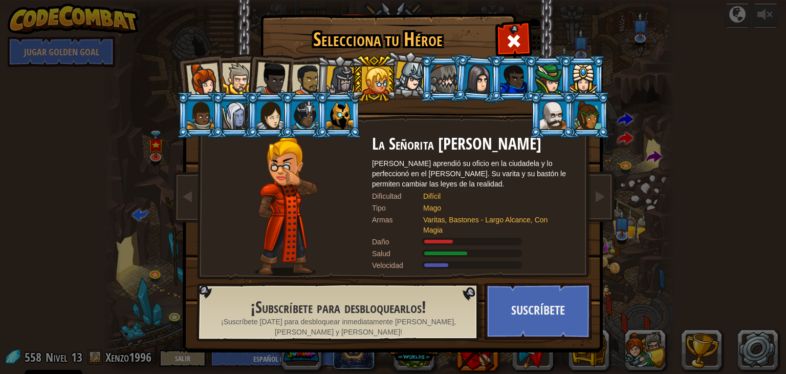
click at [405, 76] on div at bounding box center [410, 76] width 30 height 30
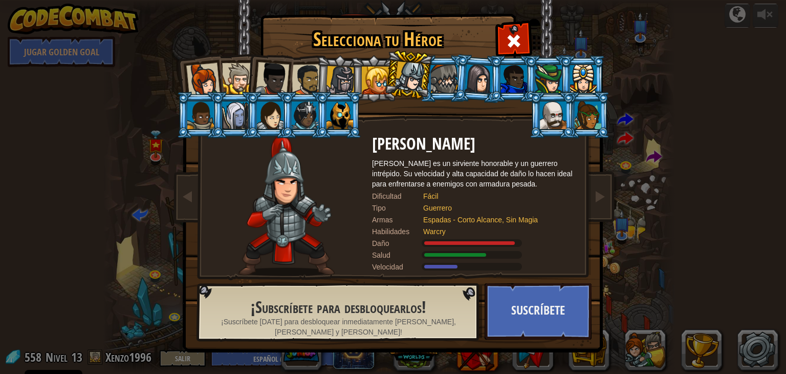
drag, startPoint x: 444, startPoint y: 76, endPoint x: 450, endPoint y: 77, distance: 5.7
click at [445, 76] on div at bounding box center [444, 79] width 27 height 28
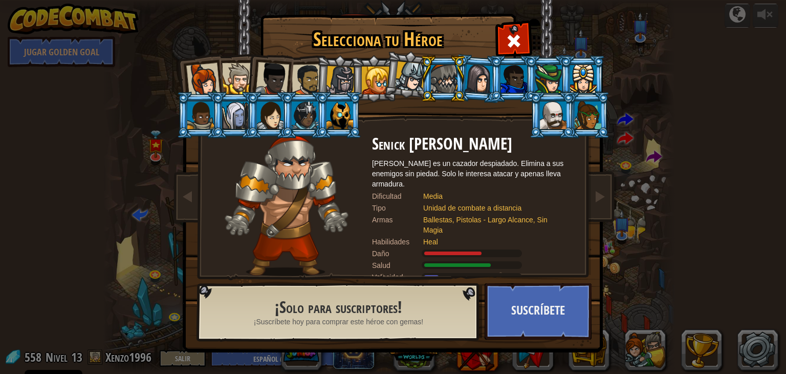
click at [475, 76] on div at bounding box center [479, 78] width 29 height 29
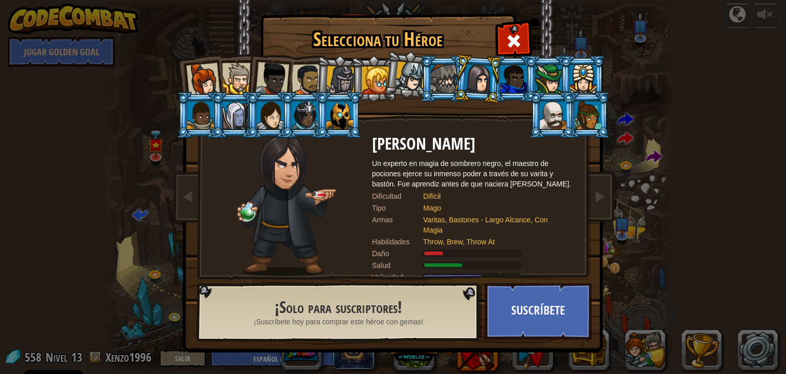
click at [508, 75] on div at bounding box center [514, 79] width 27 height 28
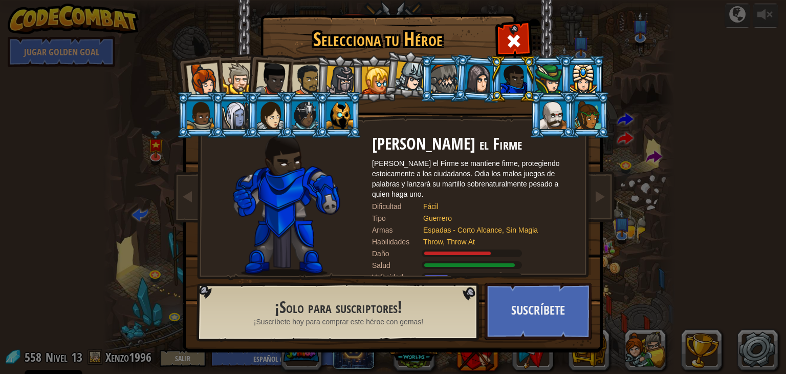
drag, startPoint x: 546, startPoint y: 77, endPoint x: 554, endPoint y: 78, distance: 8.2
click at [547, 77] on div at bounding box center [548, 79] width 27 height 28
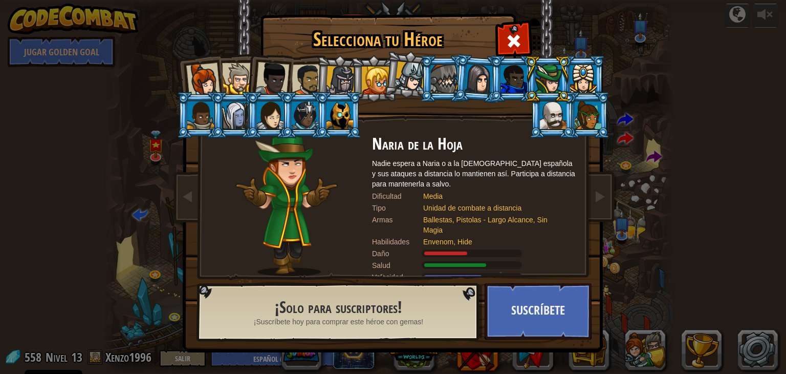
click at [590, 77] on div at bounding box center [583, 79] width 27 height 28
click at [585, 115] on div at bounding box center [588, 115] width 27 height 28
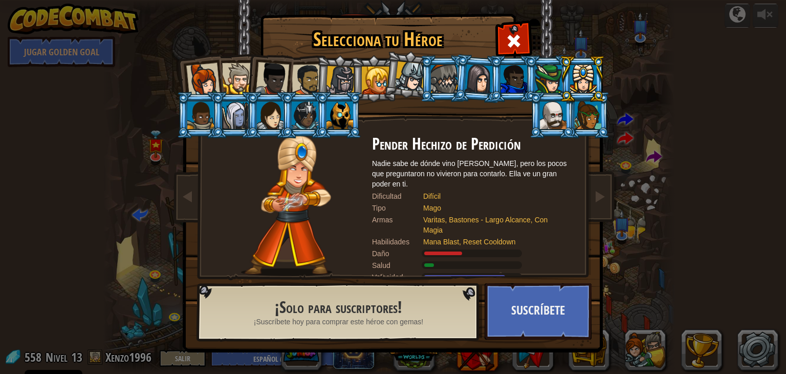
click at [561, 119] on div at bounding box center [553, 115] width 27 height 28
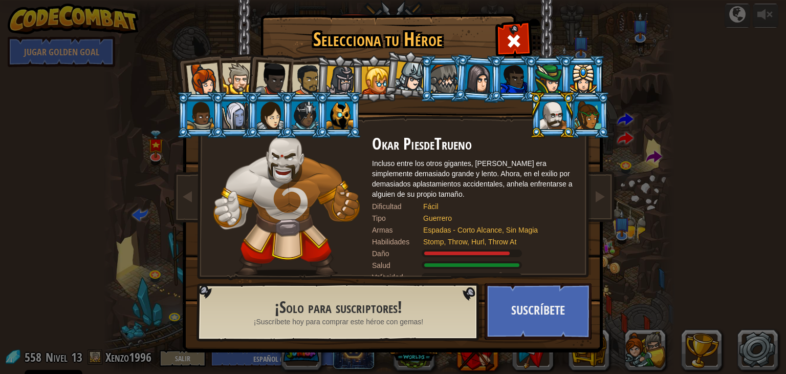
click at [342, 118] on div at bounding box center [340, 115] width 27 height 28
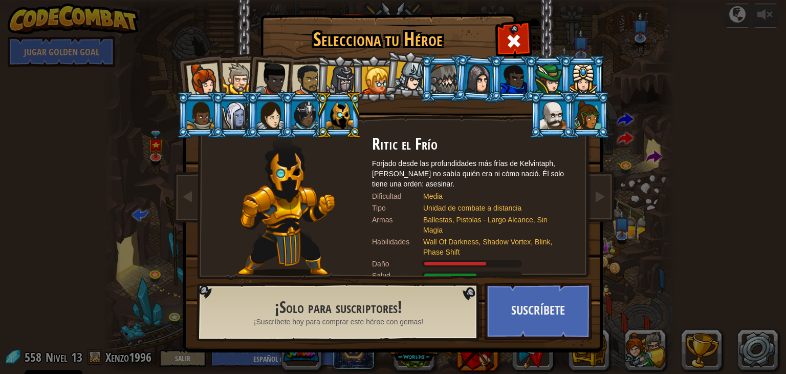
click at [305, 120] on div at bounding box center [305, 115] width 27 height 28
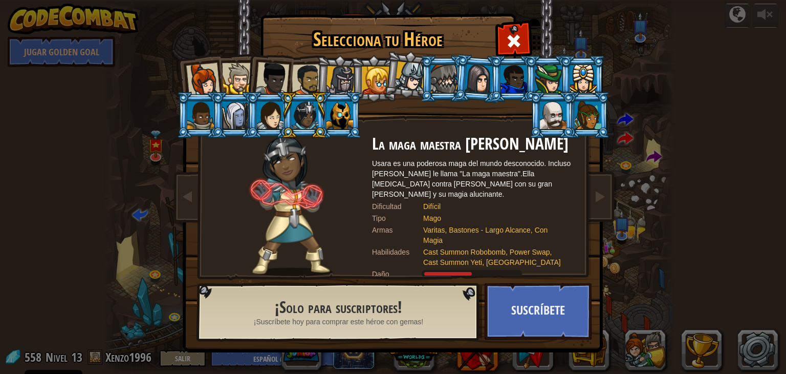
click at [262, 119] on div at bounding box center [270, 115] width 27 height 28
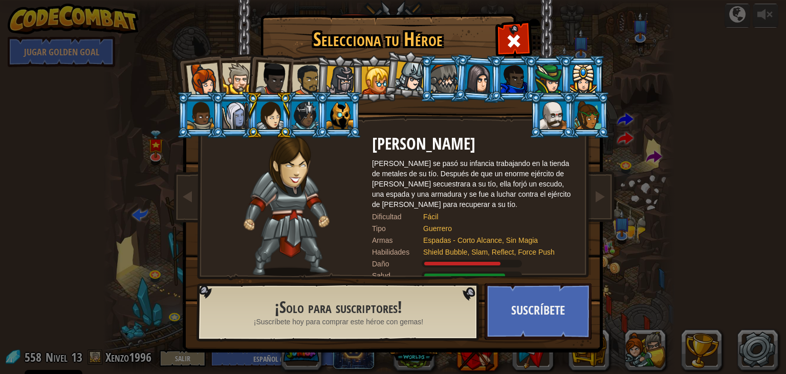
click at [219, 122] on li at bounding box center [234, 115] width 46 height 47
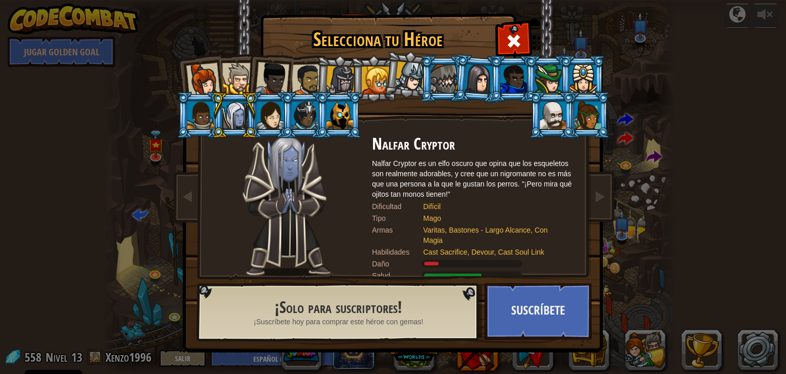
click at [186, 121] on li at bounding box center [200, 115] width 46 height 47
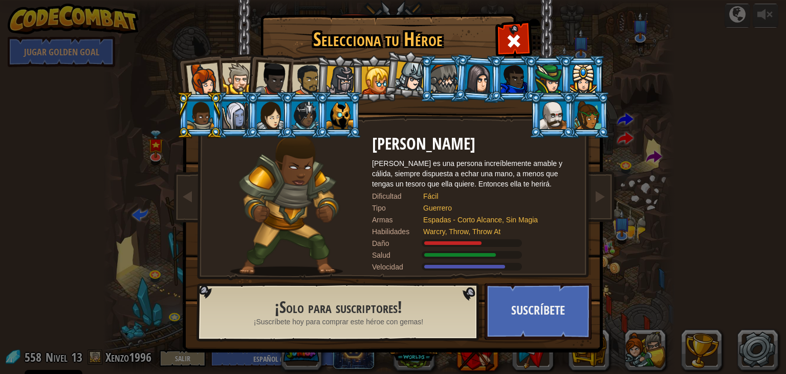
click at [206, 81] on div at bounding box center [203, 80] width 34 height 34
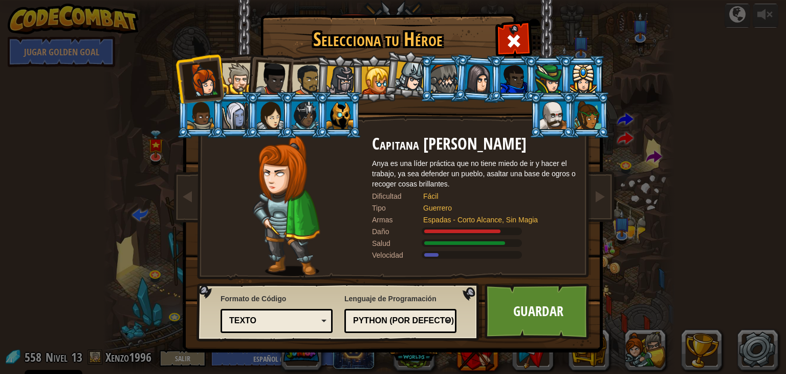
click at [250, 78] on li at bounding box center [269, 77] width 50 height 50
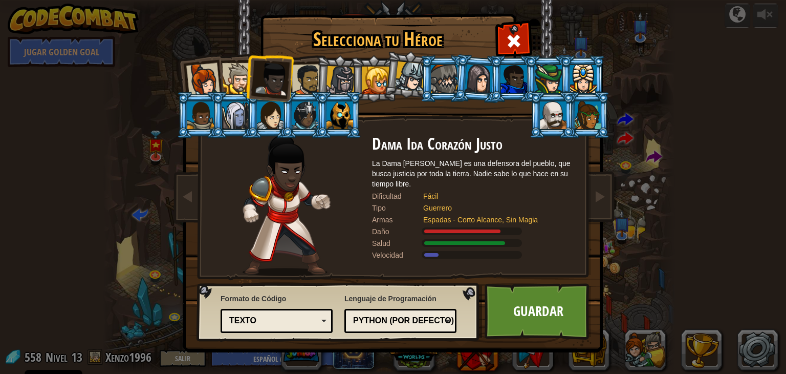
click at [239, 76] on div at bounding box center [237, 78] width 31 height 31
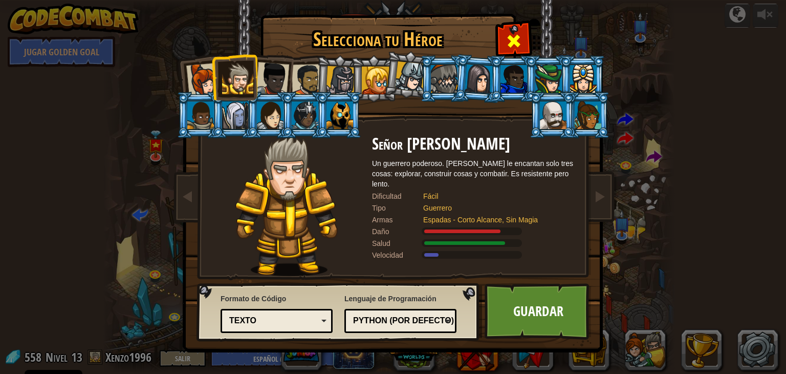
click at [506, 41] on span at bounding box center [514, 41] width 16 height 16
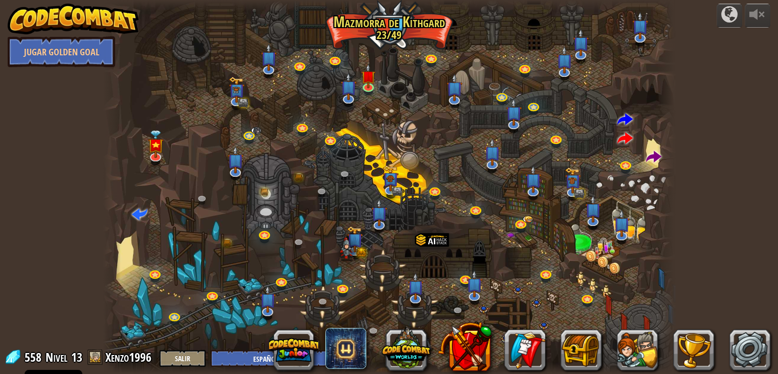
scroll to position [0, 0]
click at [96, 21] on img at bounding box center [73, 19] width 131 height 31
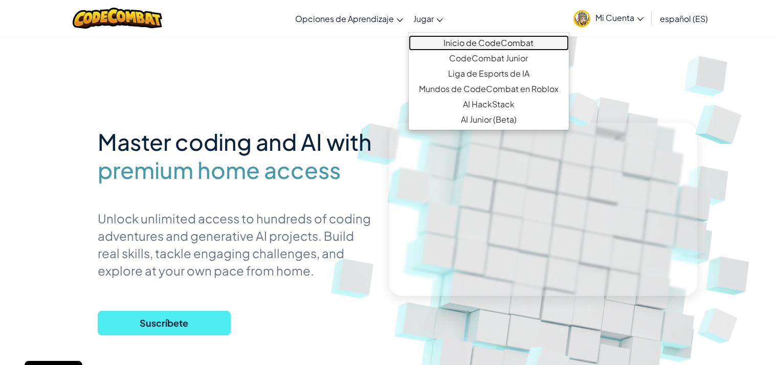
click at [437, 44] on link "Inicio de CodeCombat" at bounding box center [489, 42] width 160 height 15
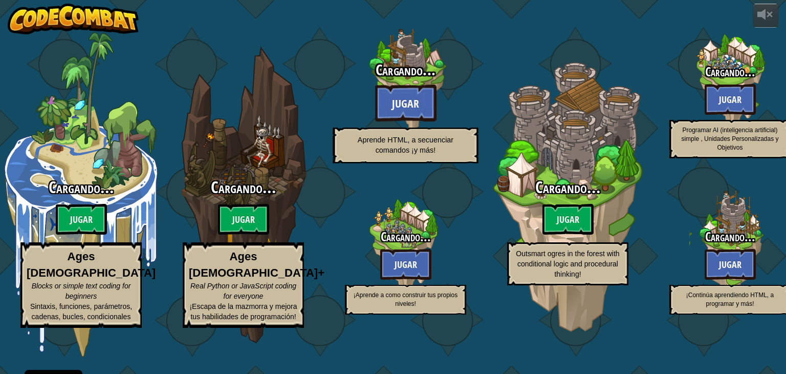
select select "es-ES"
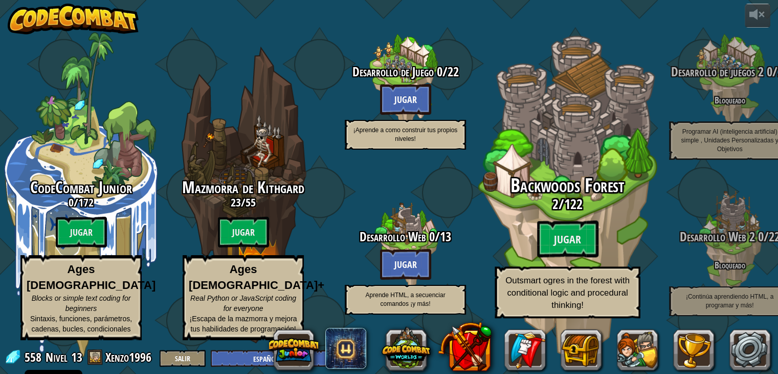
click at [588, 147] on div "Backwoods Forest 2 / 122 Jugar Outsmart ogres in the forest with conditional lo…" at bounding box center [567, 194] width 194 height 389
select select "es-ES"
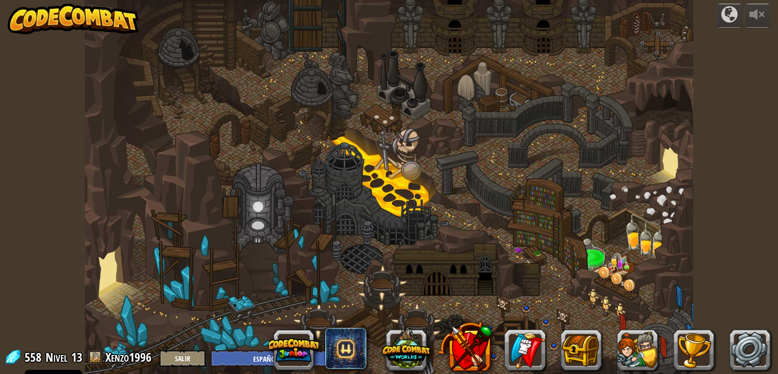
select select "es-ES"
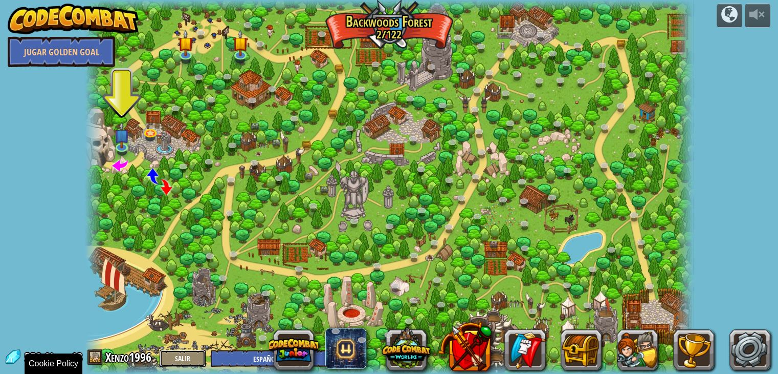
click at [194, 357] on button "Salir" at bounding box center [183, 358] width 46 height 17
